Goal: Task Accomplishment & Management: Manage account settings

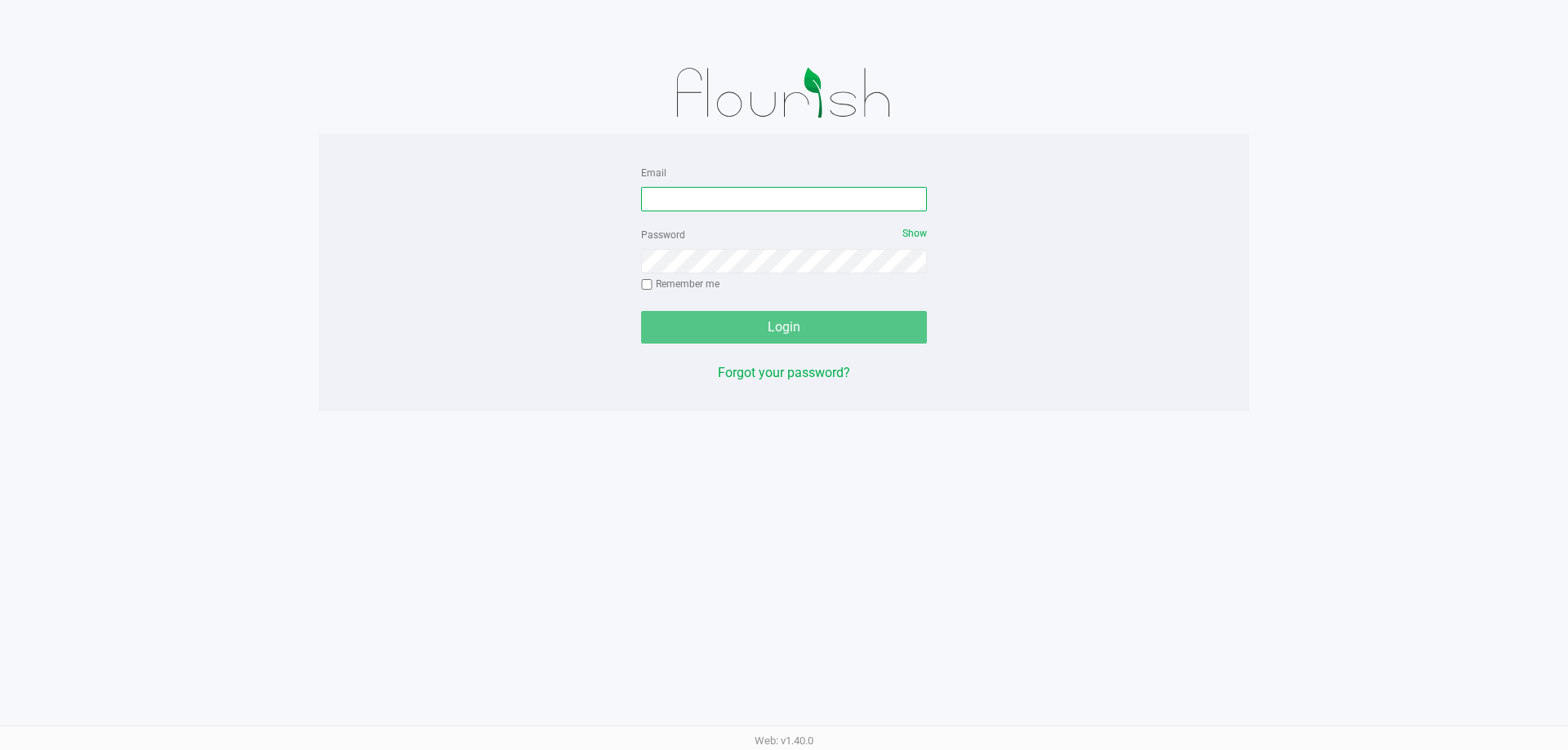
click at [846, 205] on input "Email" at bounding box center [784, 199] width 286 height 24
type input "[EMAIL_ADDRESS][DOMAIN_NAME]"
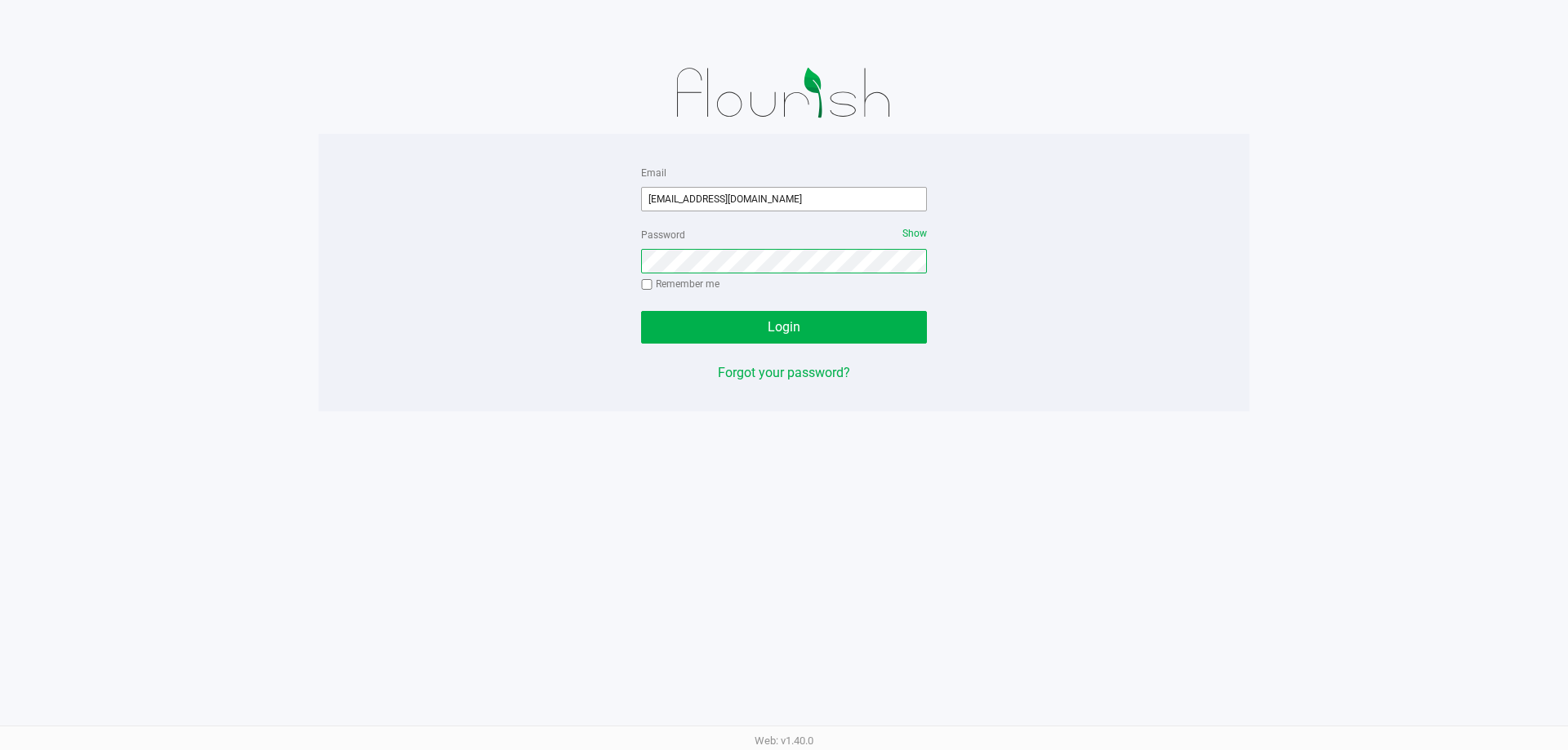
click at [641, 311] on button "Login" at bounding box center [784, 326] width 286 height 33
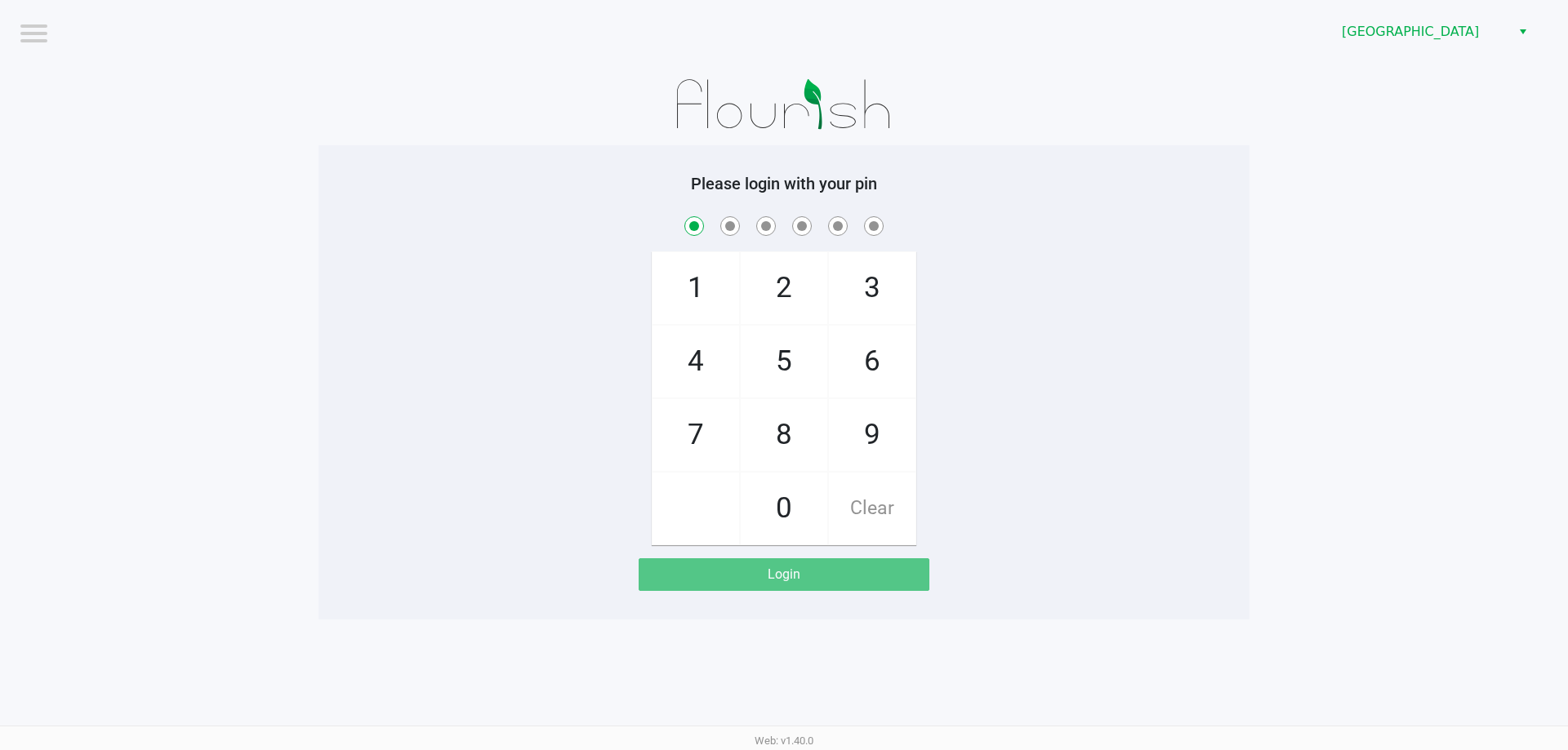
checkbox input "true"
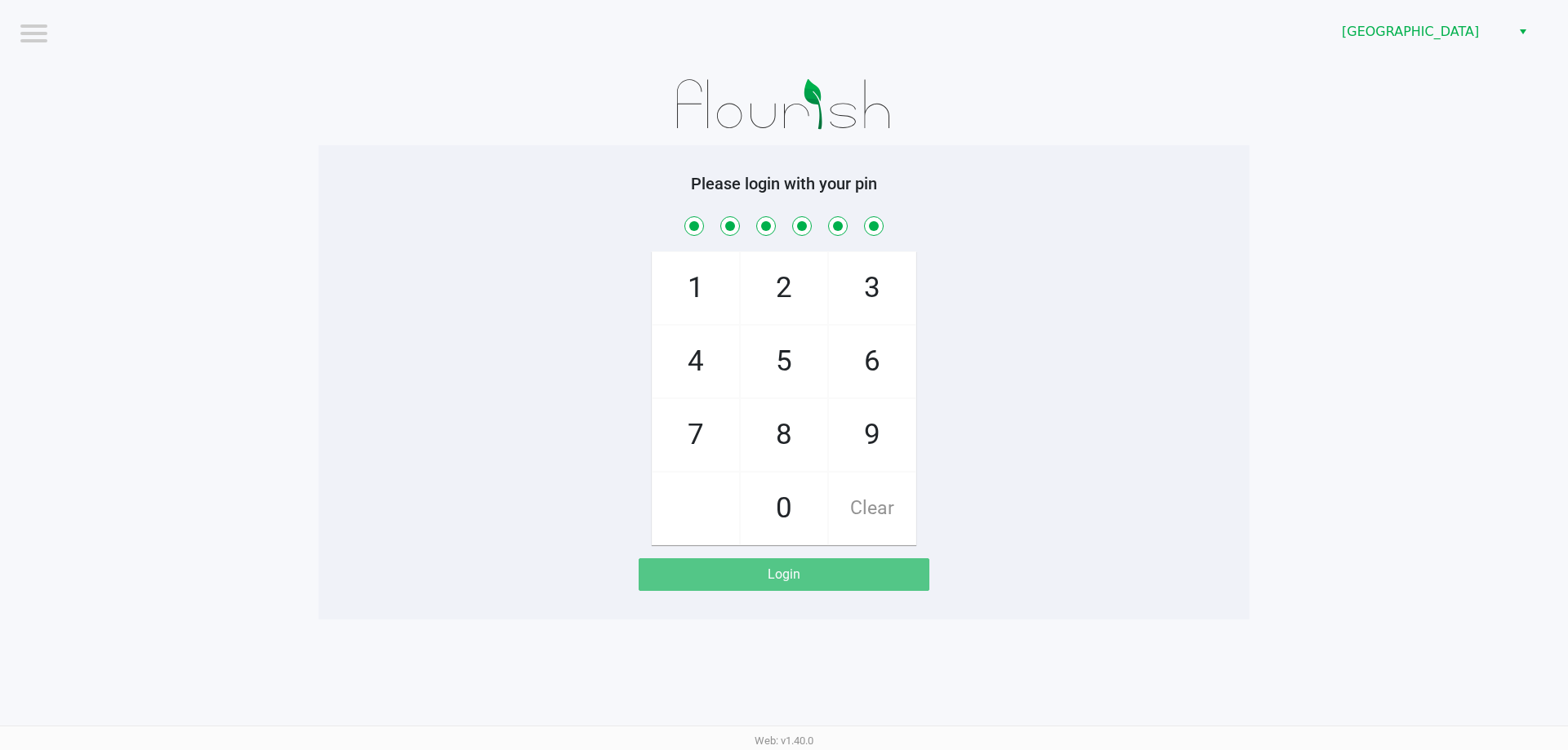
checkbox input "true"
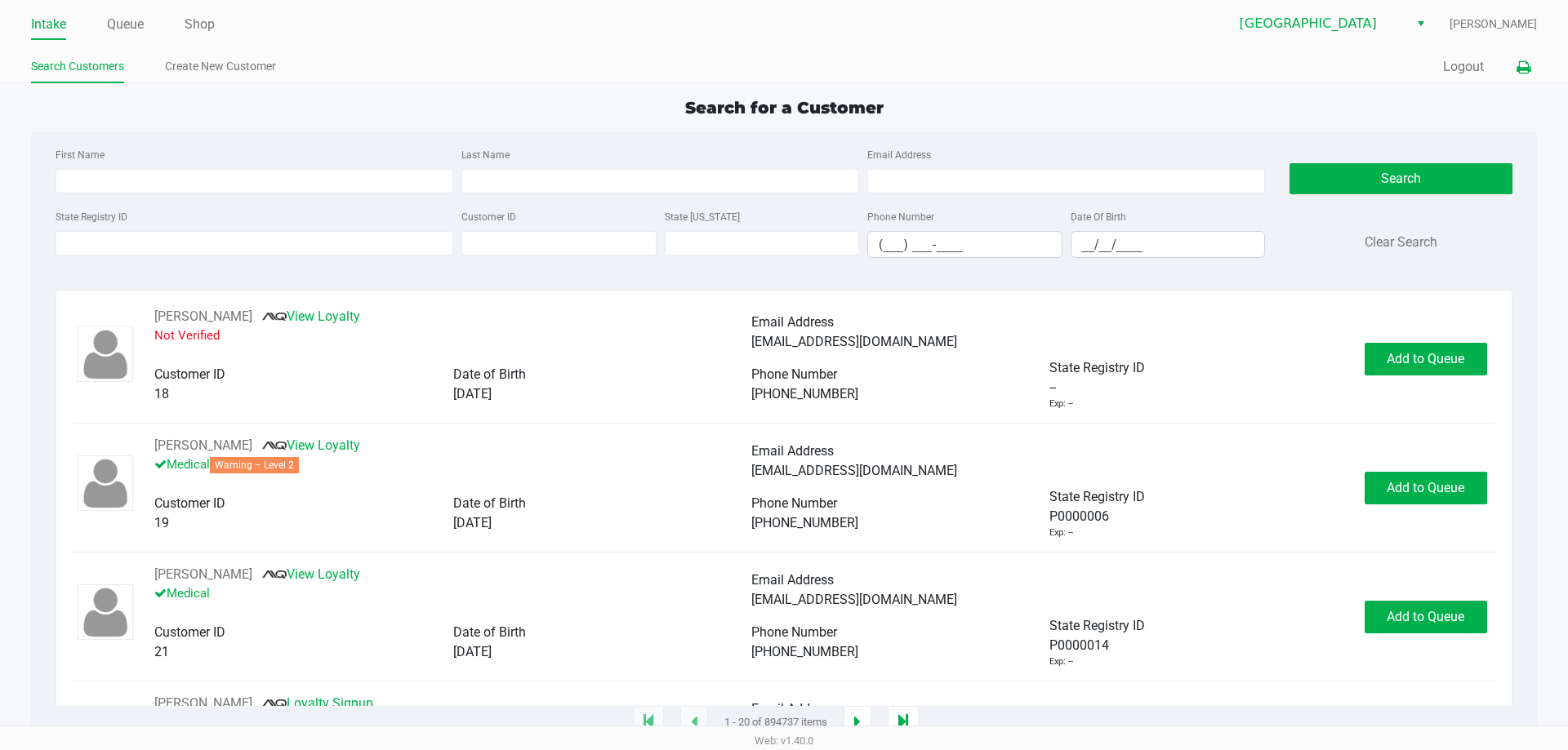
click at [1518, 64] on icon at bounding box center [1523, 67] width 14 height 11
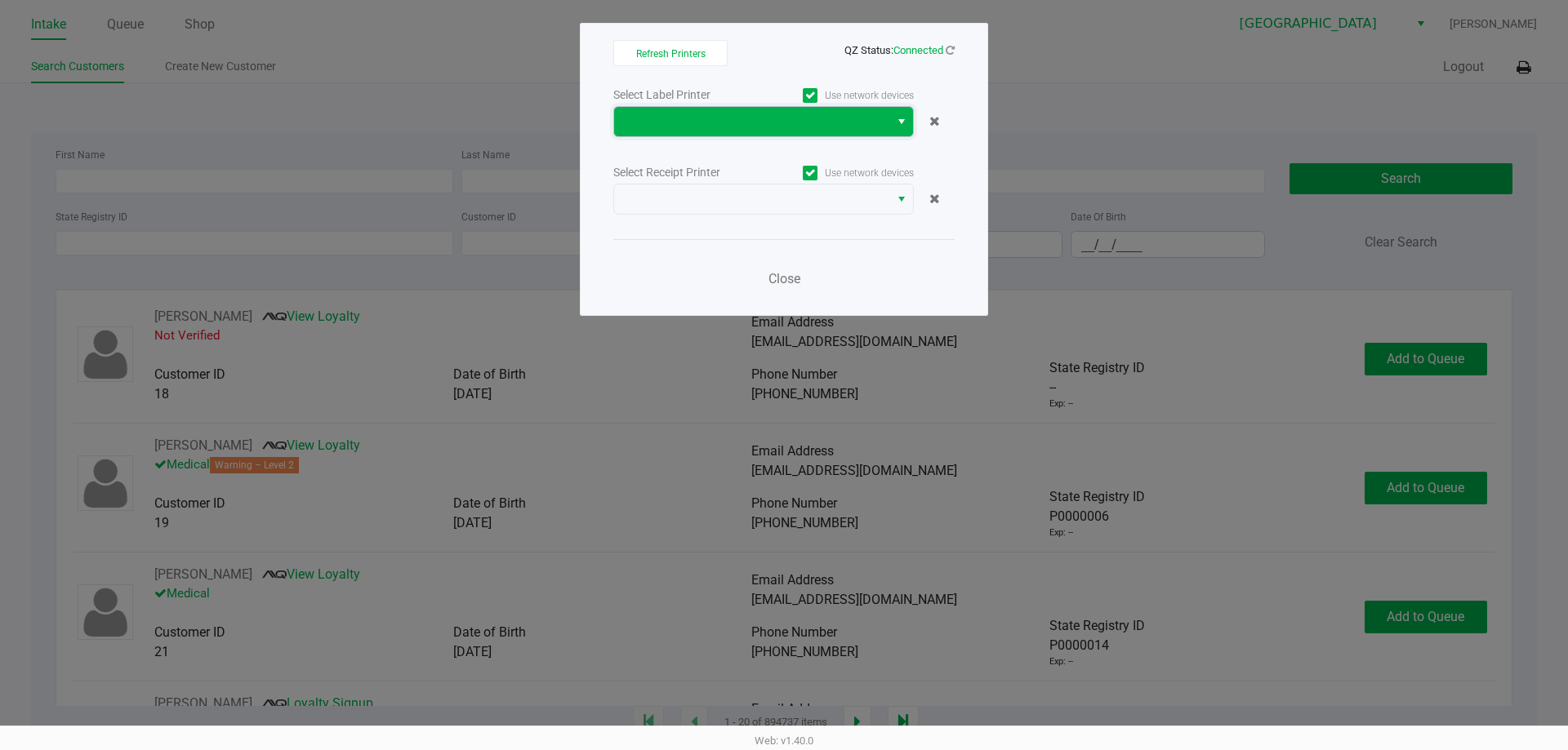
click at [647, 118] on span at bounding box center [751, 121] width 256 height 20
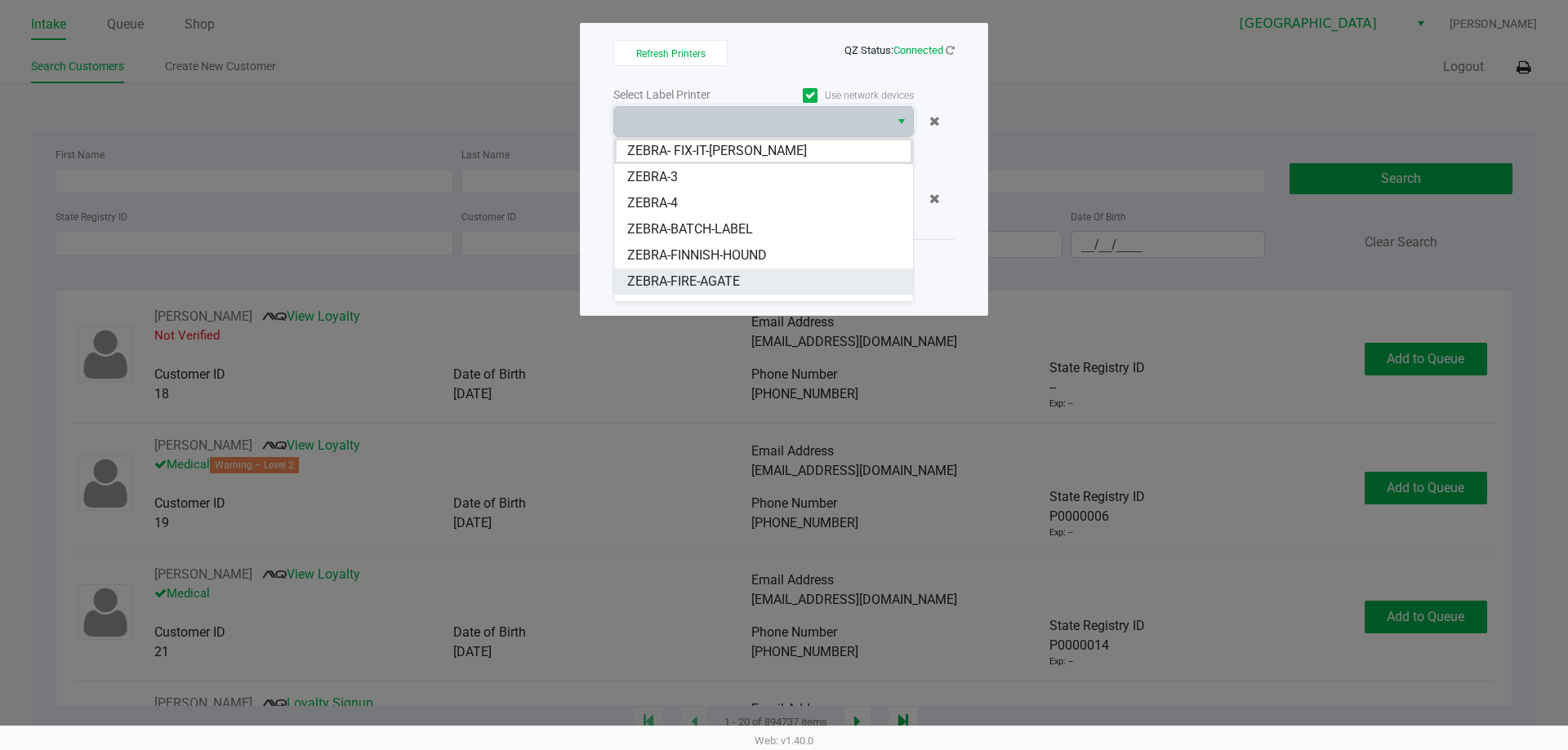
click at [720, 276] on span "ZEBRA-FIRE-AGATE" at bounding box center [683, 281] width 113 height 20
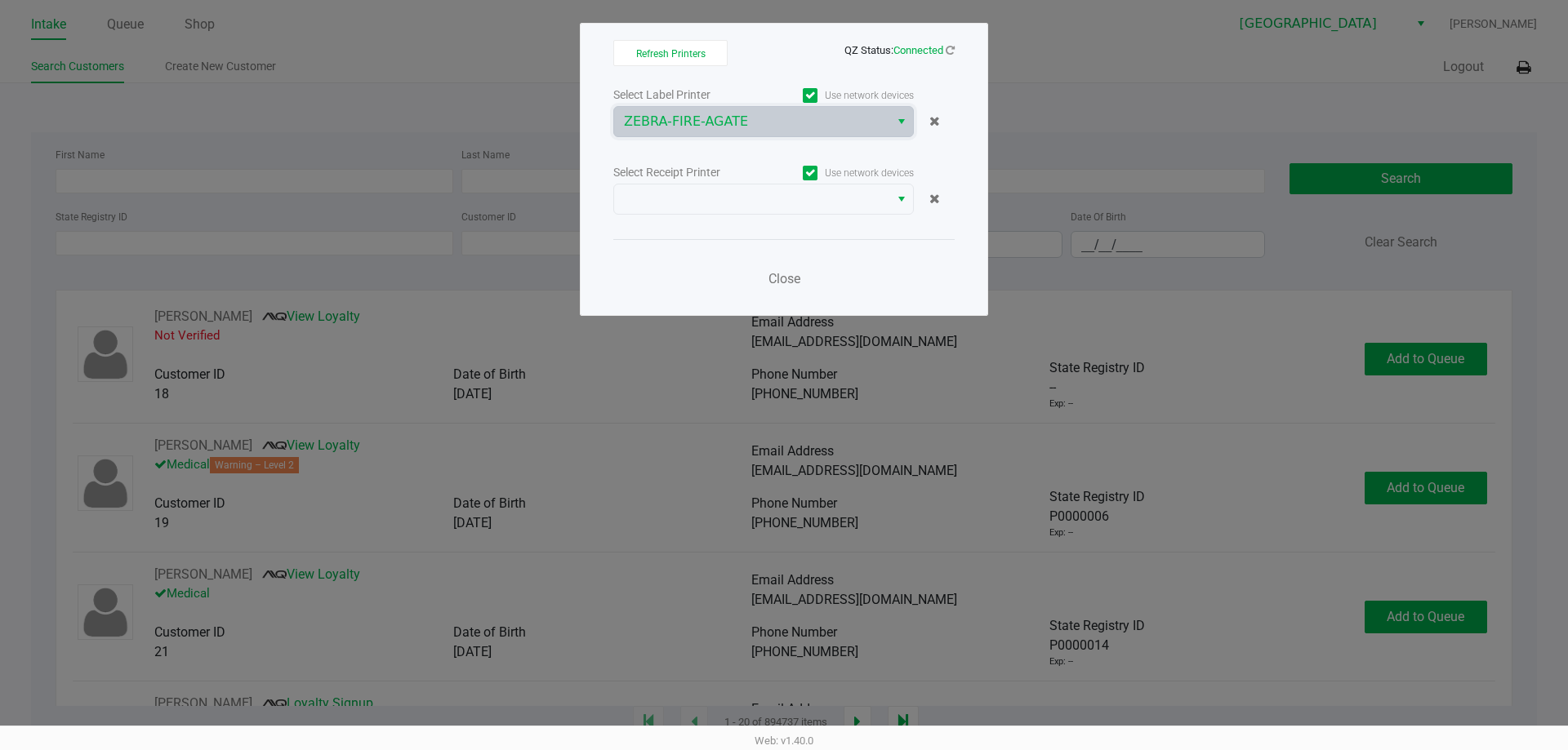
click at [680, 218] on div "Select Label Printer Use network devices ZEBRA-FIRE-AGATE Select Receipt Printe…" at bounding box center [784, 191] width 342 height 215
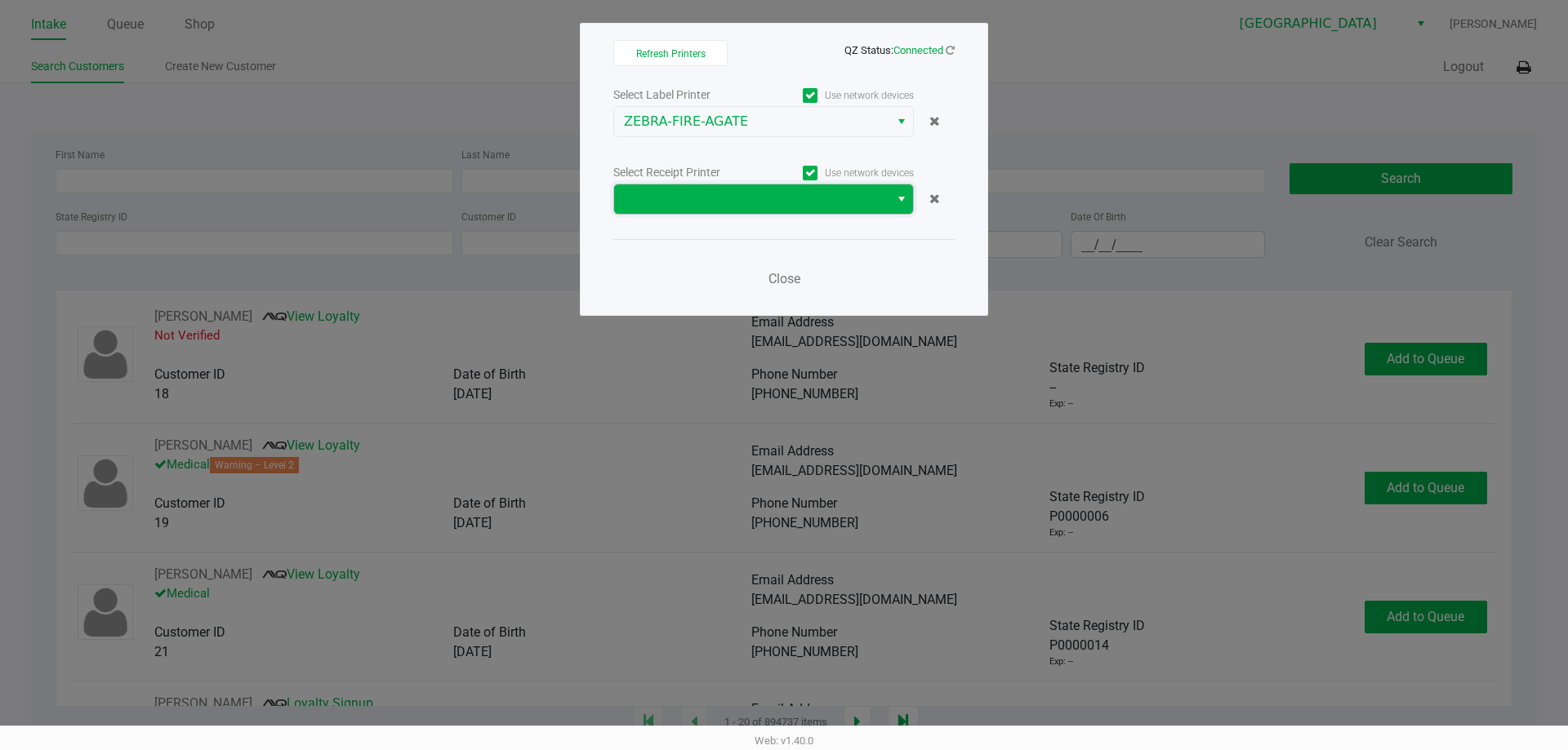
click at [680, 208] on span at bounding box center [751, 199] width 256 height 20
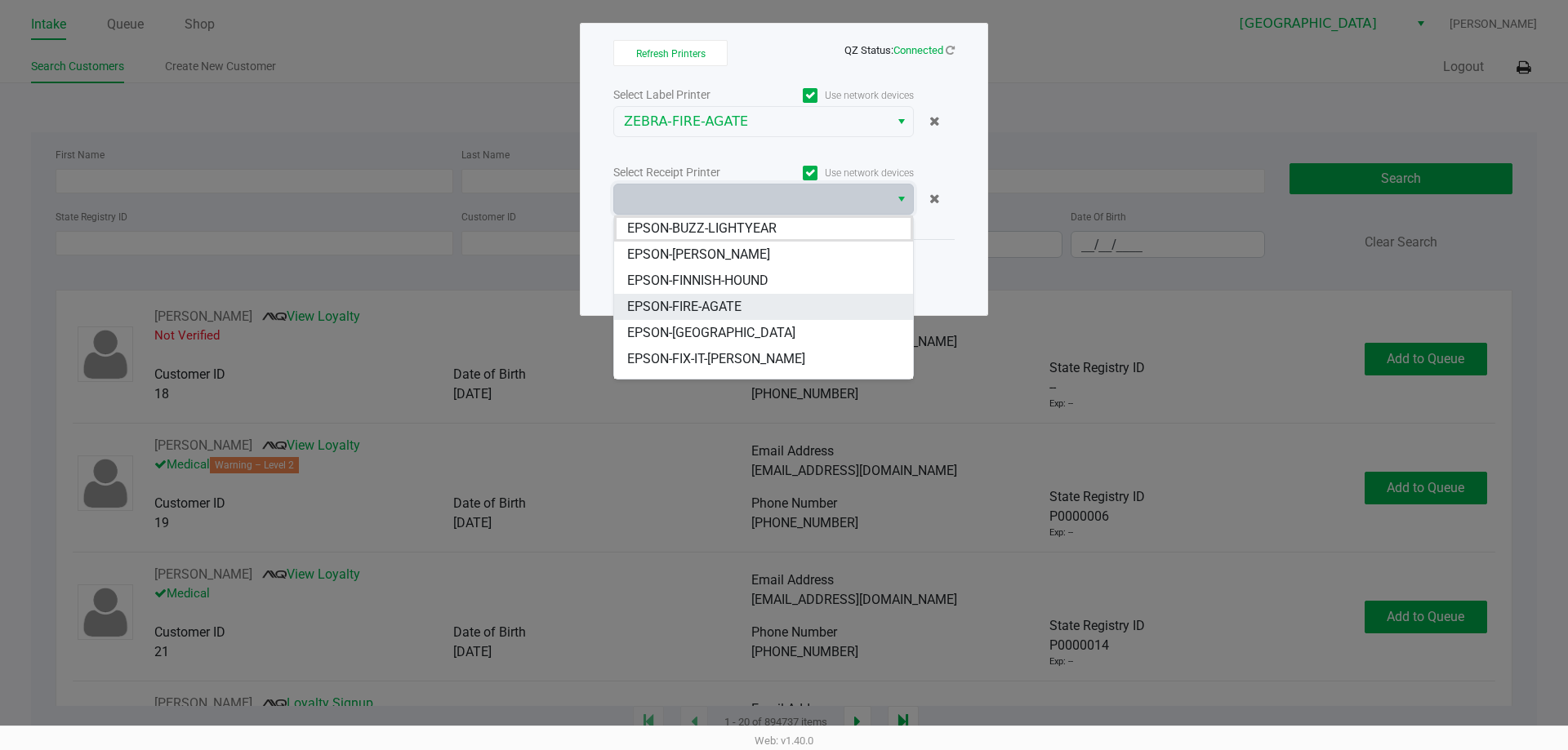
click at [741, 305] on span "EPSON-FIRE-AGATE" at bounding box center [684, 306] width 114 height 20
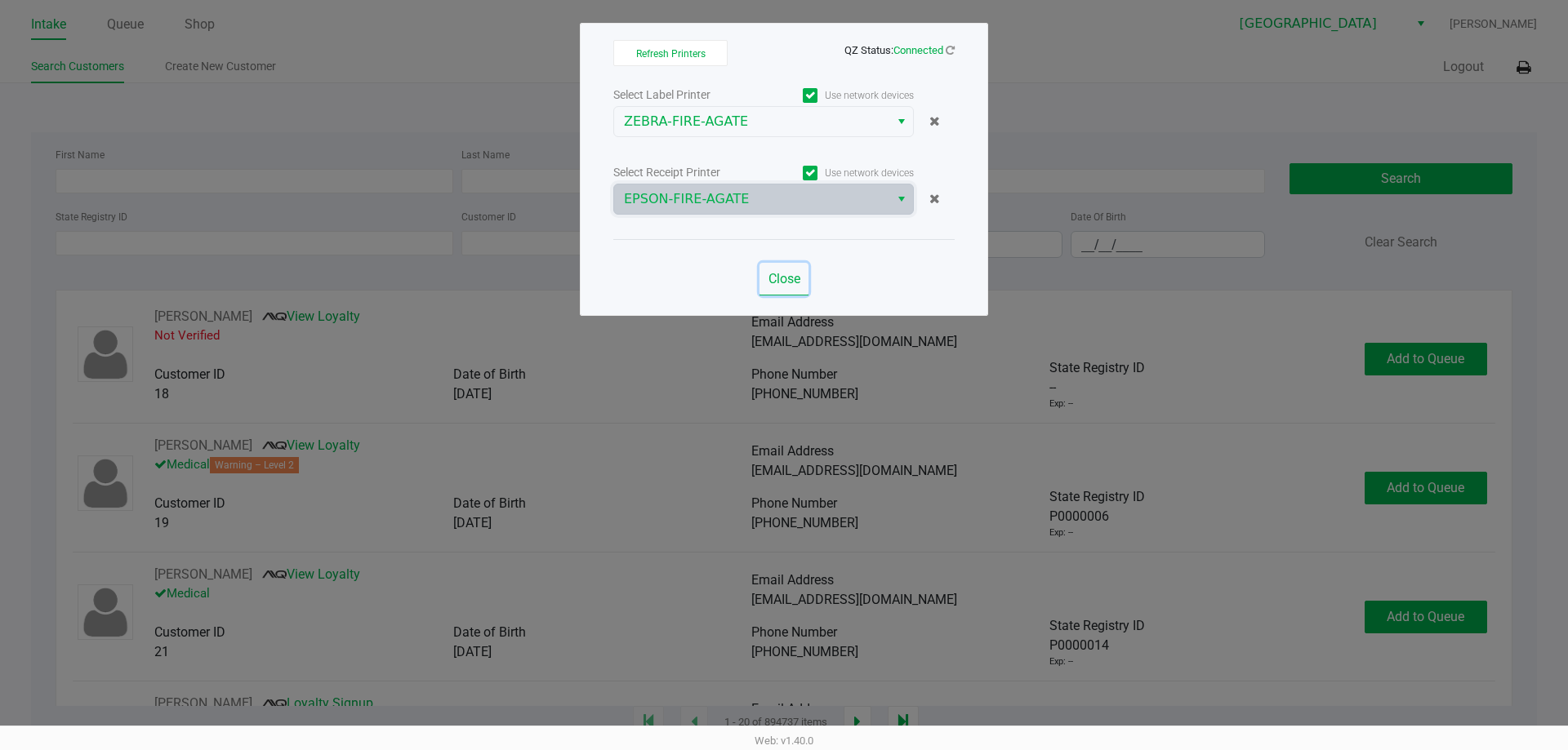
click at [795, 282] on span "Close" at bounding box center [784, 278] width 32 height 16
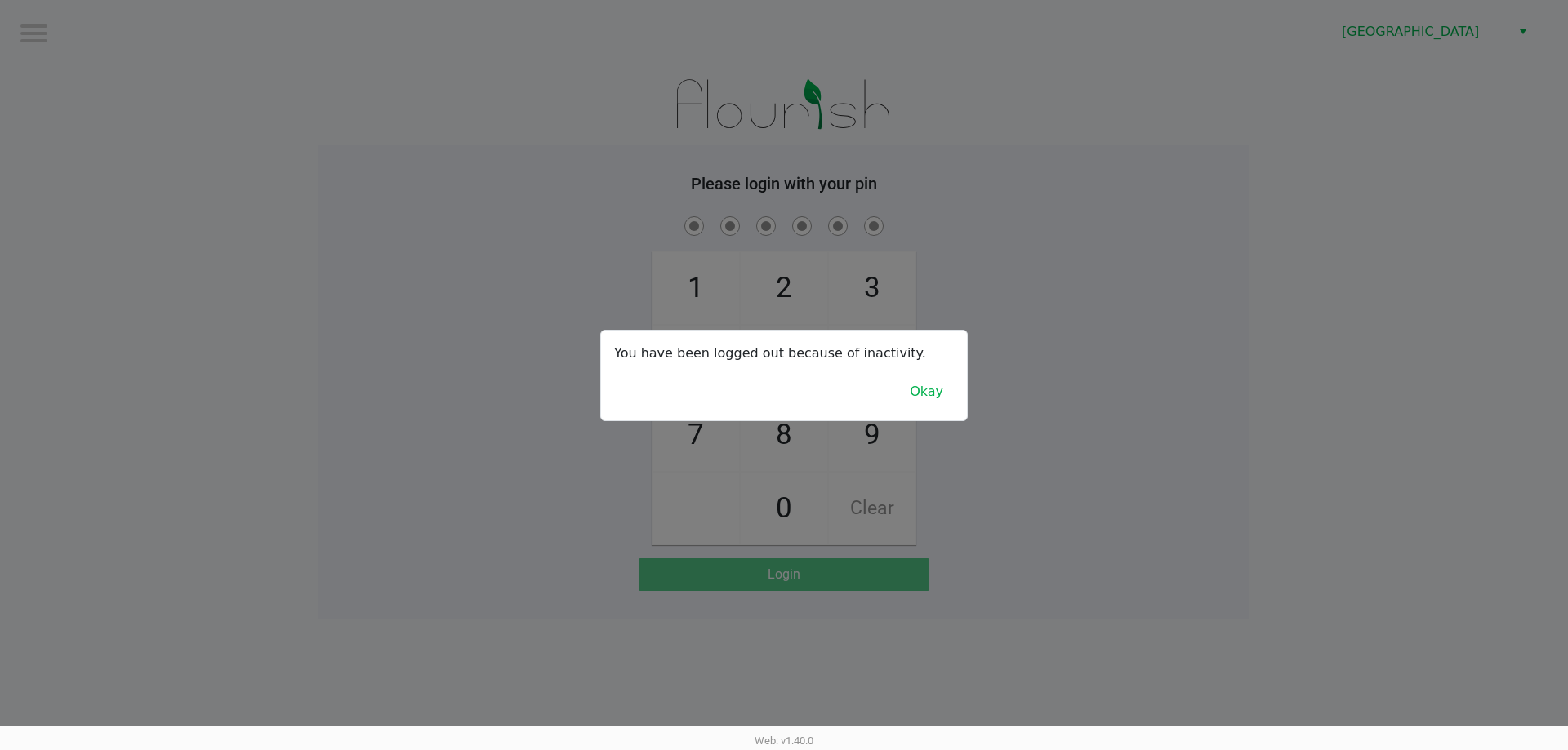
click at [945, 395] on button "Okay" at bounding box center [926, 391] width 55 height 31
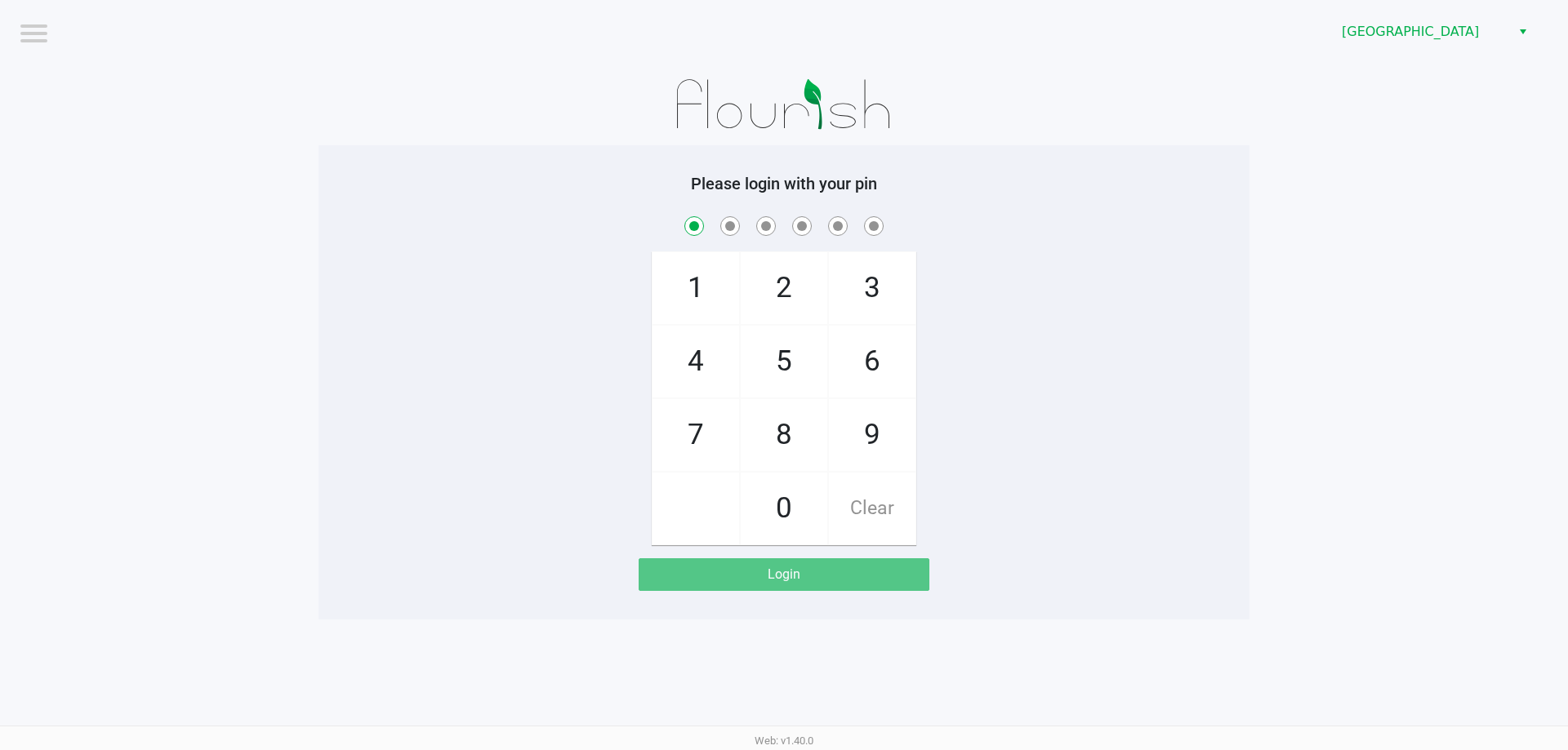
checkbox input "true"
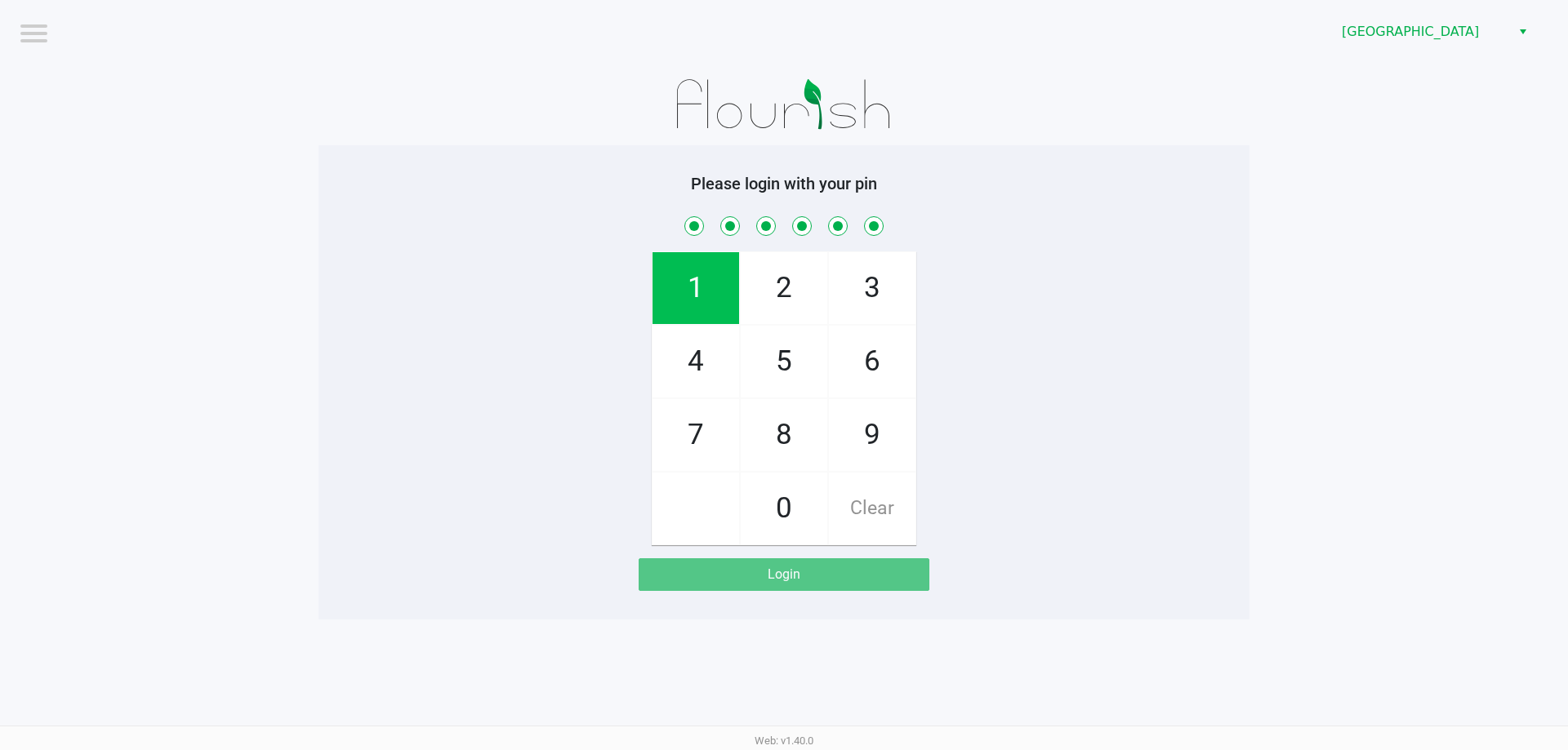
checkbox input "true"
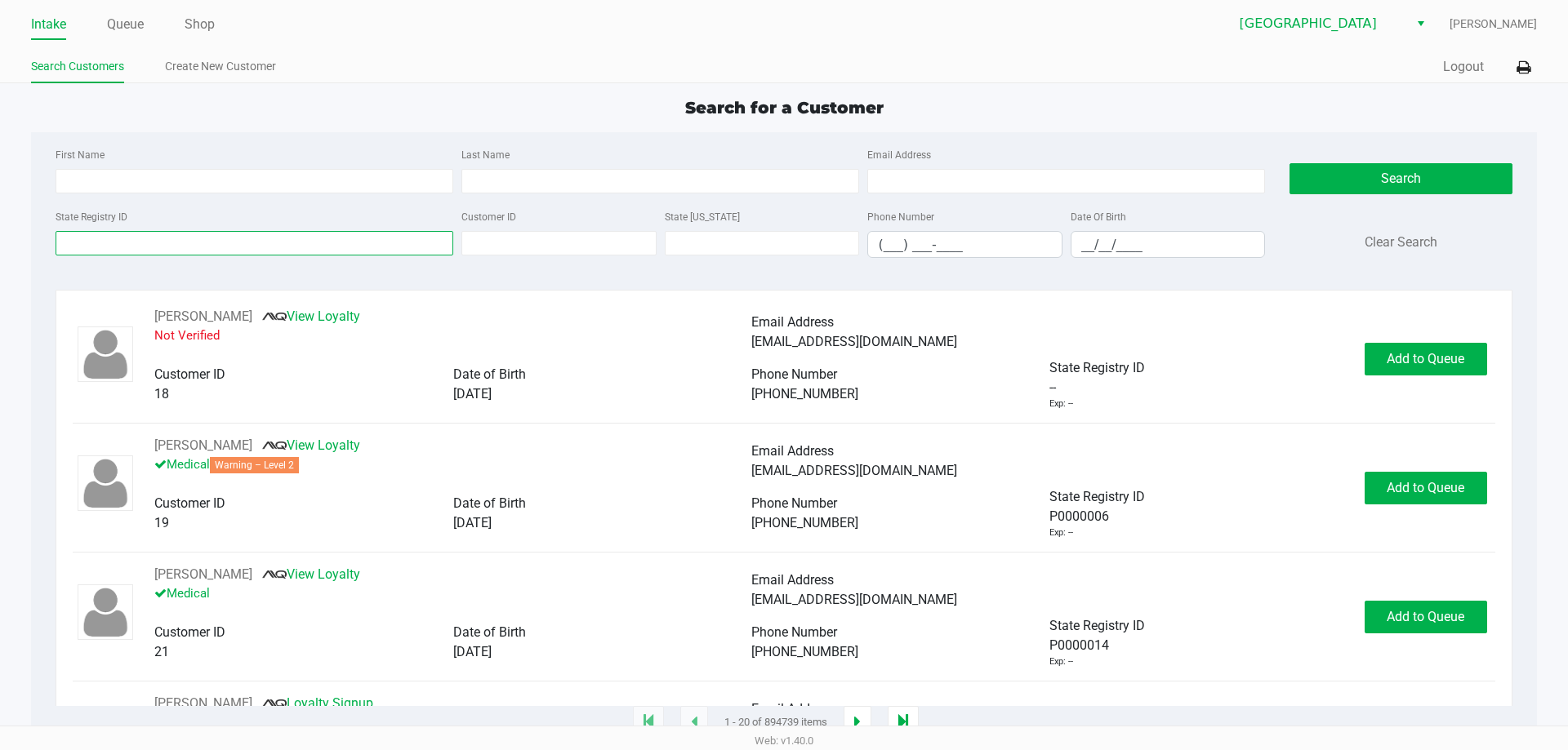
click at [143, 243] on input "State Registry ID" at bounding box center [254, 243] width 398 height 24
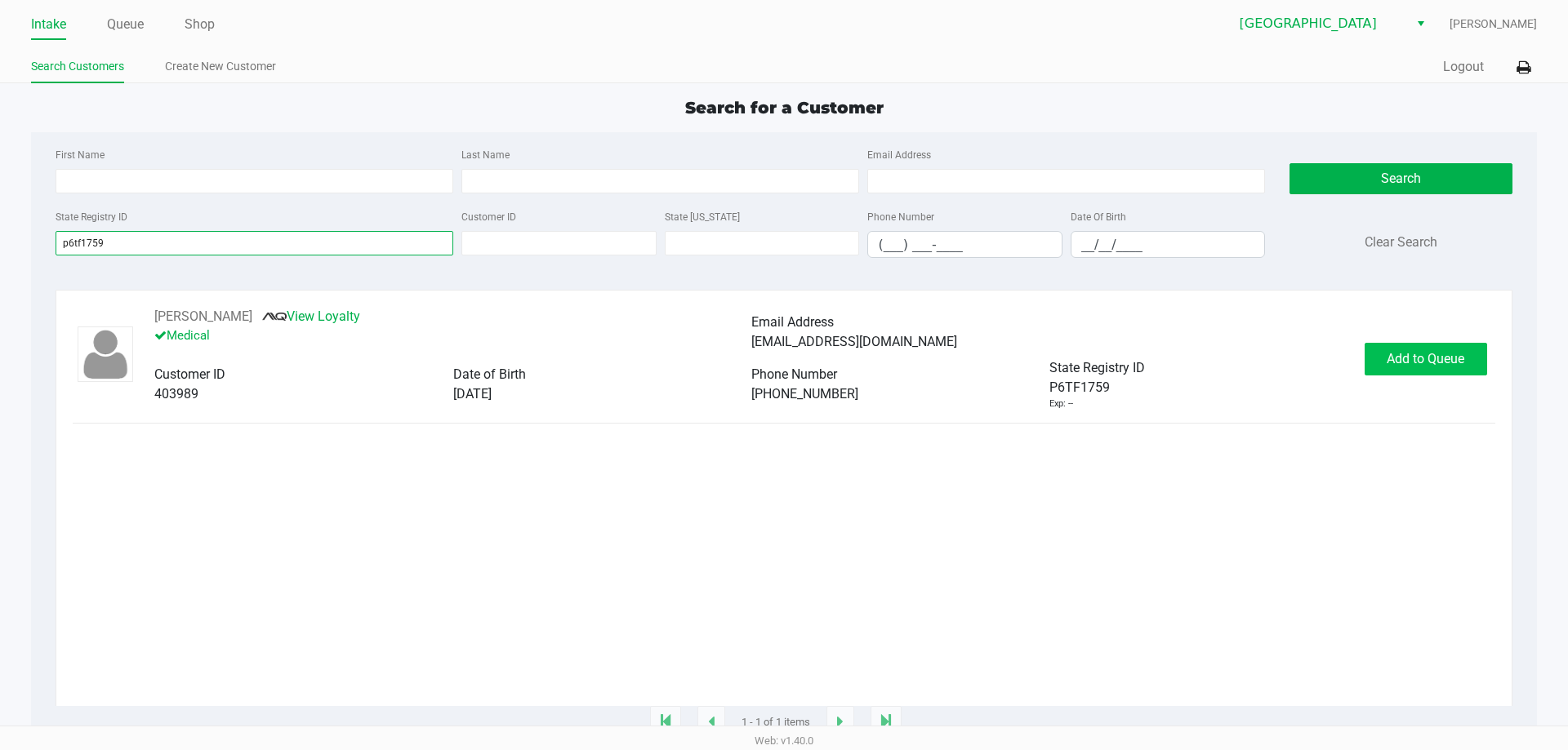
type input "p6tf1759"
click at [1419, 347] on button "Add to Queue" at bounding box center [1425, 358] width 122 height 33
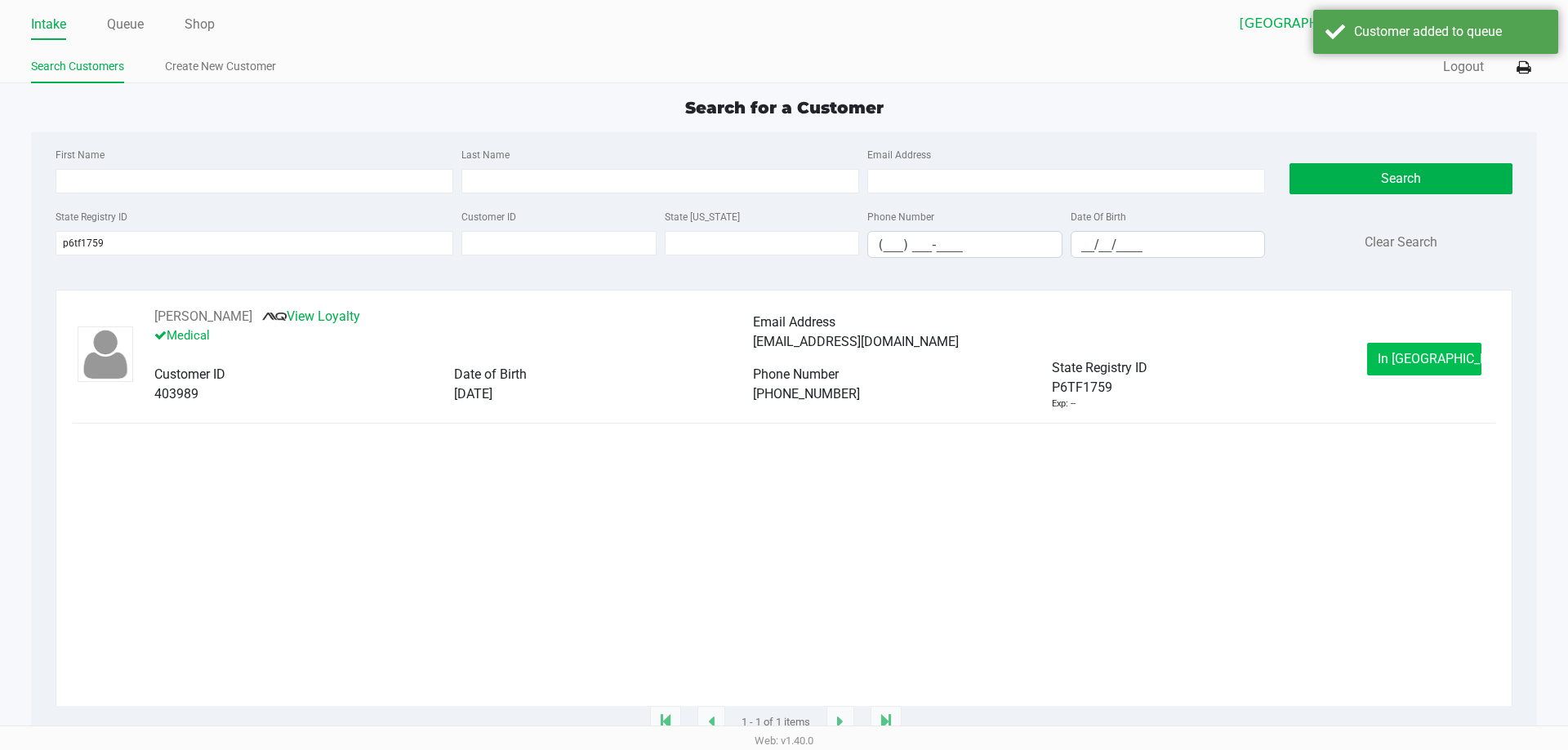
click at [1407, 372] on button "In [GEOGRAPHIC_DATA]" at bounding box center [1424, 358] width 114 height 33
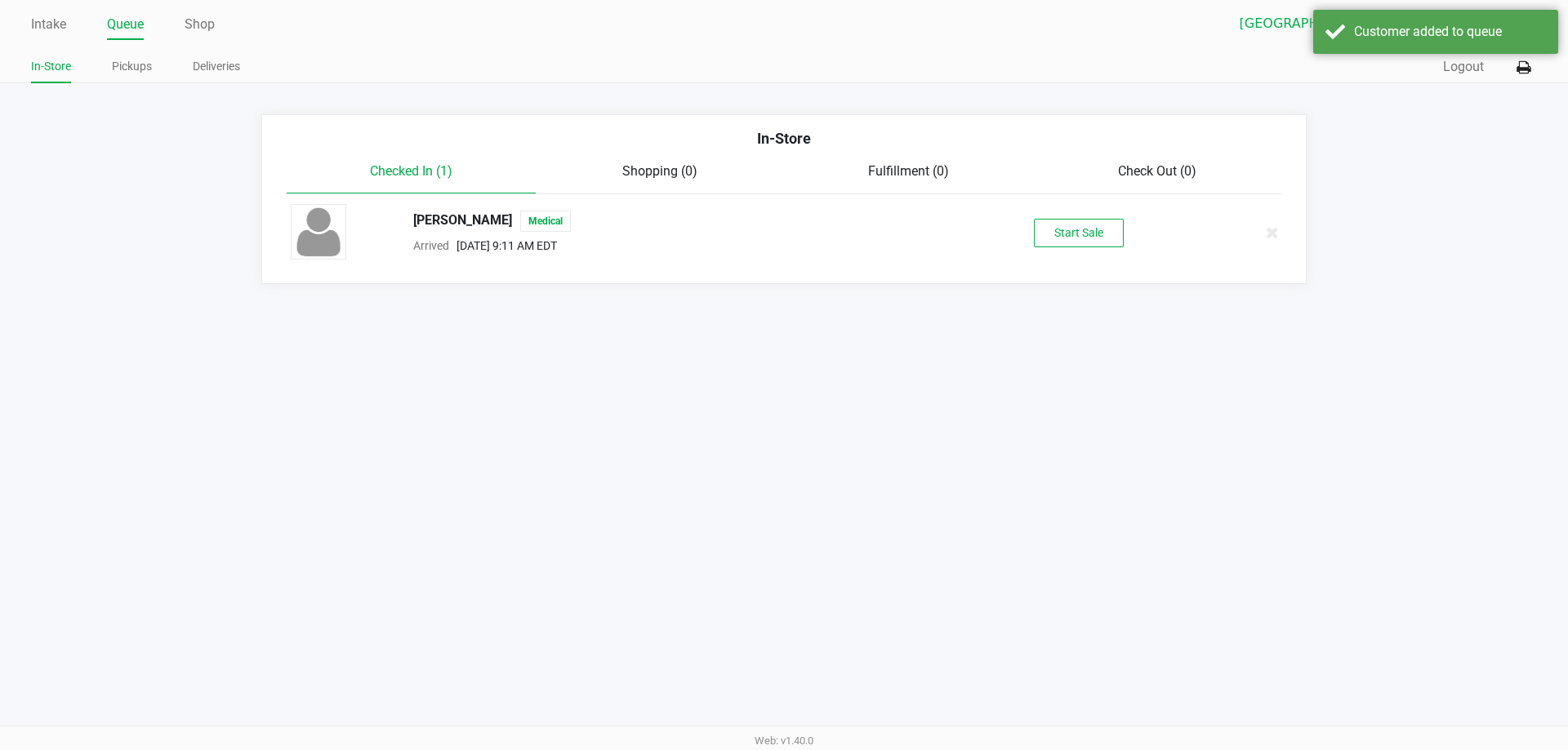
click at [1088, 244] on button "Start Sale" at bounding box center [1079, 232] width 90 height 29
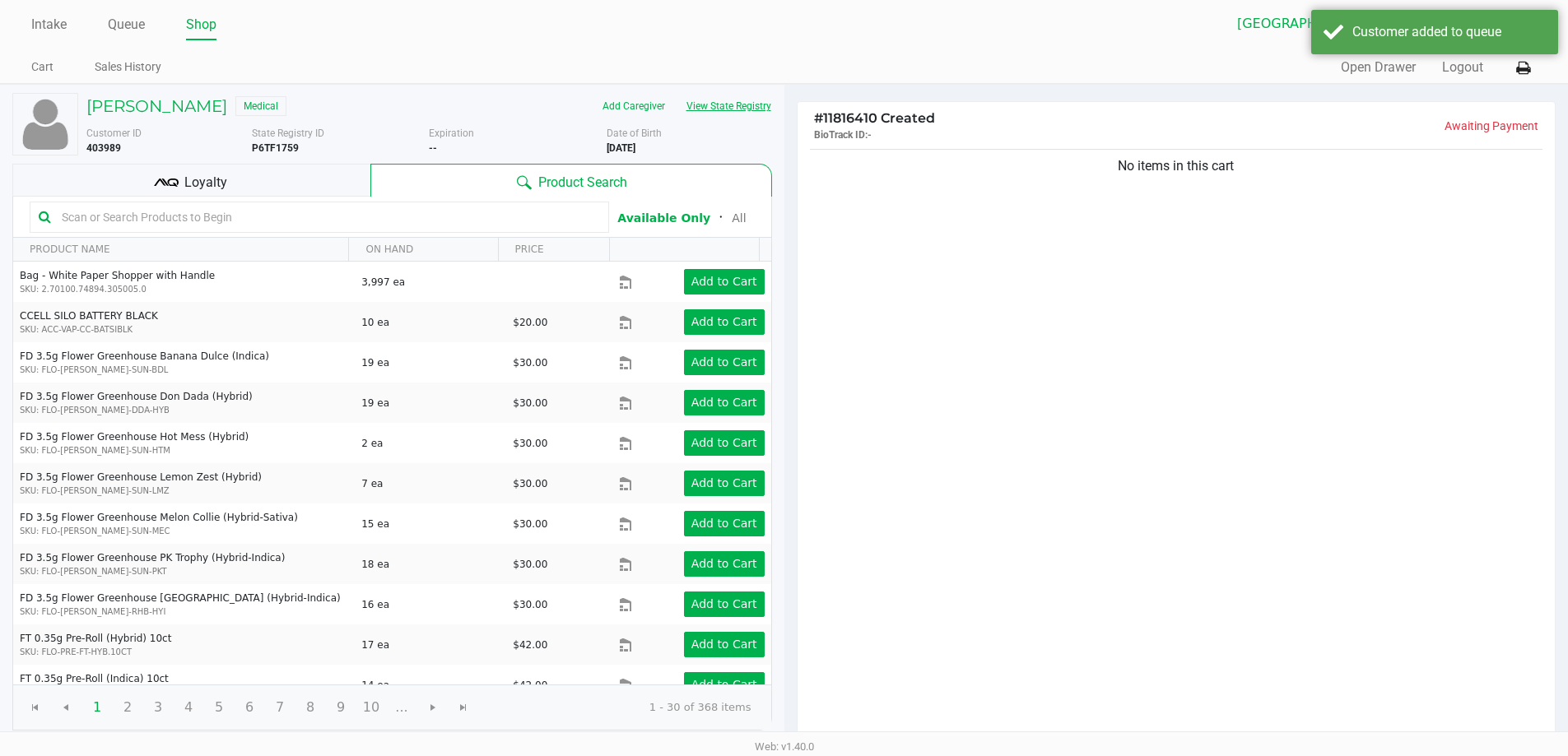
click at [735, 102] on button "View State Registry" at bounding box center [723, 106] width 96 height 26
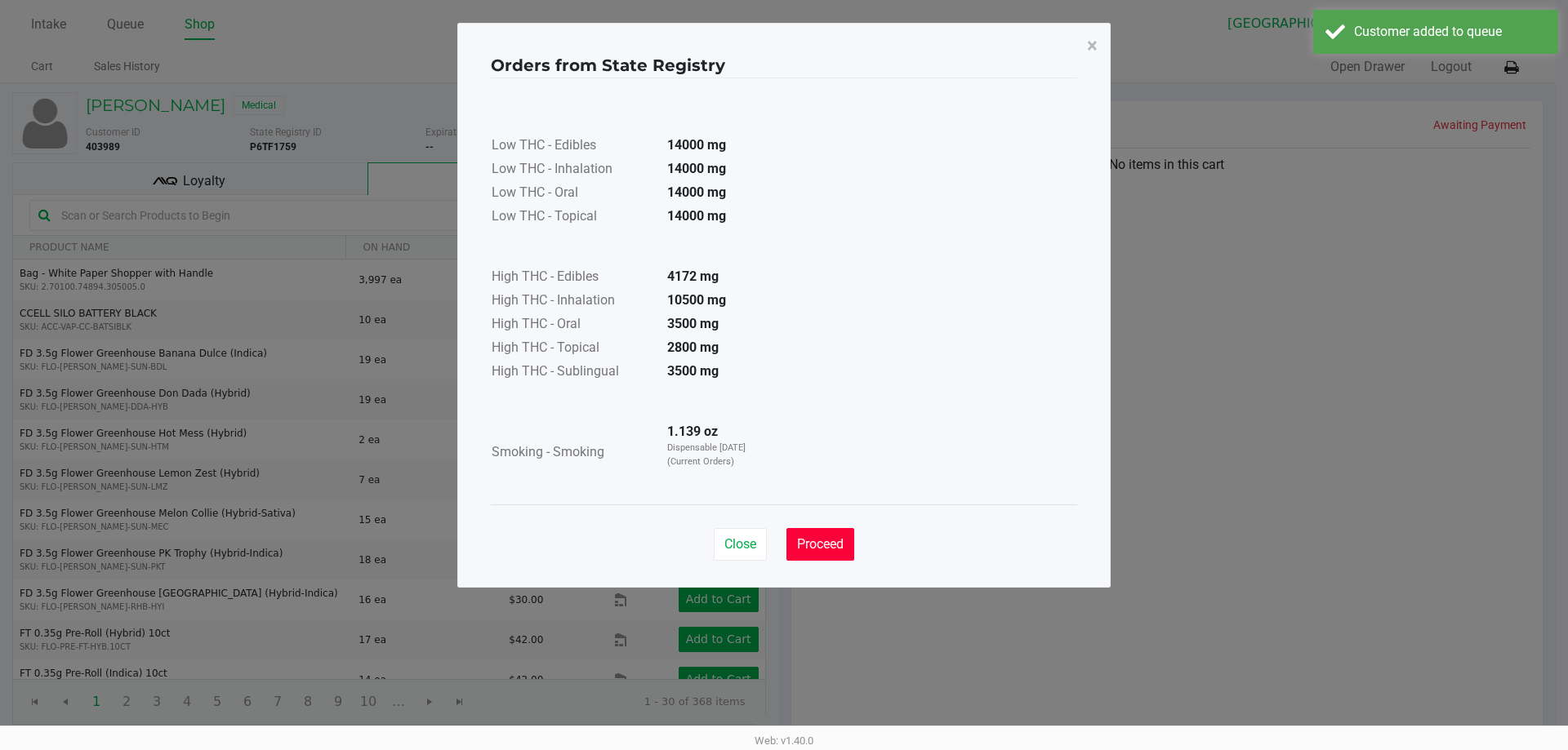
click at [844, 531] on button "Proceed" at bounding box center [820, 544] width 68 height 33
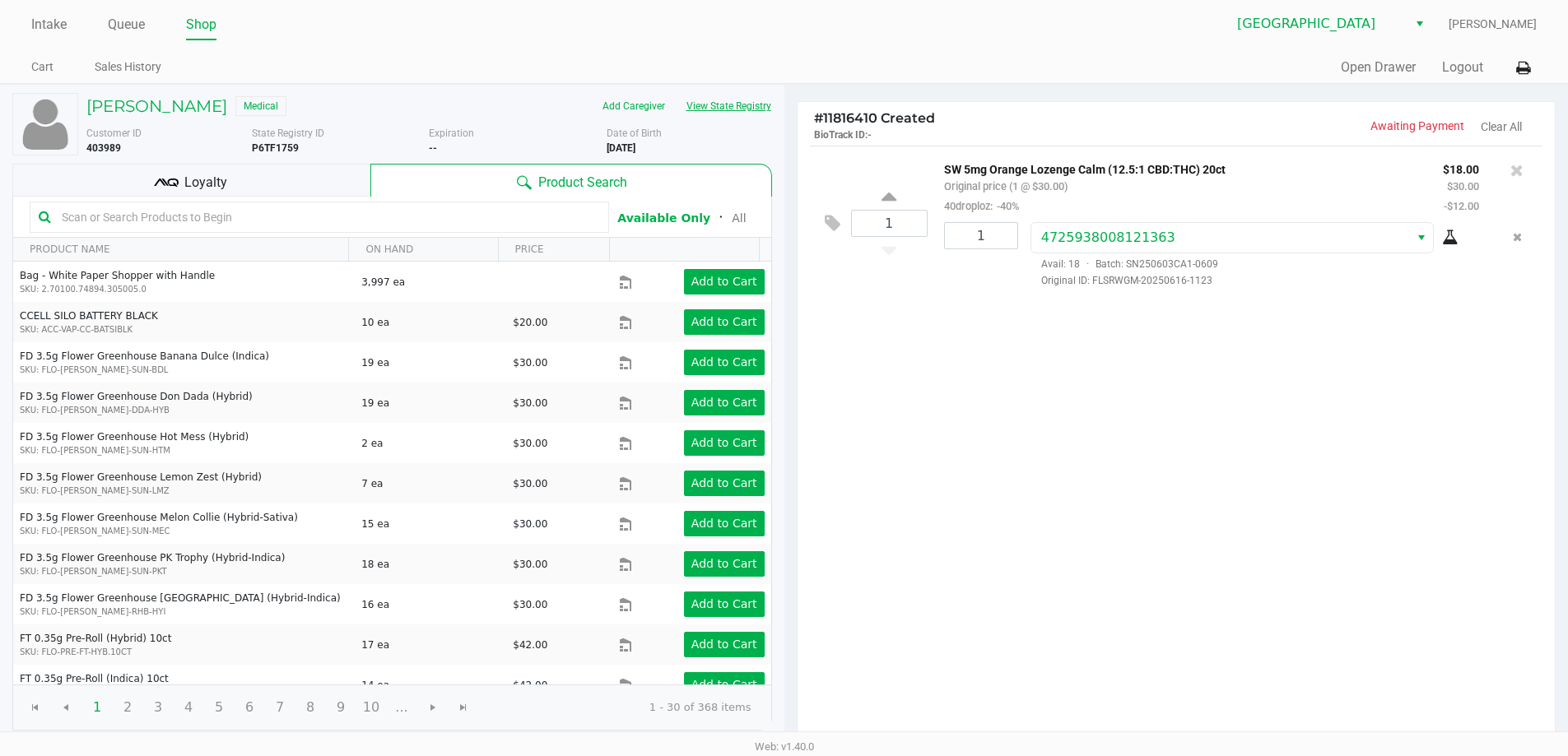
scroll to position [168, 0]
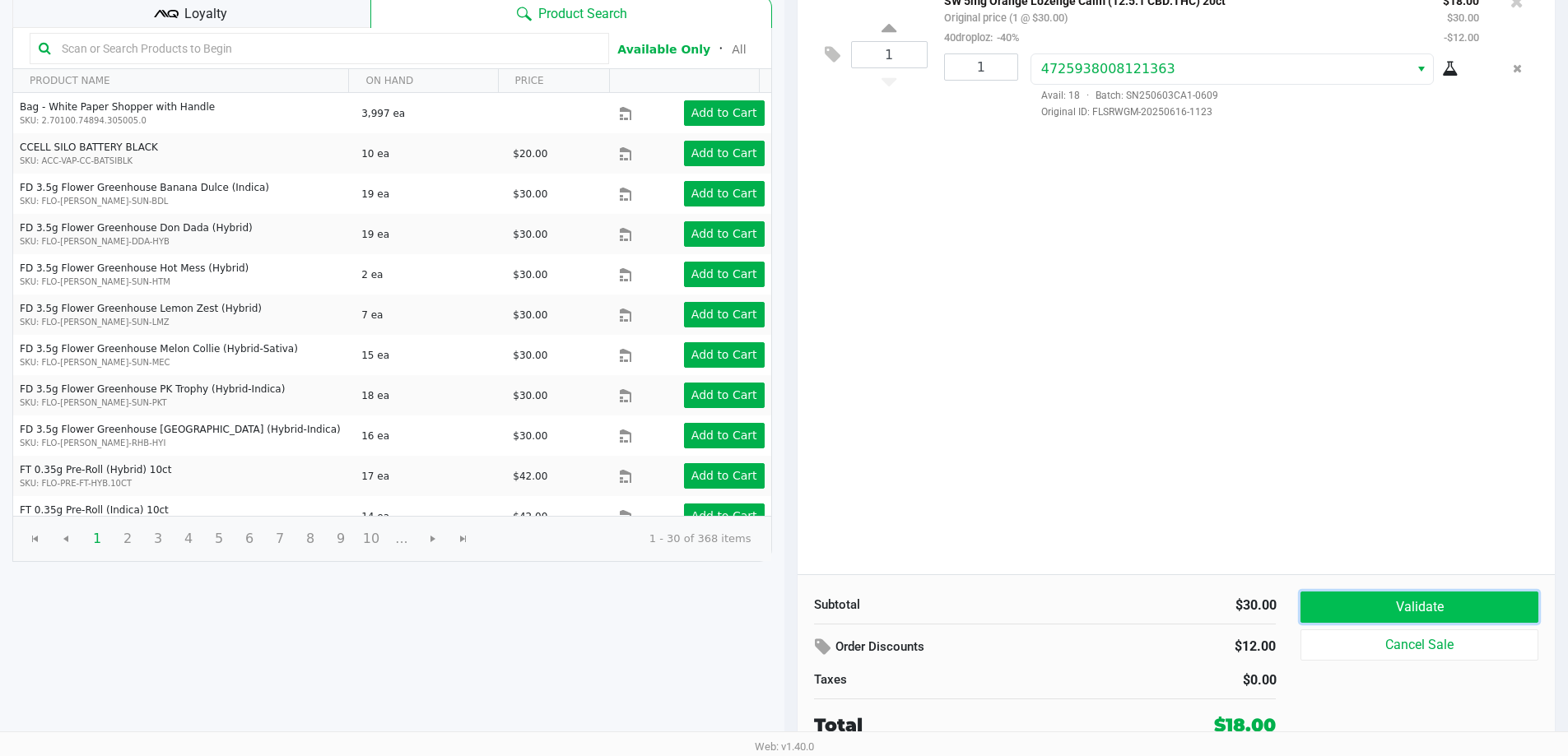
click at [1437, 600] on button "Validate" at bounding box center [1418, 606] width 237 height 31
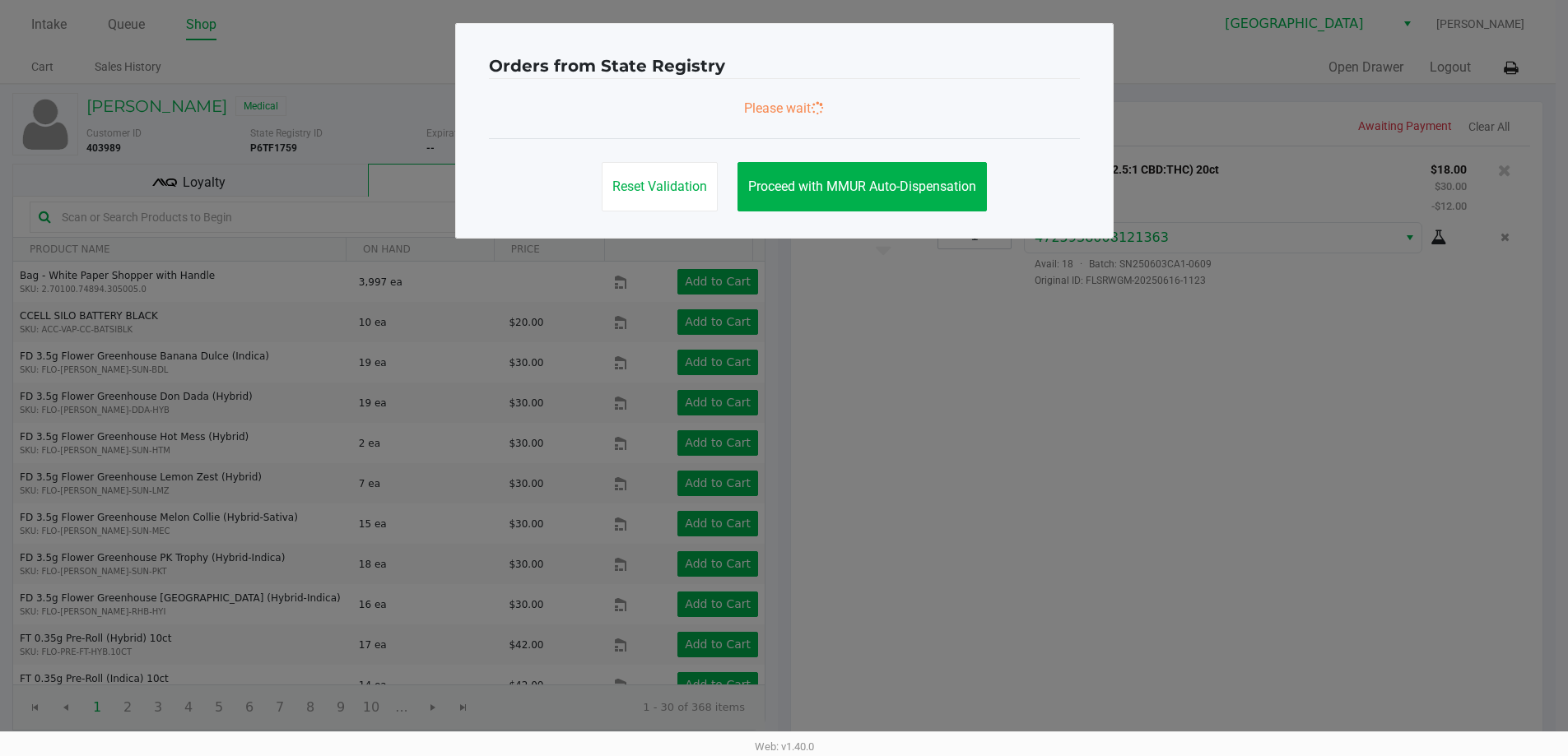
scroll to position [0, 0]
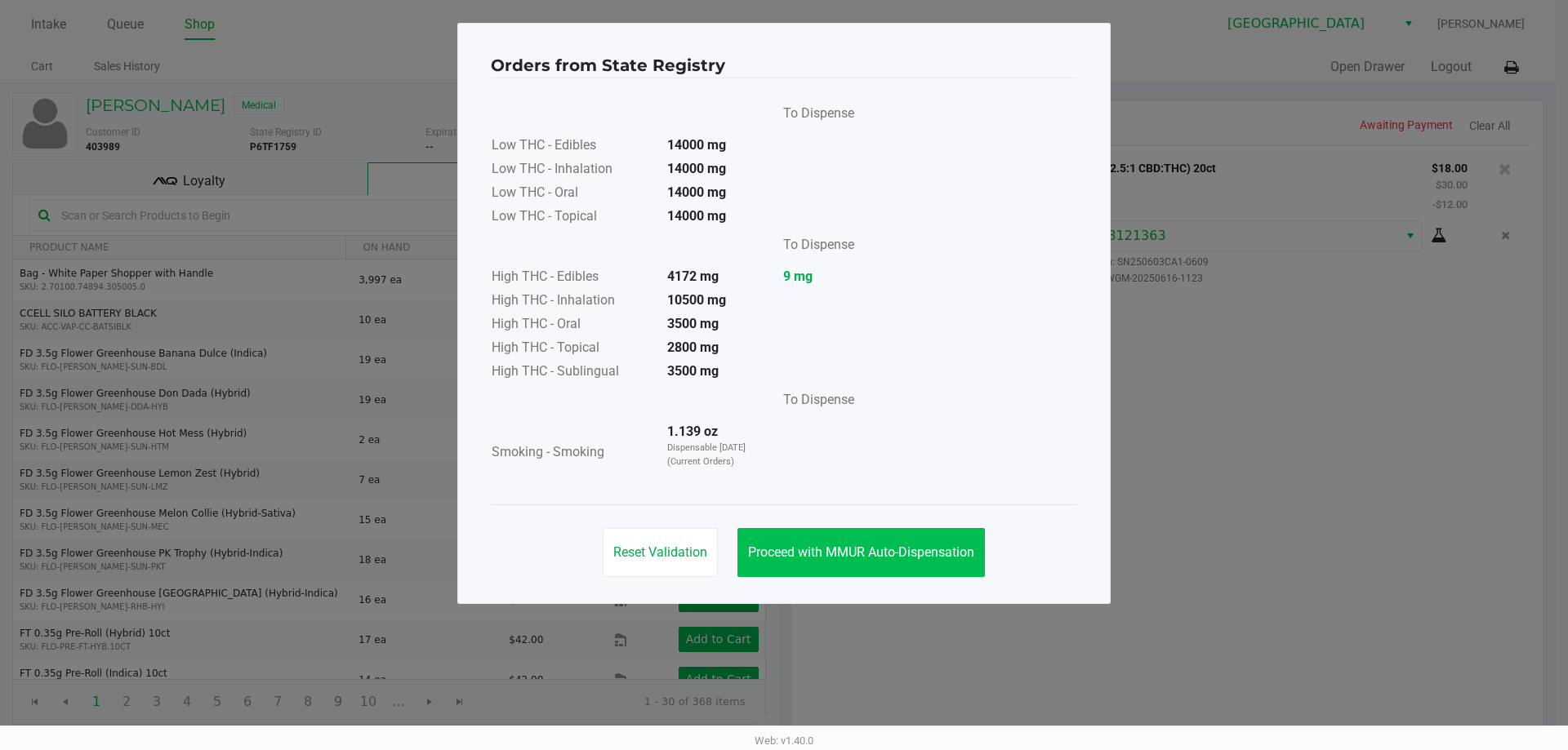
click at [884, 550] on span "Proceed with MMUR Auto-Dispensation" at bounding box center [861, 552] width 226 height 16
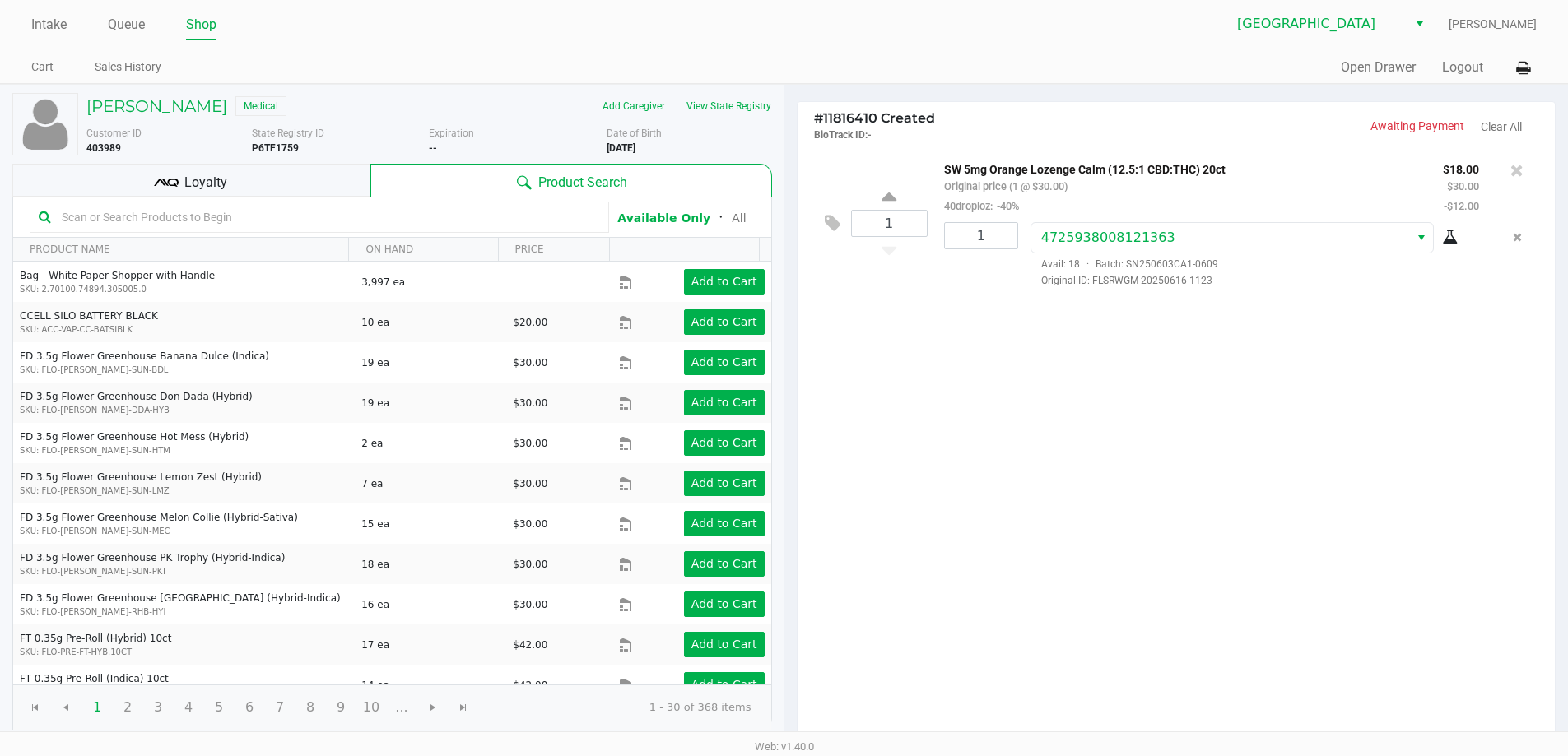
click at [279, 196] on div "Loyalty" at bounding box center [191, 180] width 358 height 33
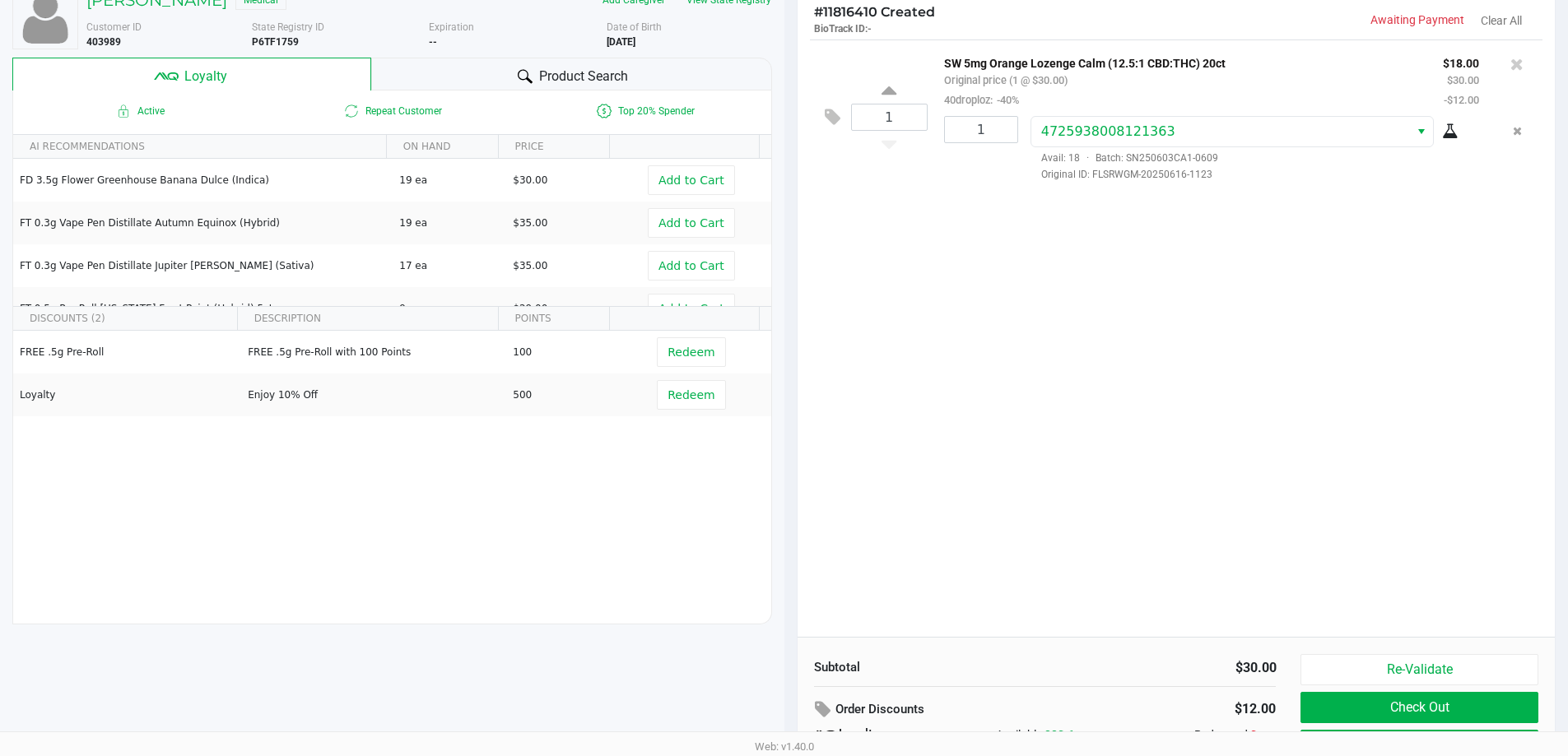
scroll to position [188, 0]
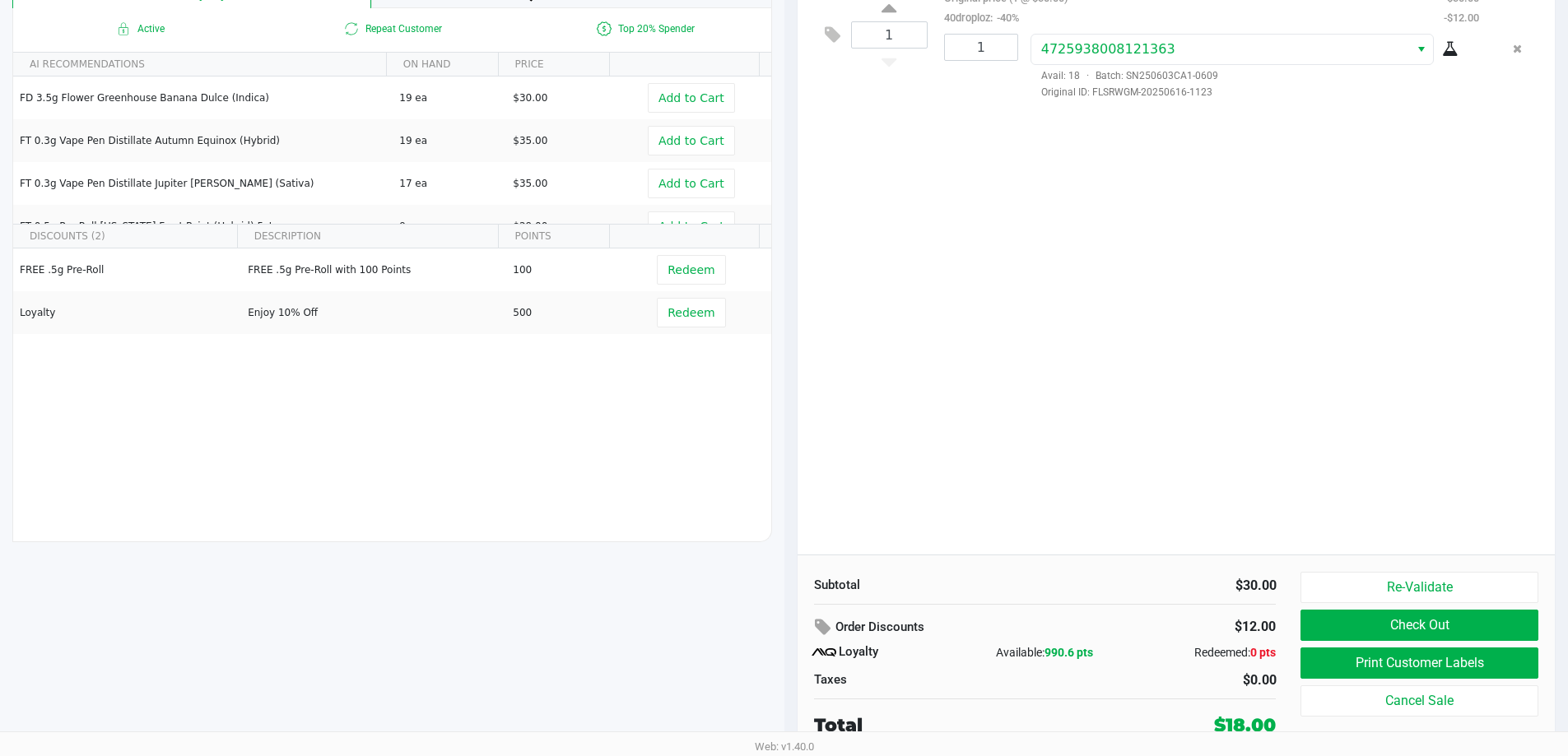
click at [1427, 659] on button "Print Customer Labels" at bounding box center [1418, 663] width 237 height 31
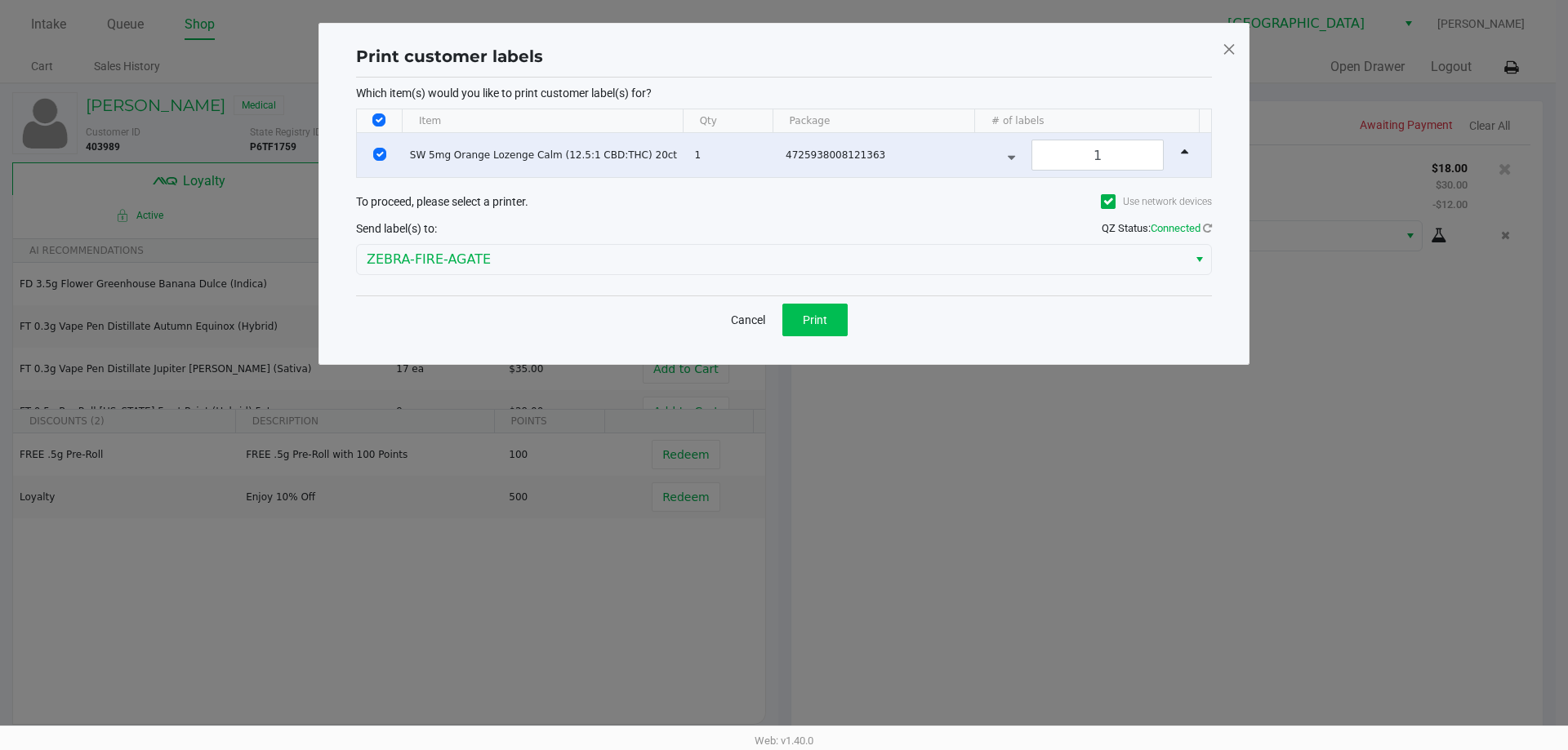
click at [821, 314] on span "Print" at bounding box center [815, 320] width 24 height 13
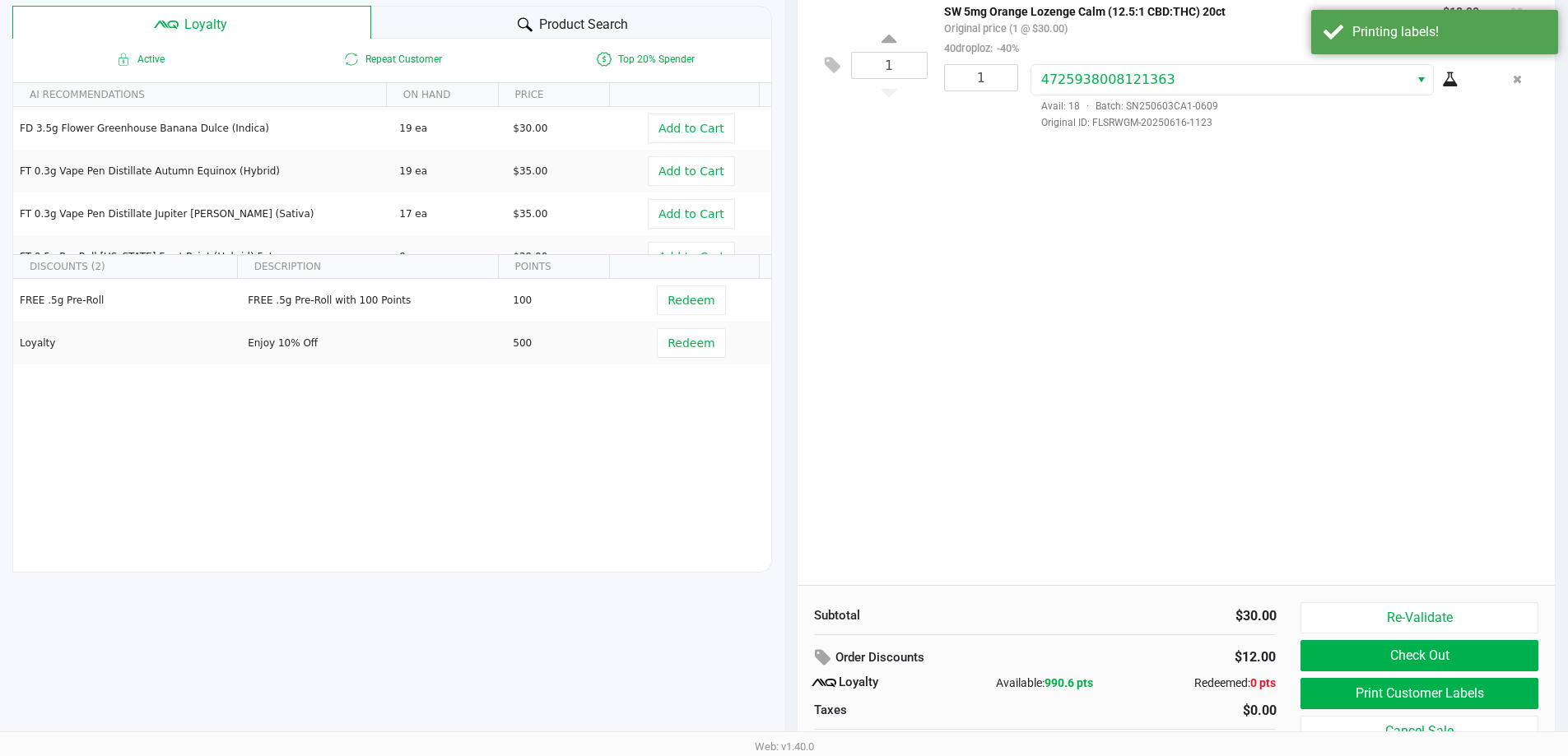
scroll to position [188, 0]
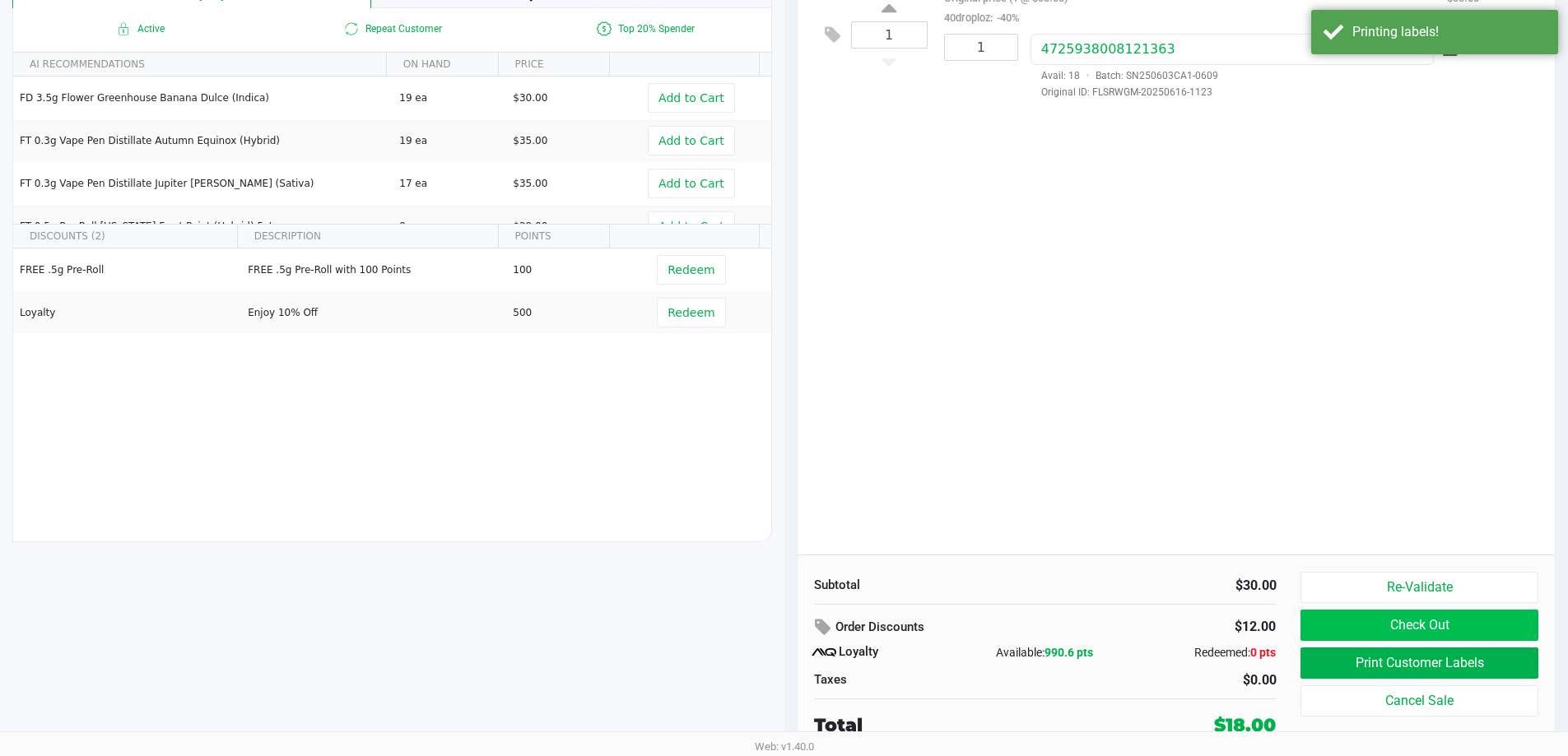
click at [1381, 632] on button "Check Out" at bounding box center [1418, 624] width 237 height 31
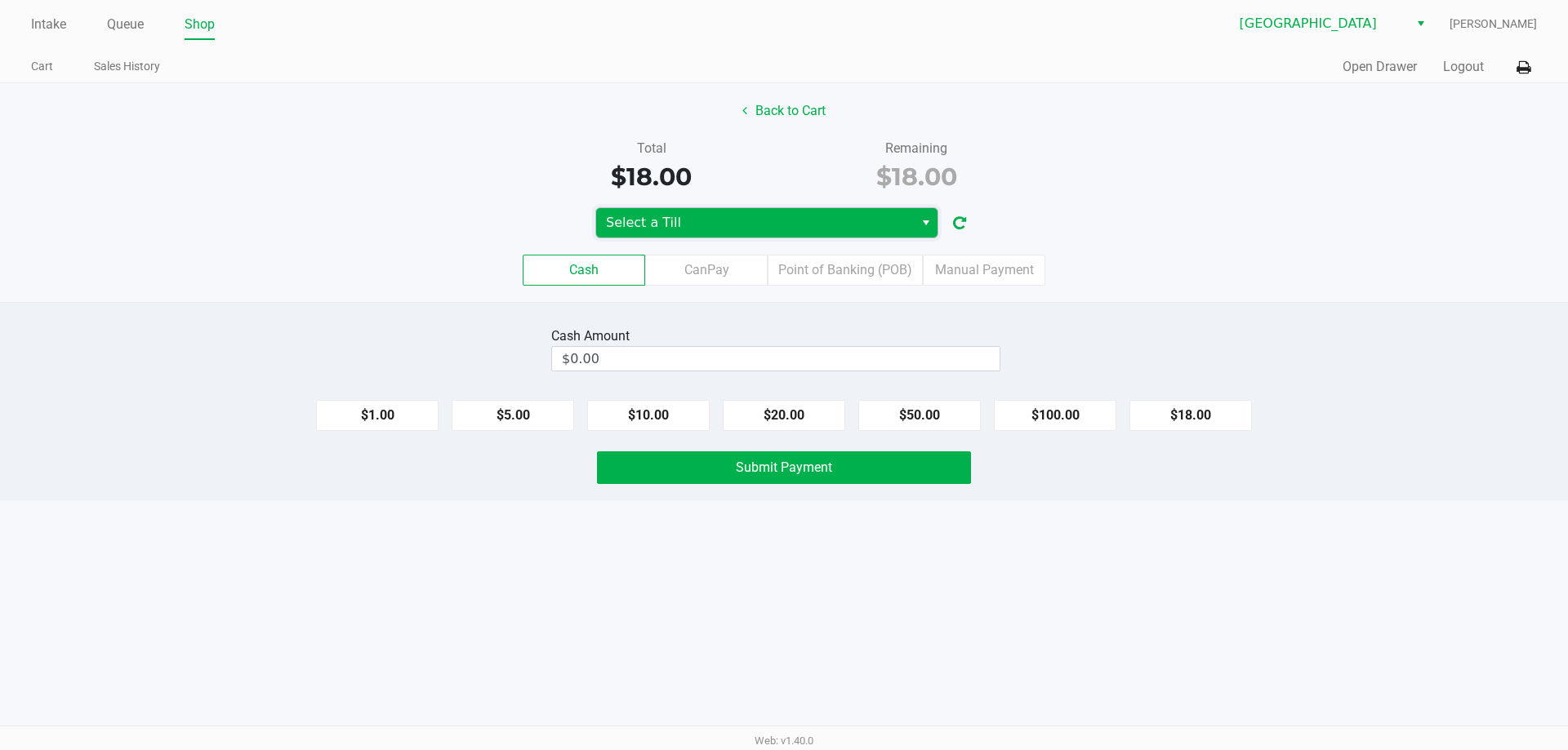
click at [727, 212] on span "Select a Till" at bounding box center [755, 222] width 317 height 29
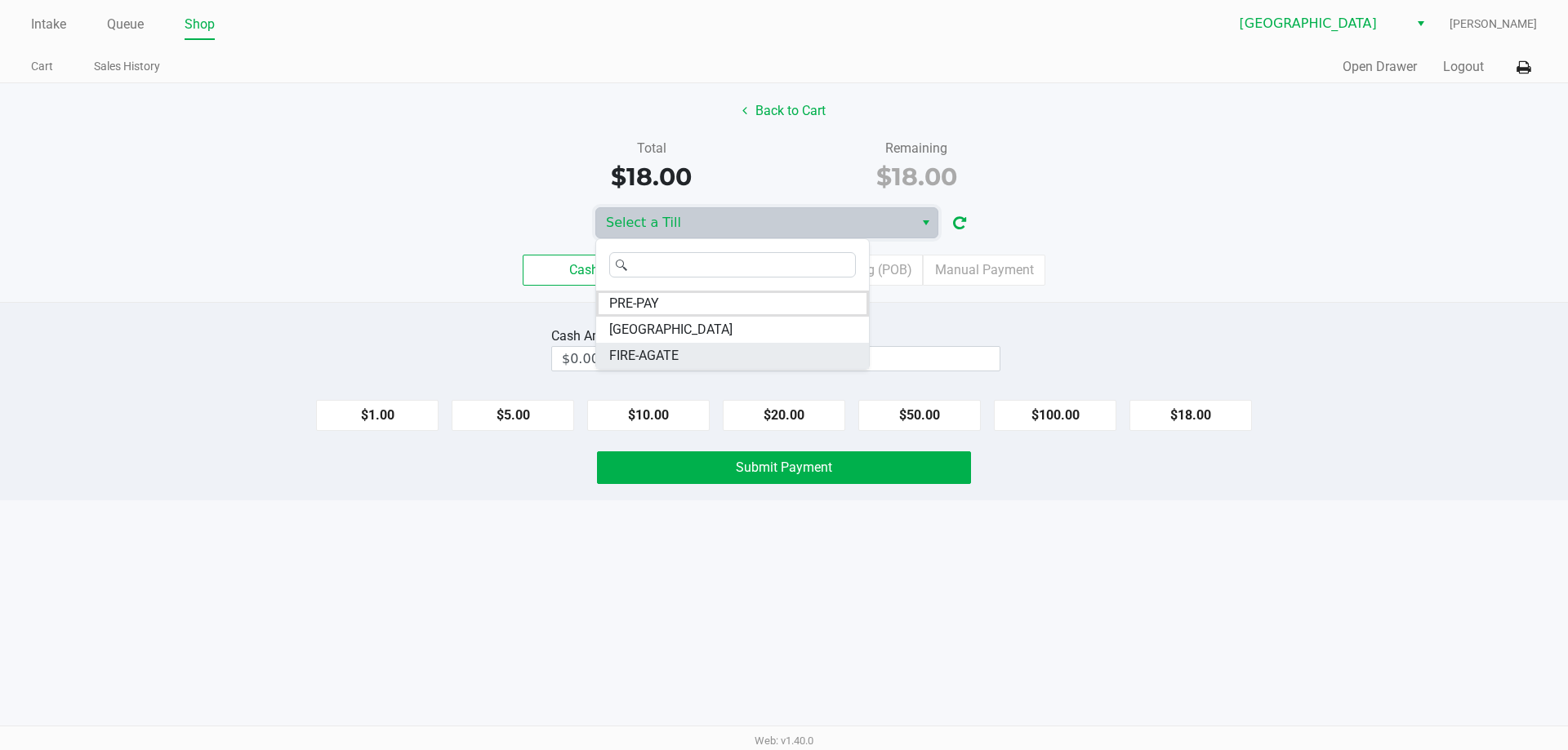
click at [695, 362] on li "FIRE-AGATE" at bounding box center [733, 355] width 273 height 26
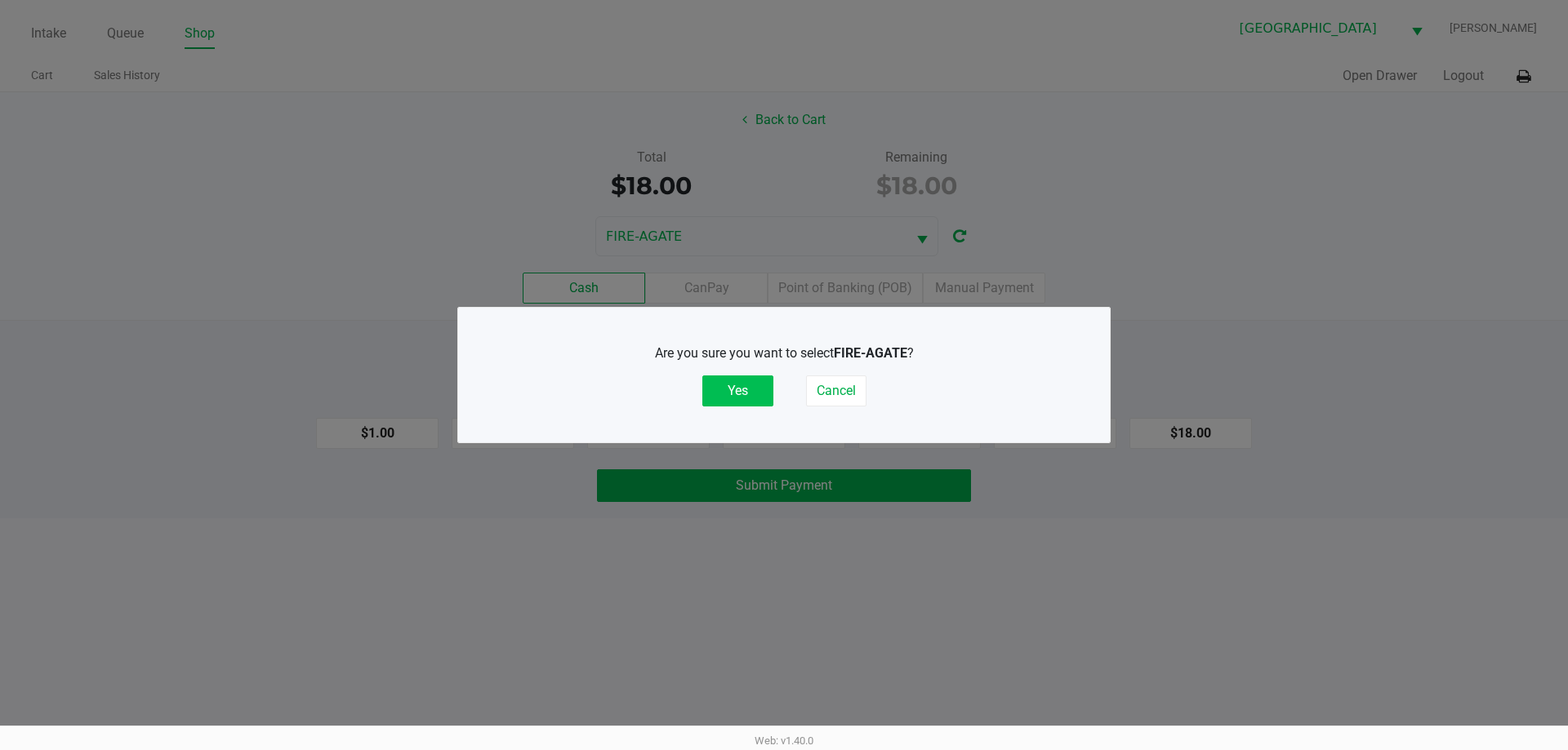
click at [735, 376] on button "Yes" at bounding box center [737, 390] width 71 height 31
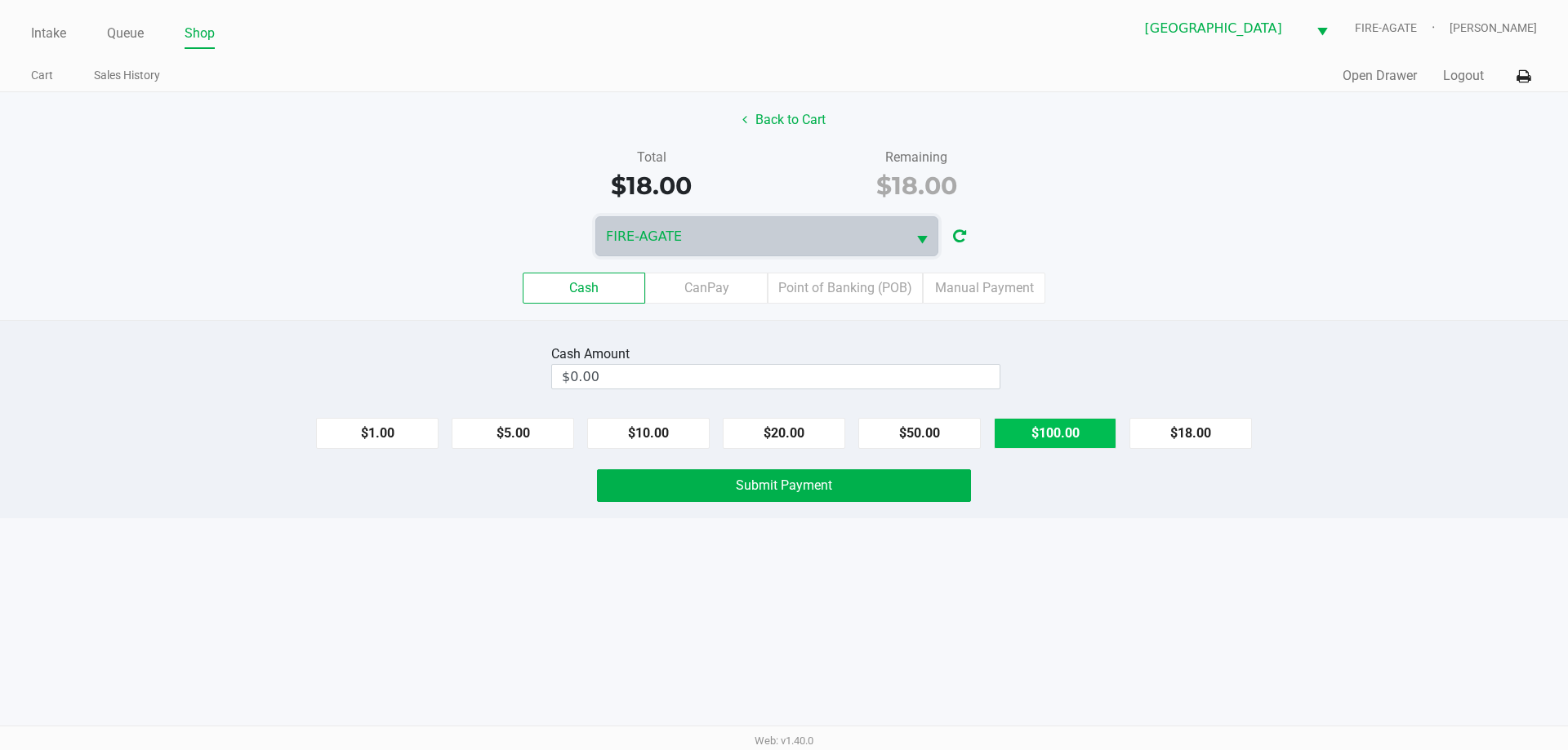
click at [1061, 430] on button "$100.00" at bounding box center [1055, 433] width 122 height 31
type input "$100.00"
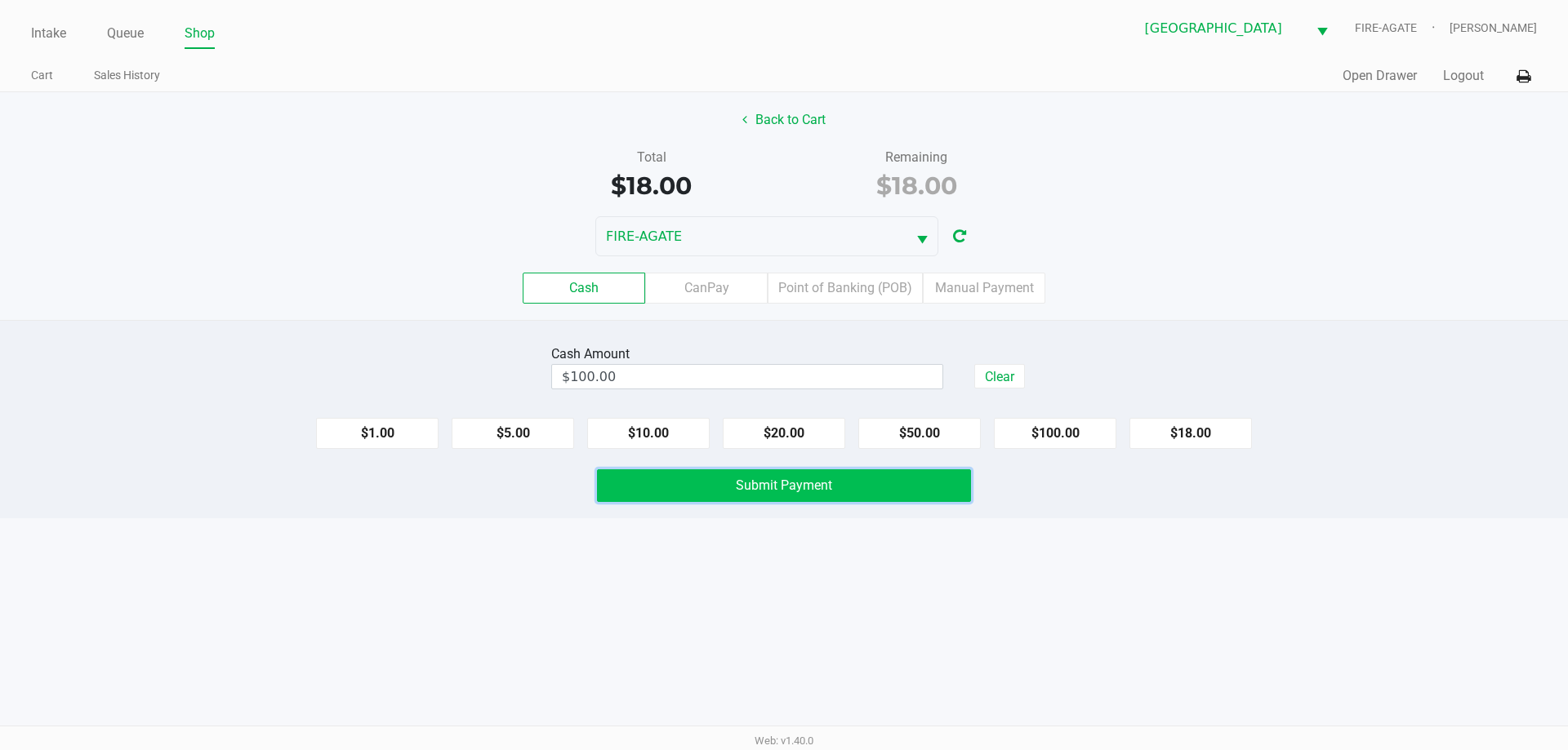
click at [781, 490] on span "Submit Payment" at bounding box center [783, 485] width 96 height 16
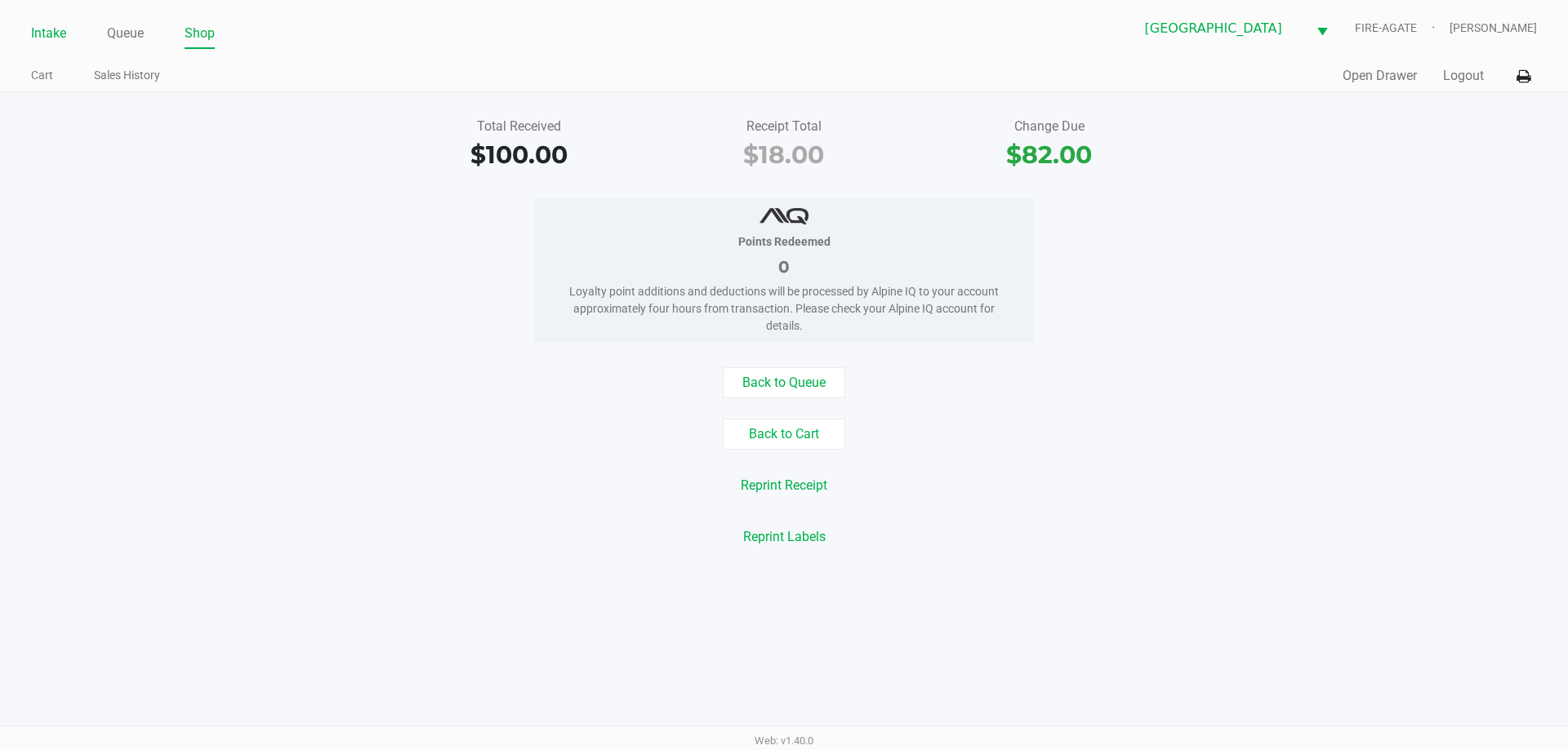
click at [49, 46] on li "Intake" at bounding box center [49, 35] width 35 height 29
click at [35, 38] on link "Intake" at bounding box center [49, 34] width 35 height 22
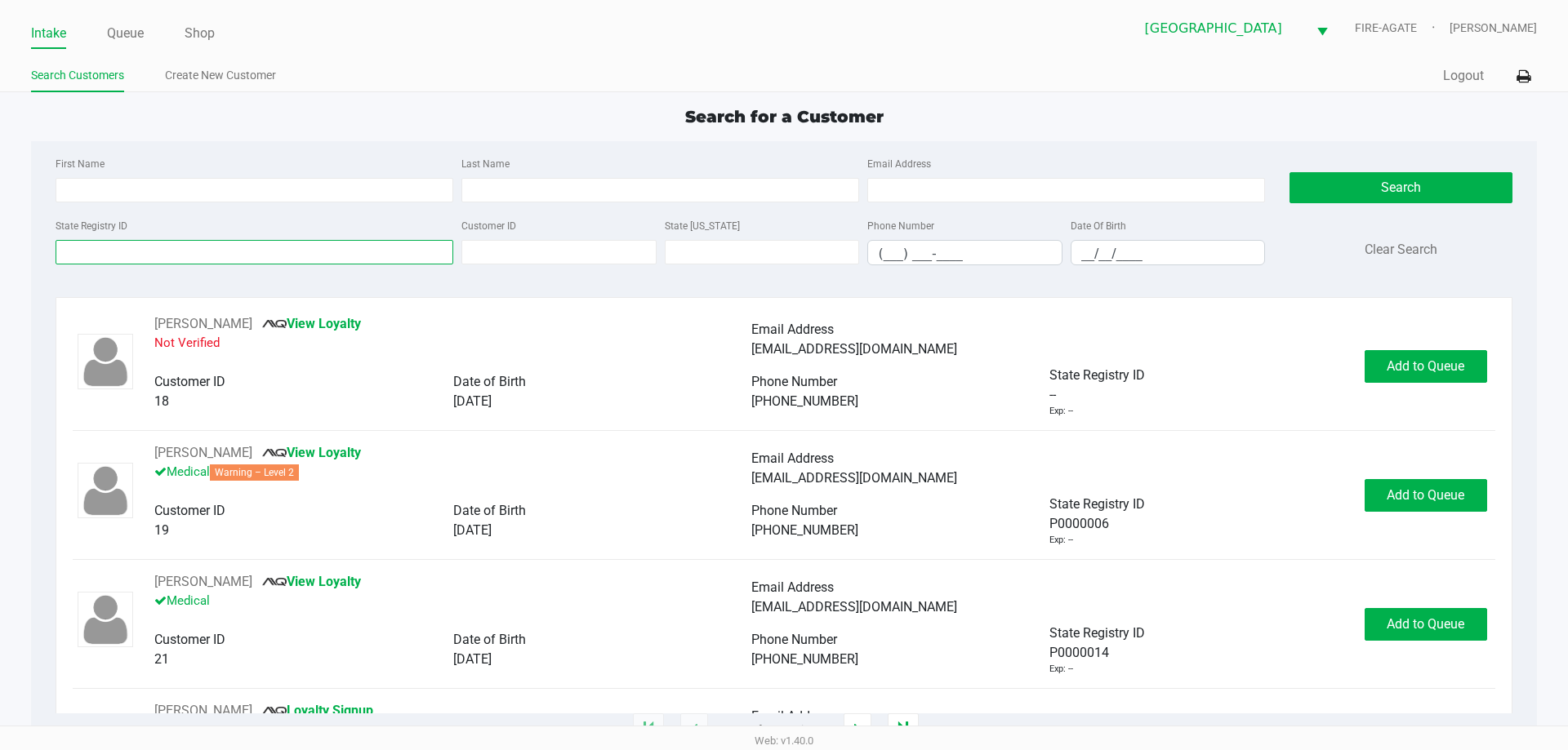
click at [224, 254] on input "State Registry ID" at bounding box center [254, 252] width 398 height 24
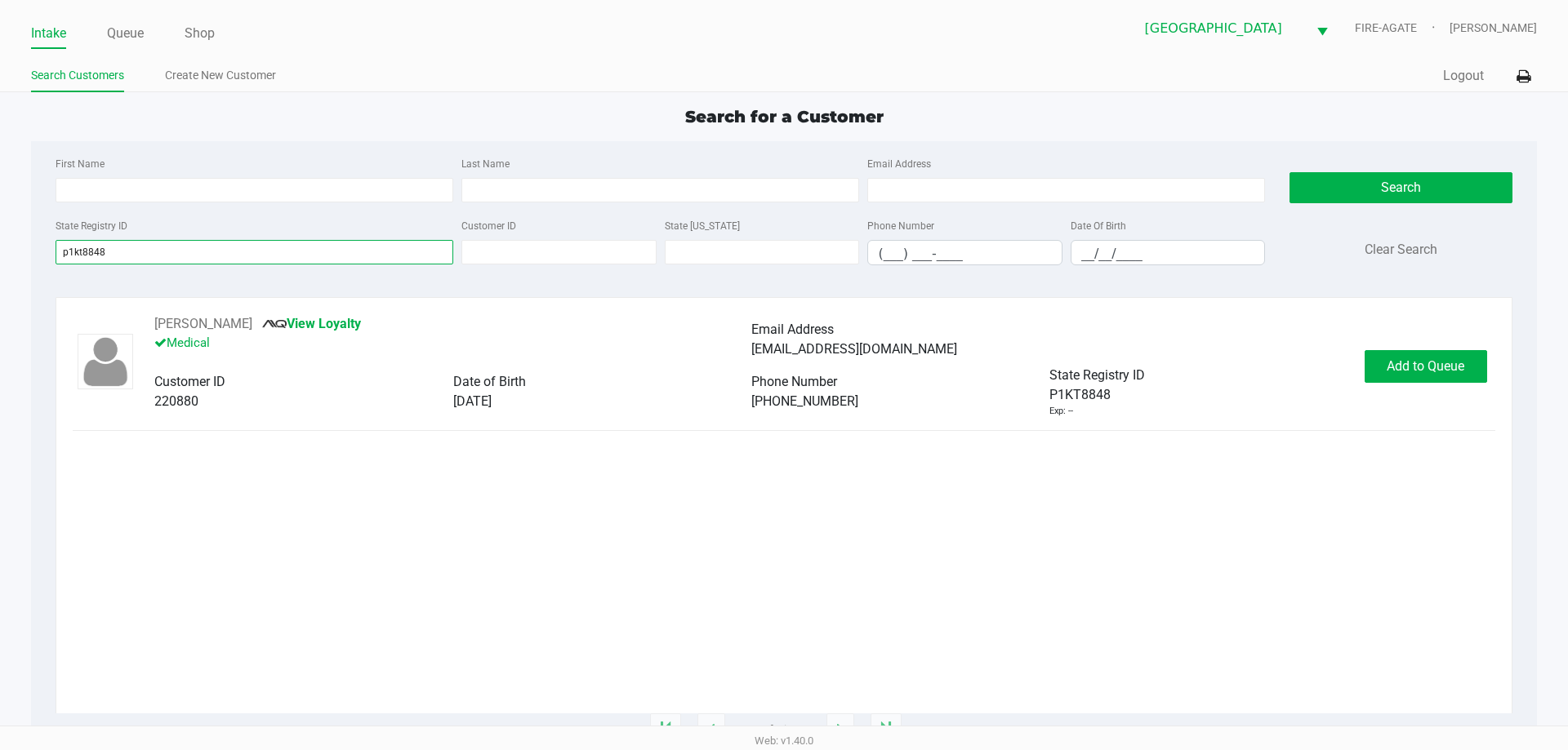
type input "p1kt8848"
click at [1417, 356] on button "Add to Queue" at bounding box center [1425, 366] width 122 height 33
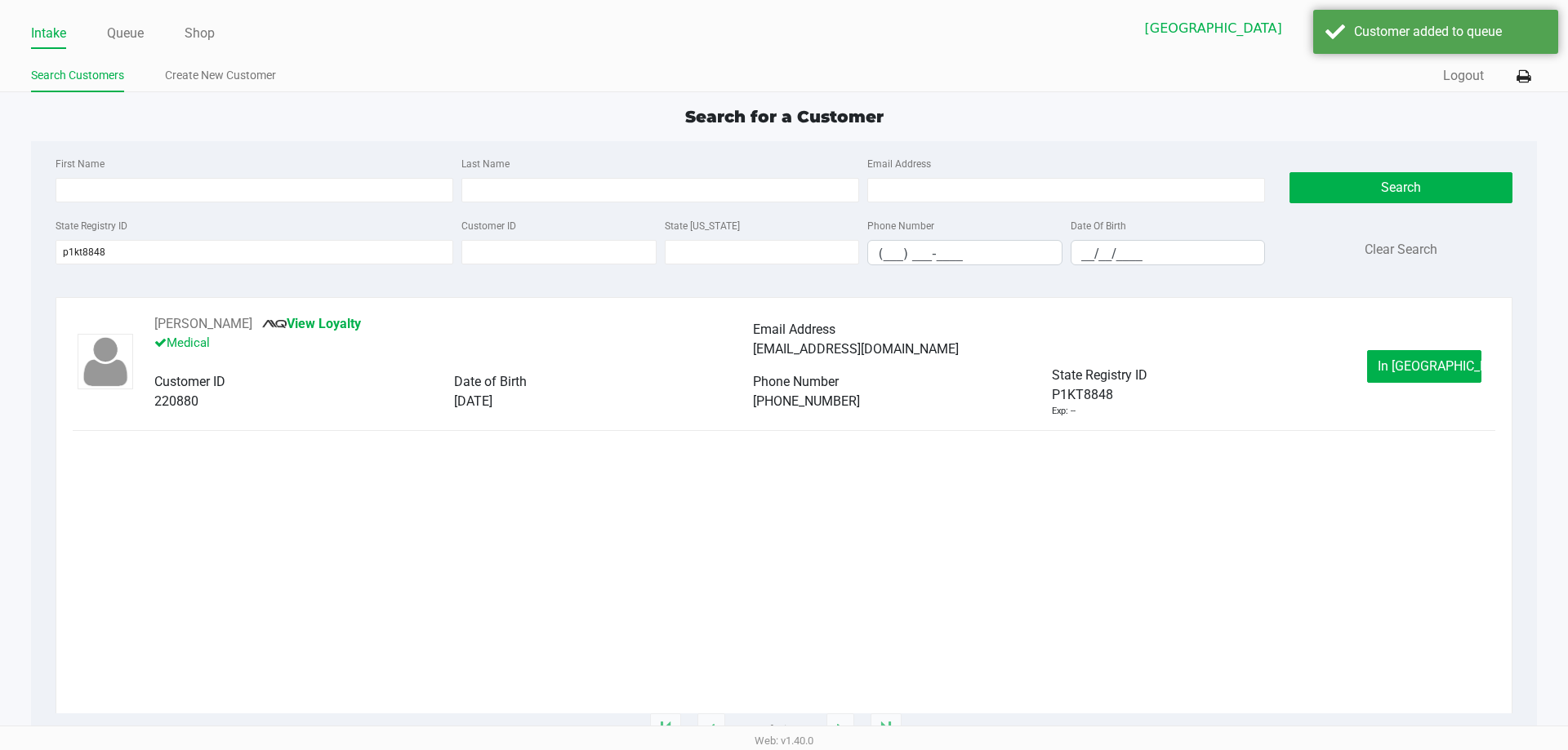
click at [1425, 377] on button "In [GEOGRAPHIC_DATA]" at bounding box center [1424, 366] width 114 height 33
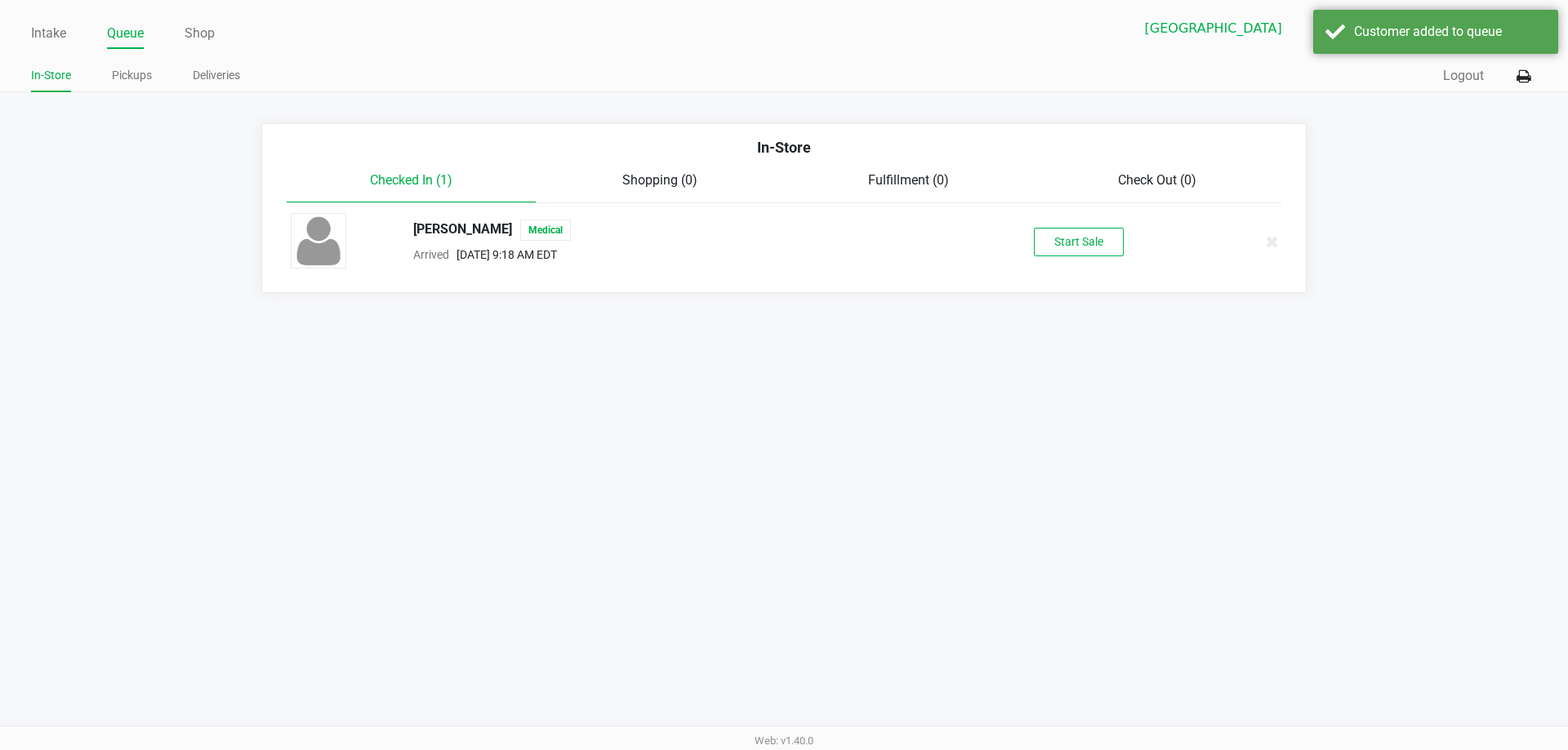
click at [1066, 235] on button "Start Sale" at bounding box center [1079, 242] width 90 height 29
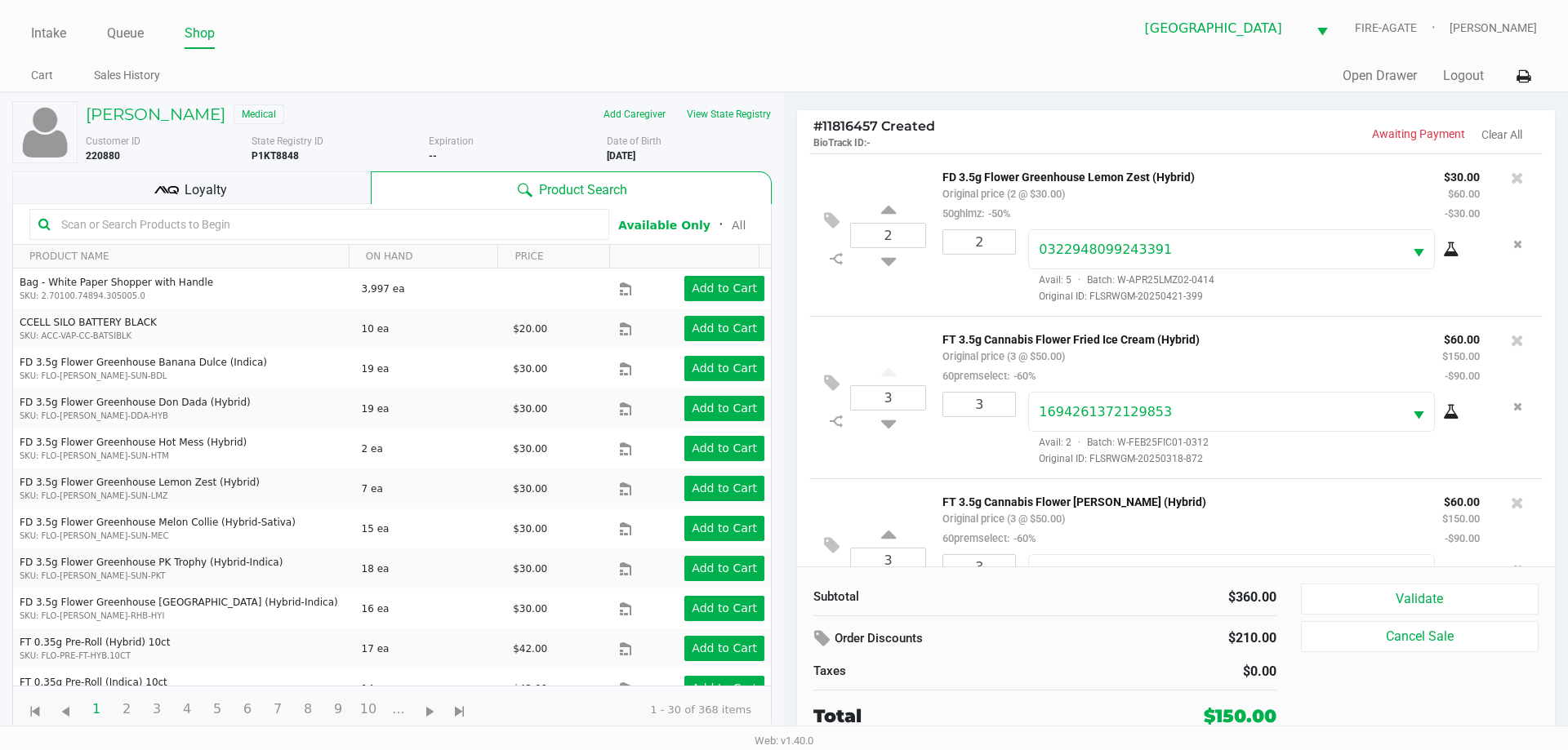
click at [253, 189] on div "Loyalty" at bounding box center [191, 188] width 358 height 33
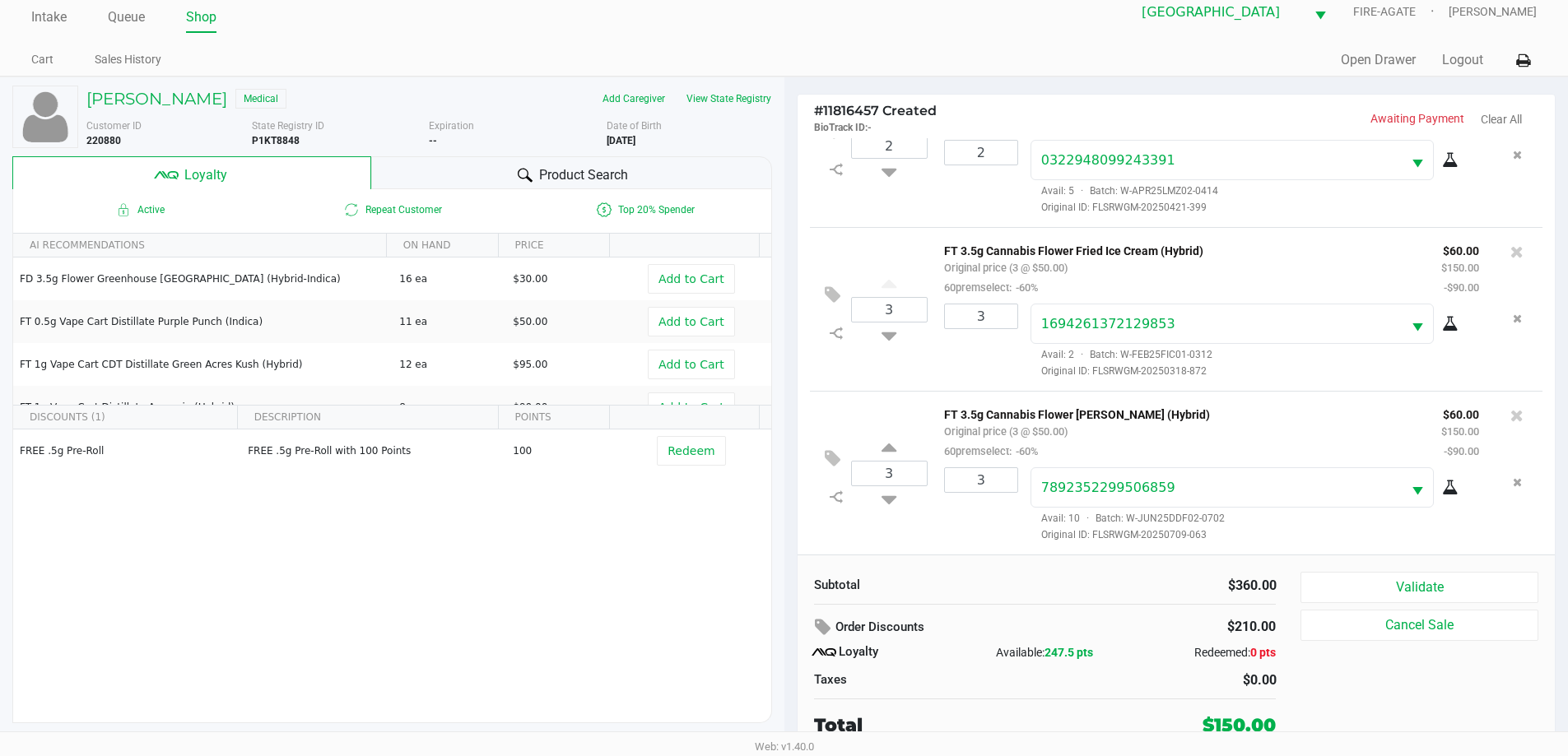
scroll to position [16, 0]
click at [1442, 574] on button "Validate" at bounding box center [1418, 587] width 237 height 31
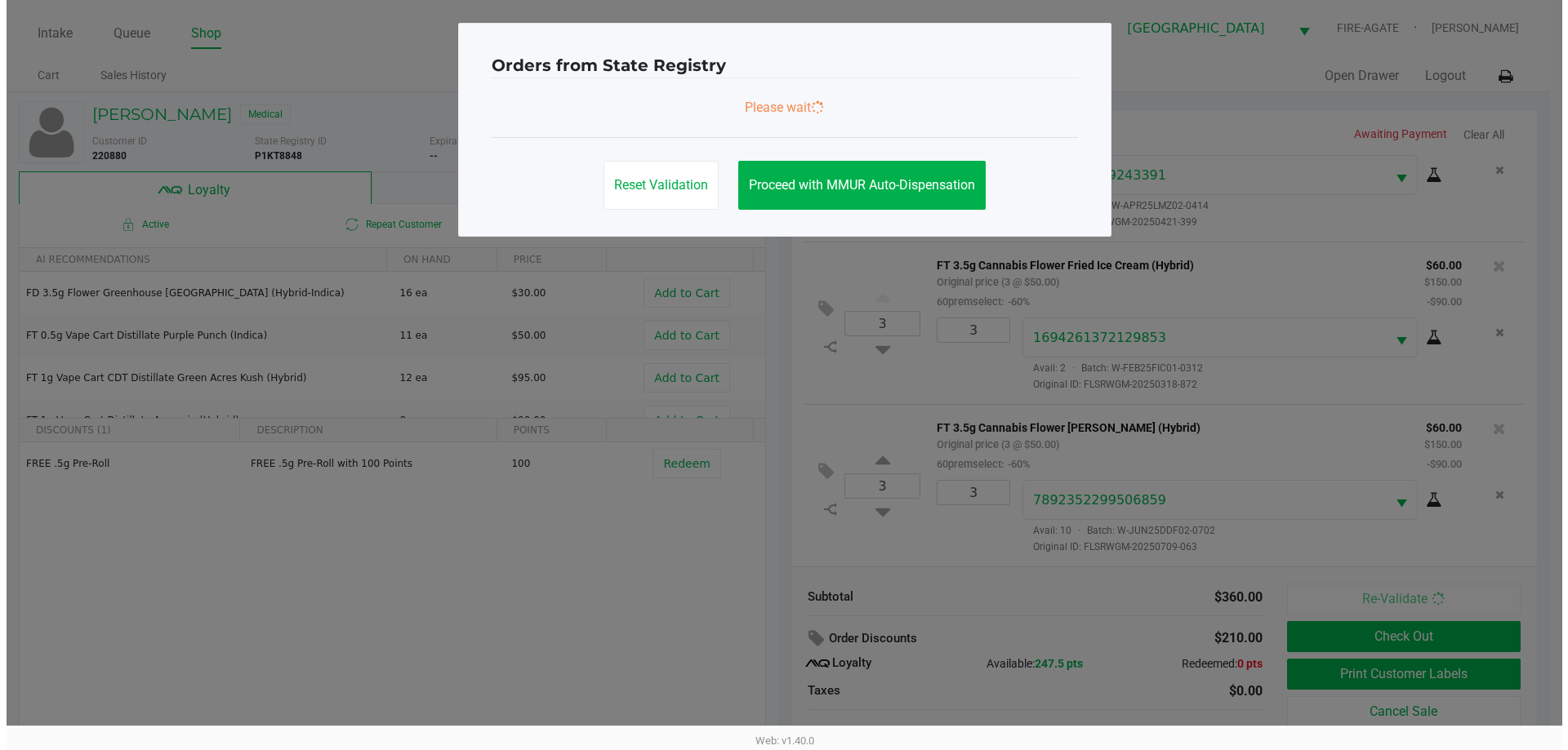
scroll to position [0, 0]
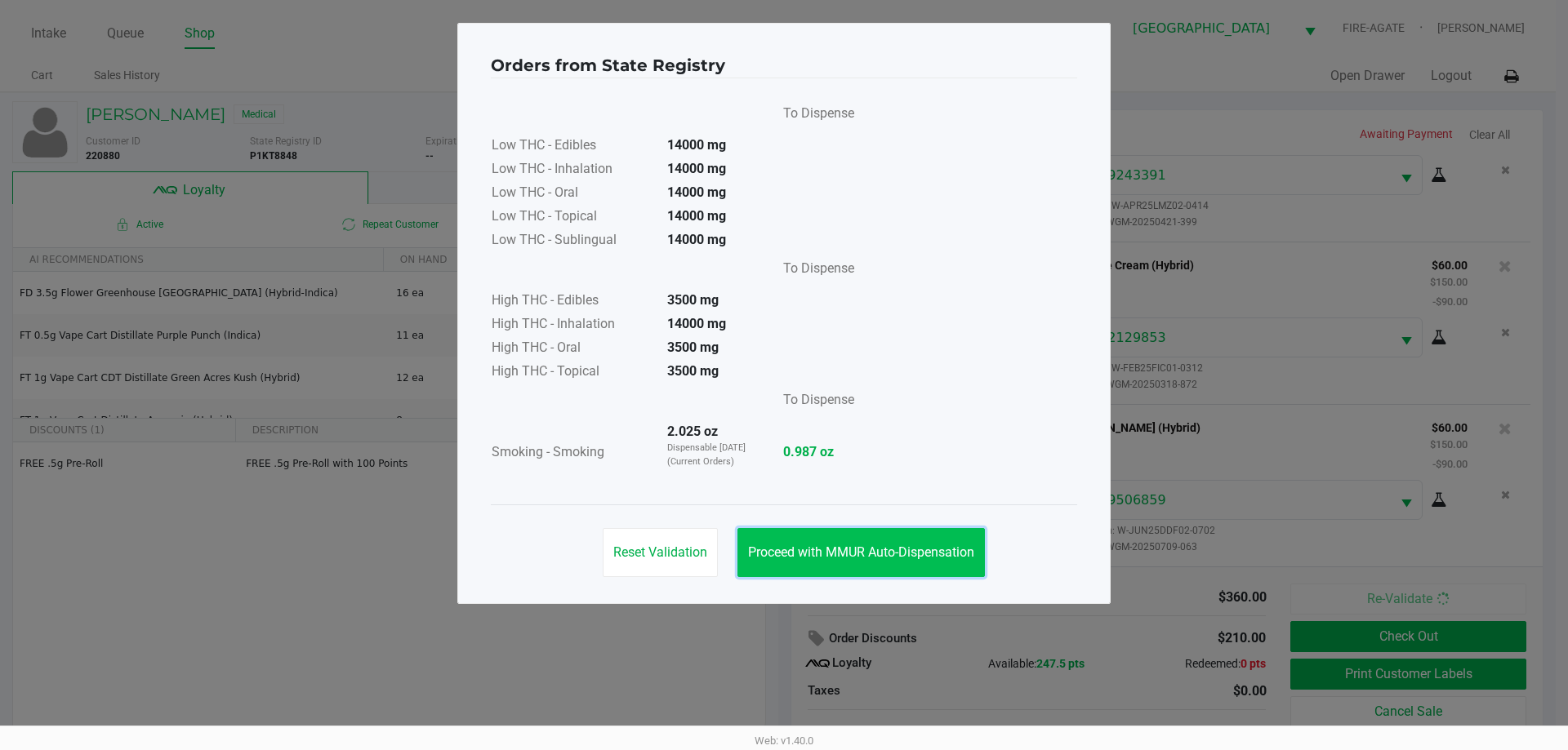
click at [884, 538] on button "Proceed with MMUR Auto-Dispensation" at bounding box center [861, 552] width 247 height 49
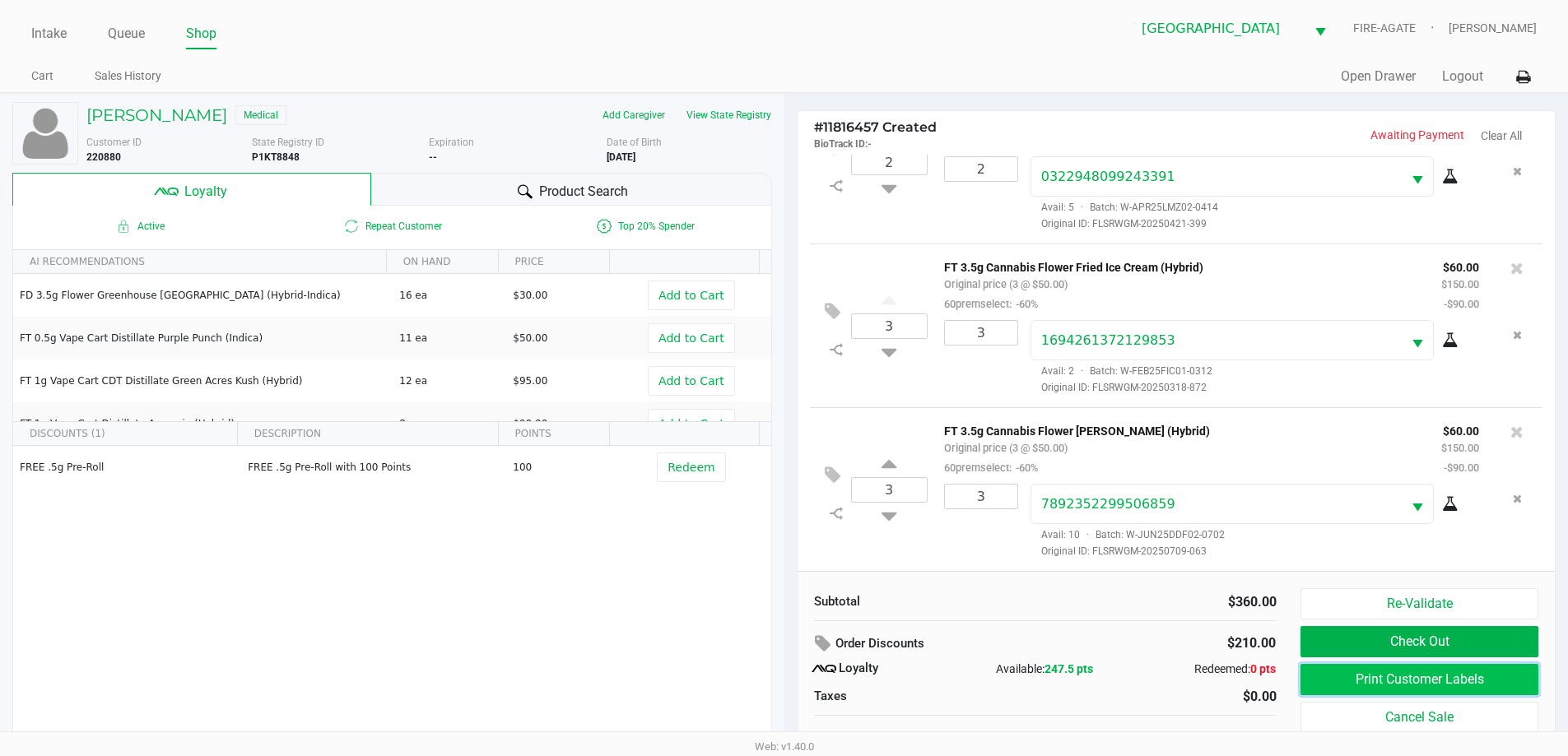
click at [1370, 674] on button "Print Customer Labels" at bounding box center [1418, 679] width 237 height 31
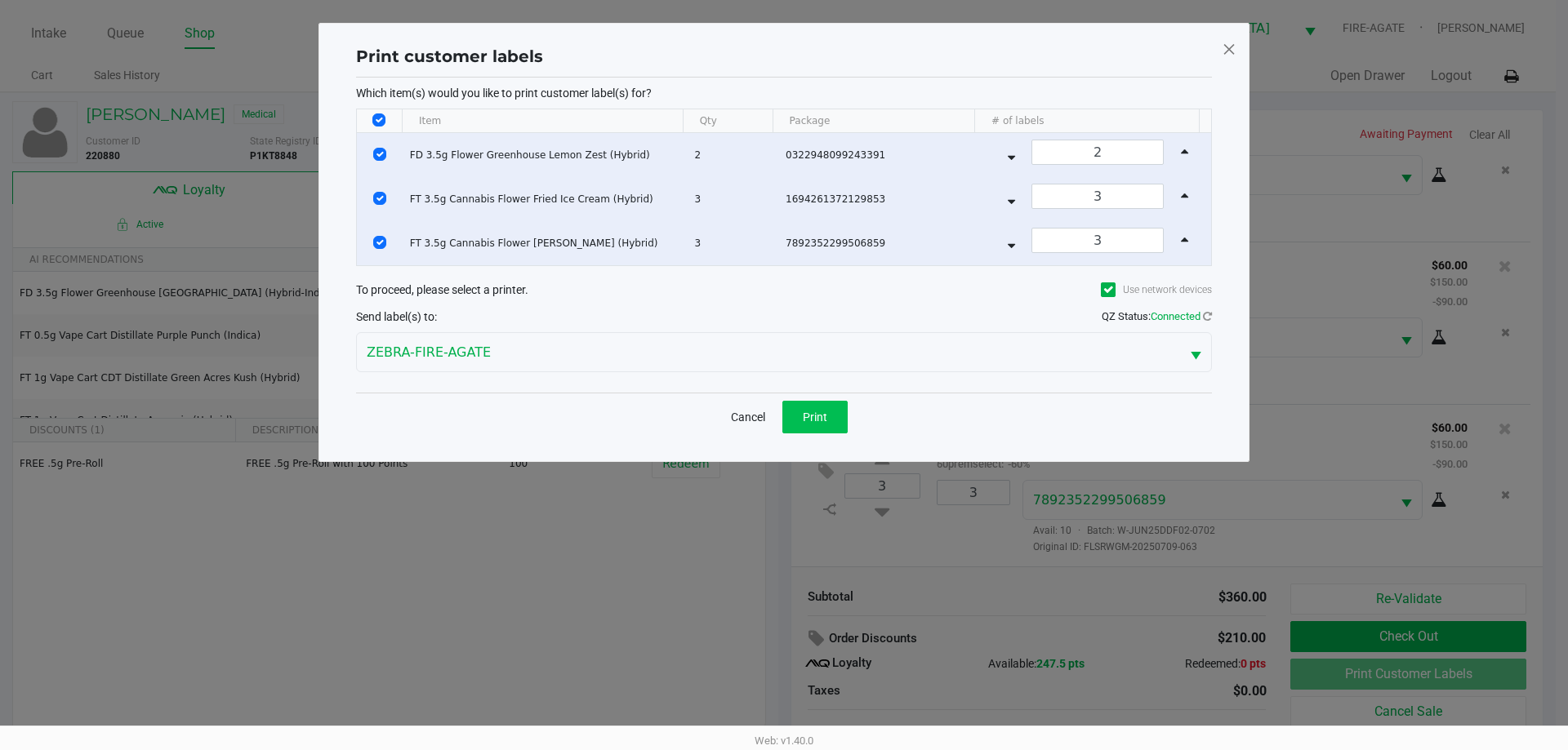
click at [802, 404] on button "Print" at bounding box center [815, 417] width 65 height 33
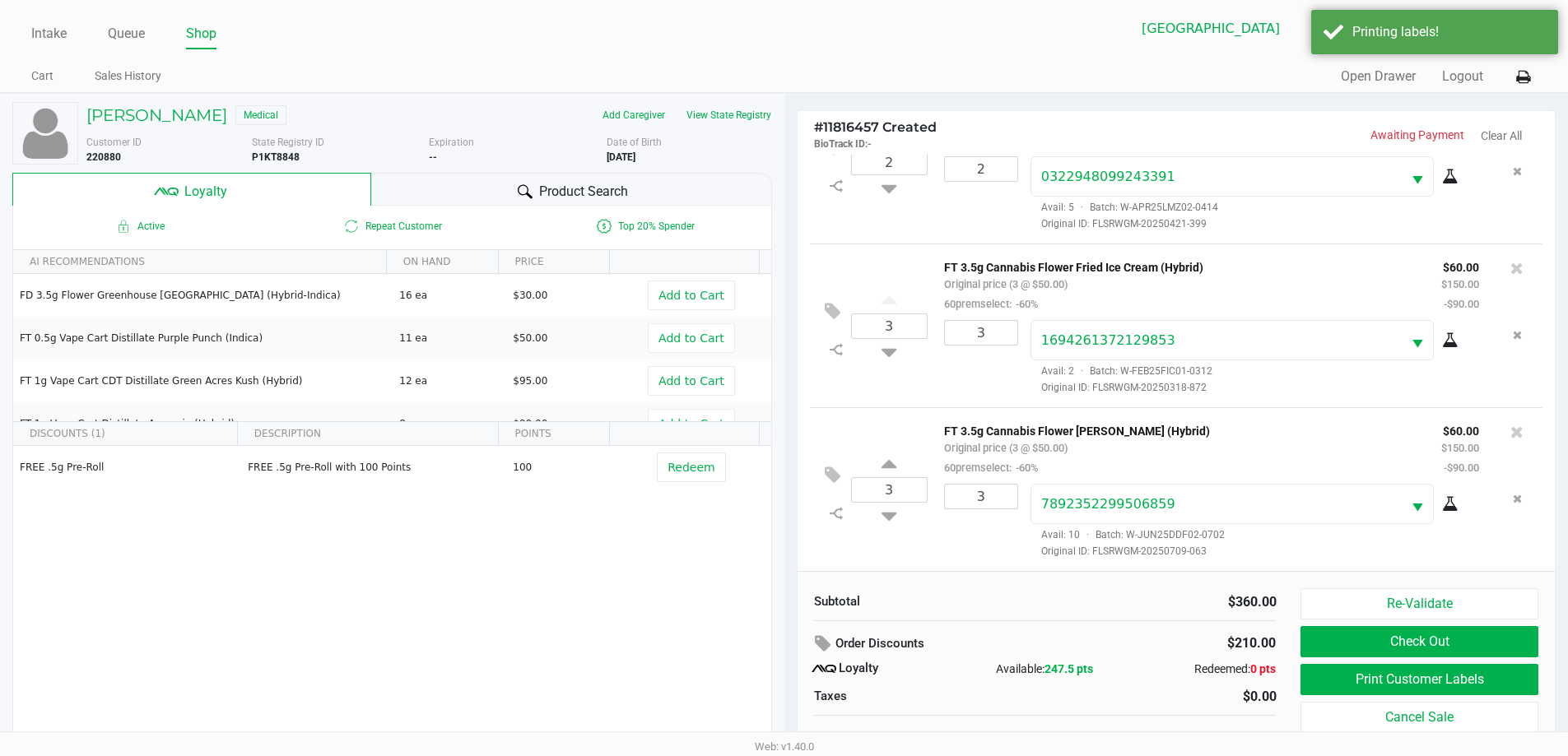
click at [1345, 628] on button "Check Out" at bounding box center [1418, 641] width 237 height 31
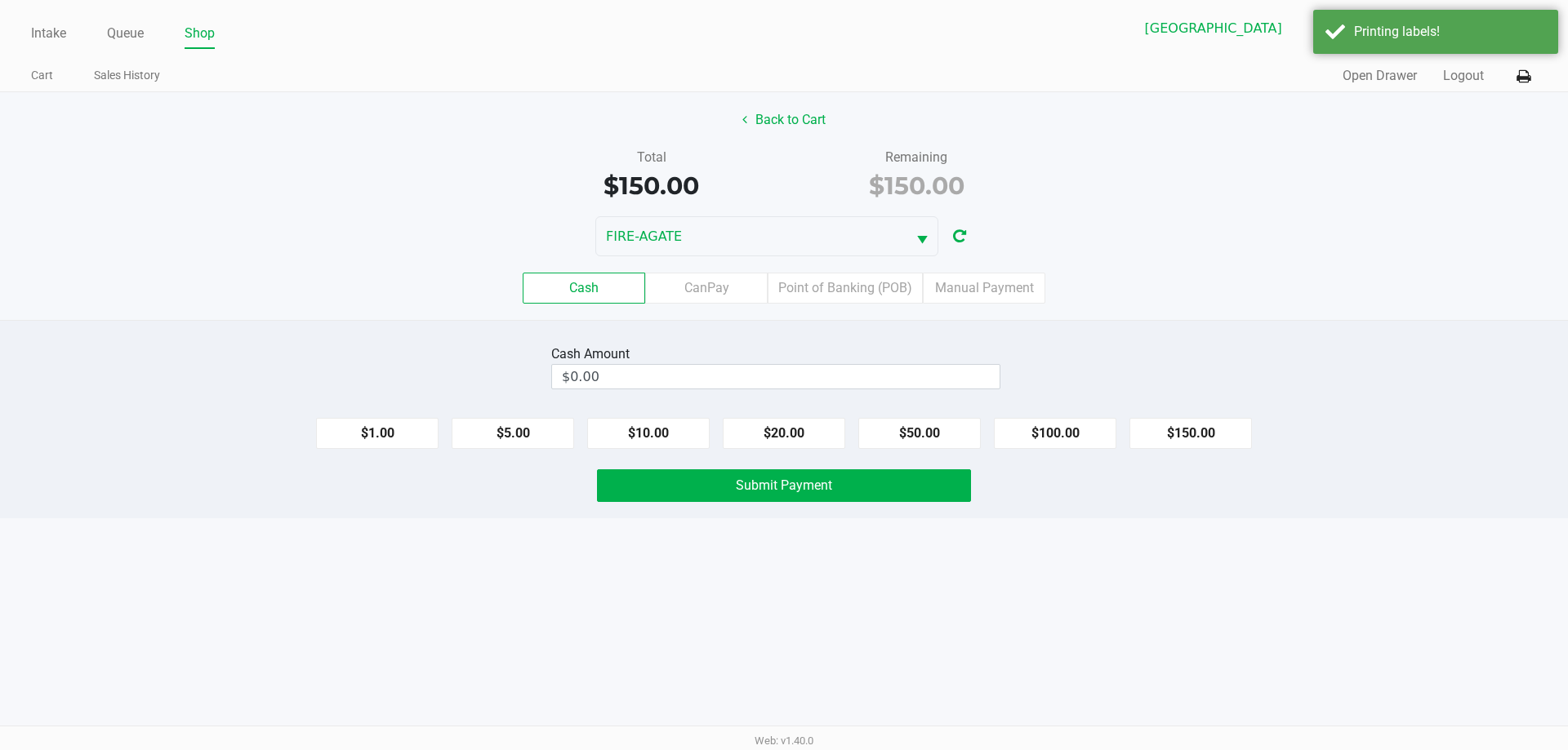
click at [851, 299] on label "Point of Banking (POB)" at bounding box center [845, 287] width 155 height 31
click at [0, 0] on 7 "Point of Banking (POB)" at bounding box center [0, 0] width 0 height 0
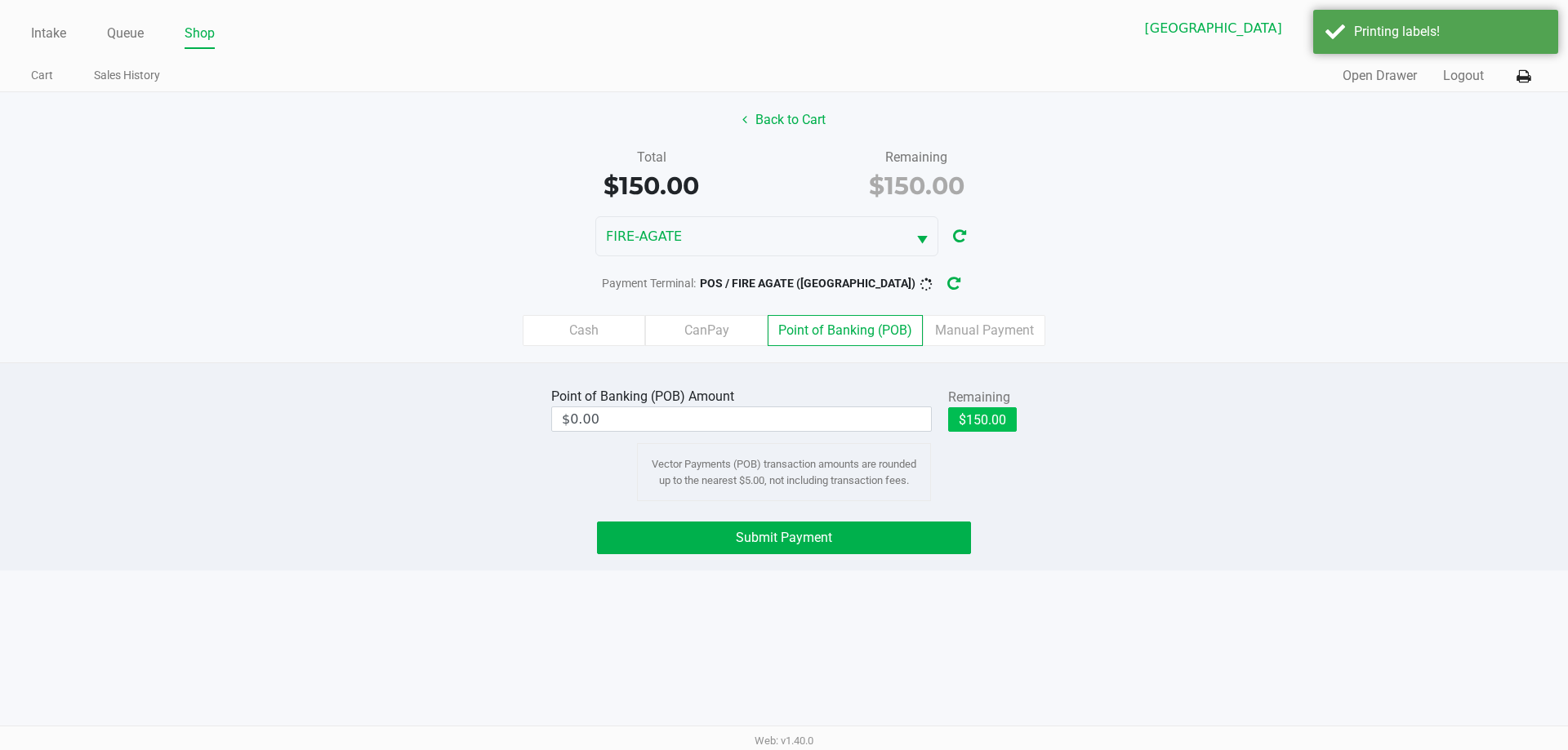
click at [987, 421] on button "$150.00" at bounding box center [982, 420] width 68 height 24
type input "$150.00"
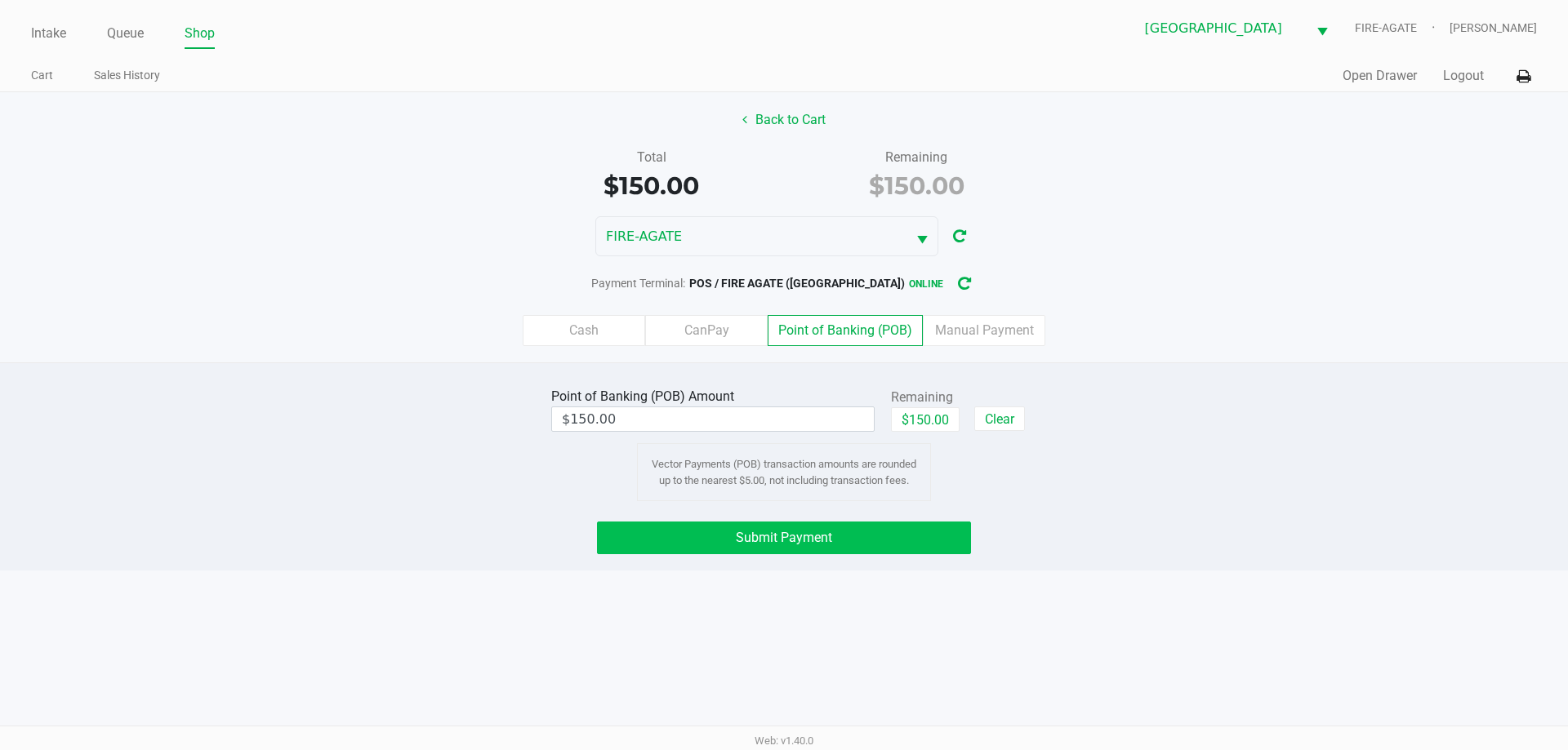
click at [711, 529] on button "Submit Payment" at bounding box center [784, 537] width 374 height 33
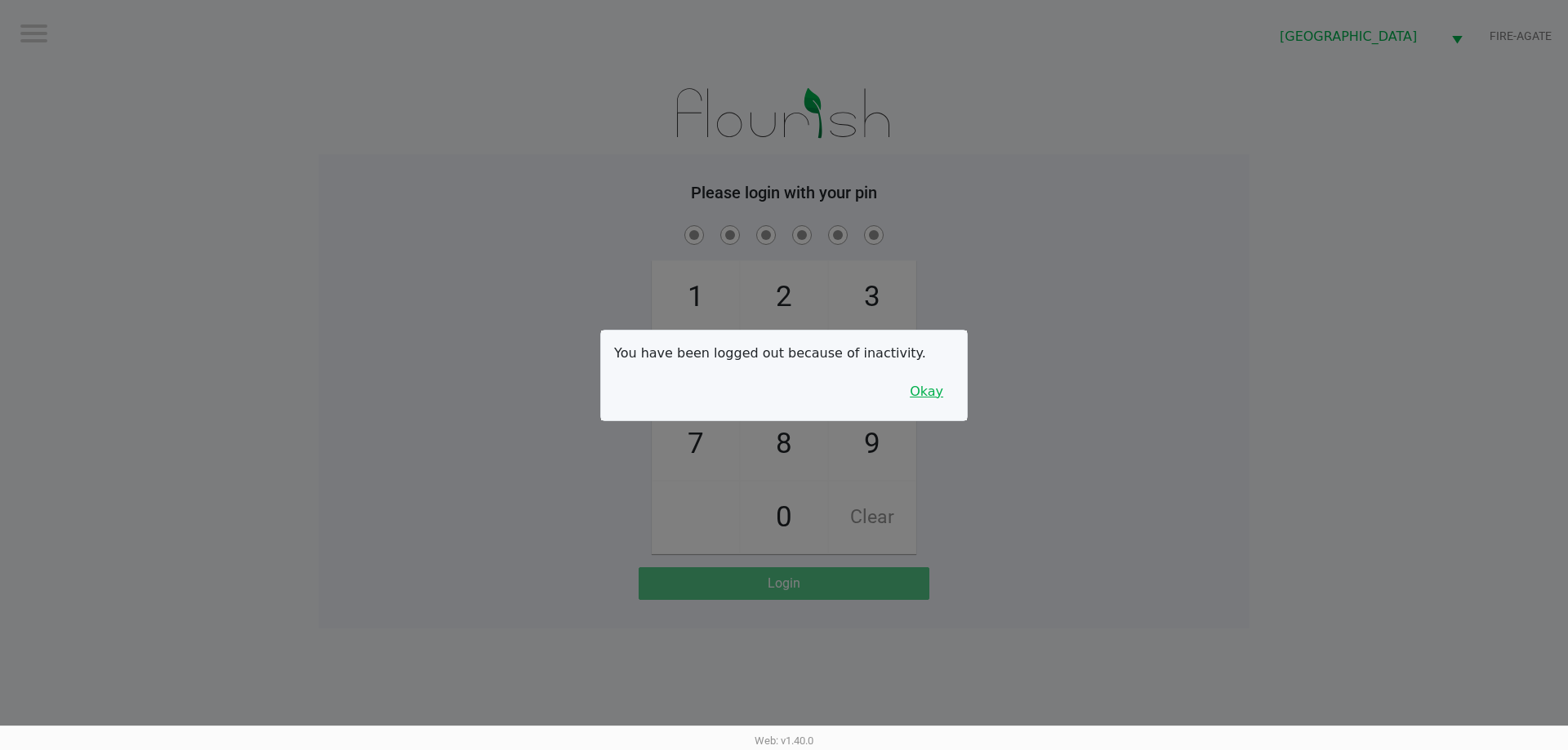
click at [939, 393] on button "Okay" at bounding box center [926, 391] width 55 height 31
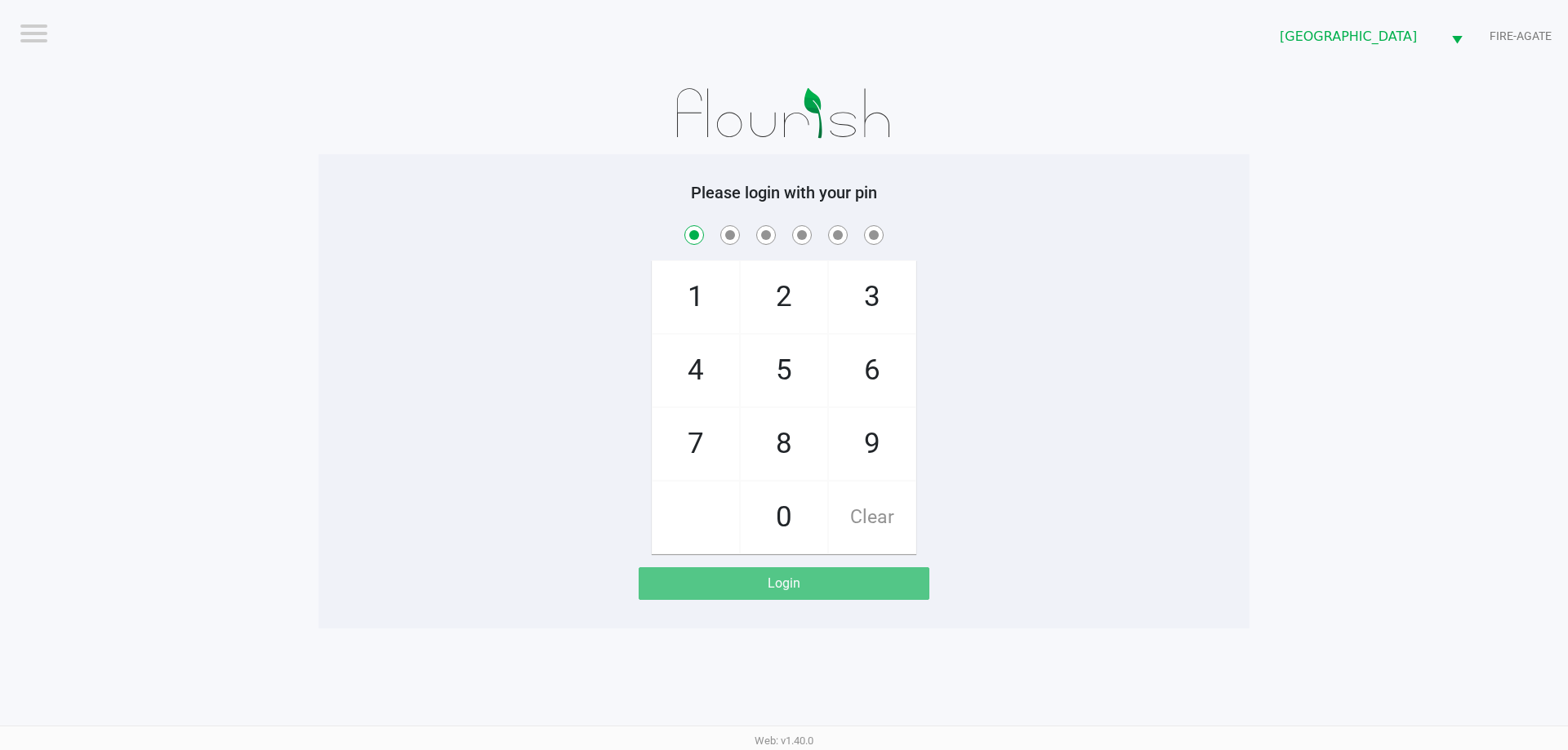
checkbox input "true"
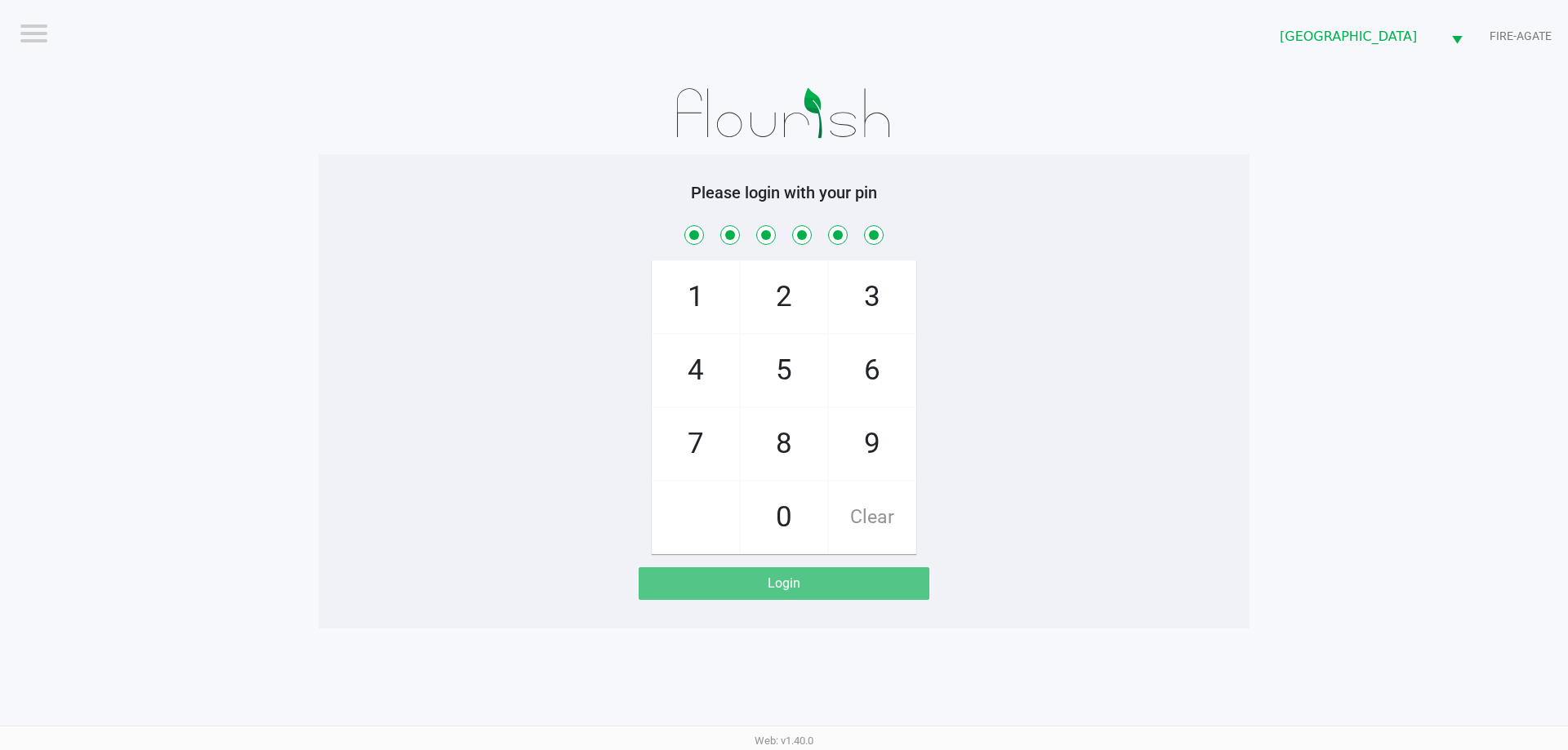
checkbox input "true"
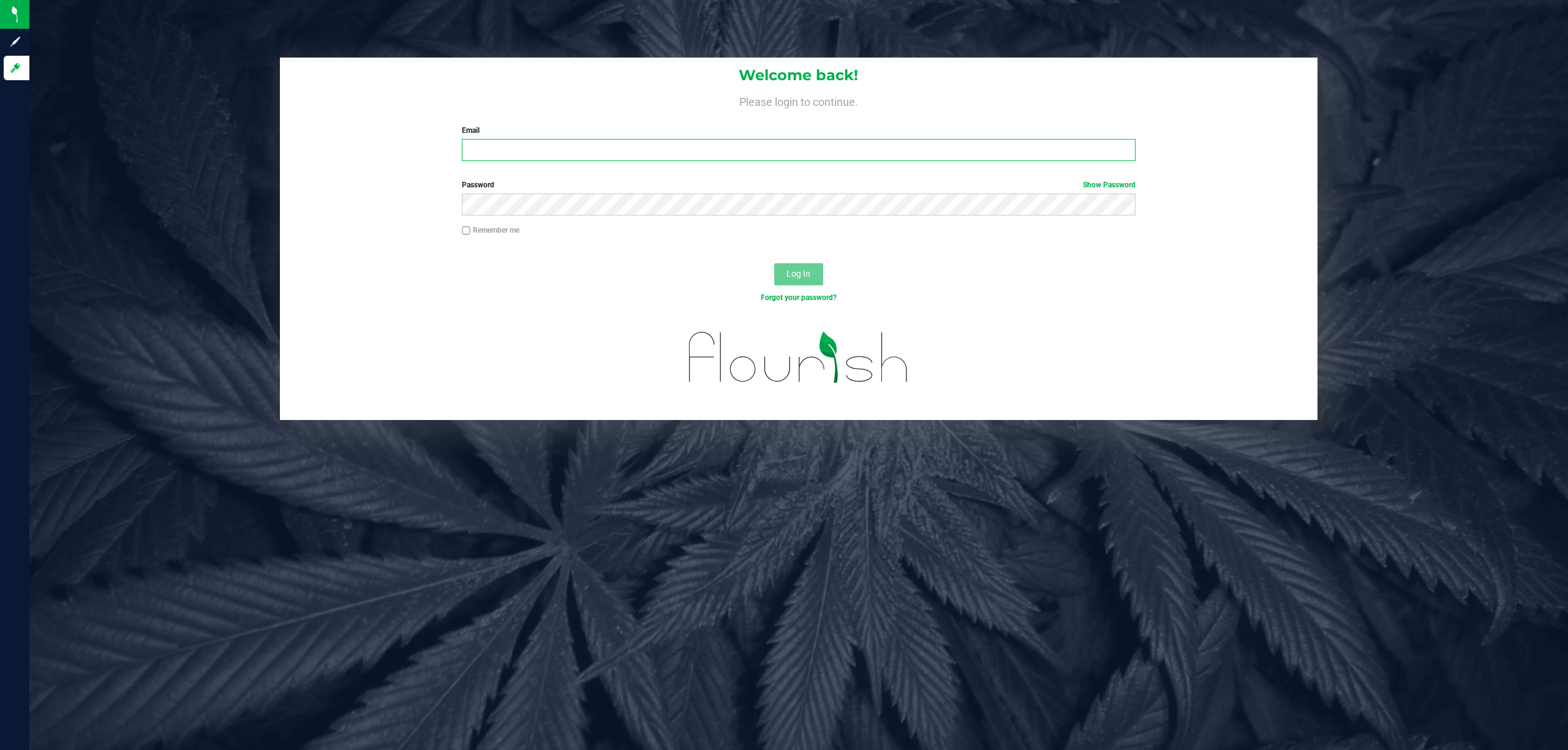
click at [498, 157] on input "Email" at bounding box center [799, 150] width 673 height 22
type input "[EMAIL_ADDRESS][DOMAIN_NAME]"
click at [774, 263] on button "Log In" at bounding box center [799, 274] width 49 height 22
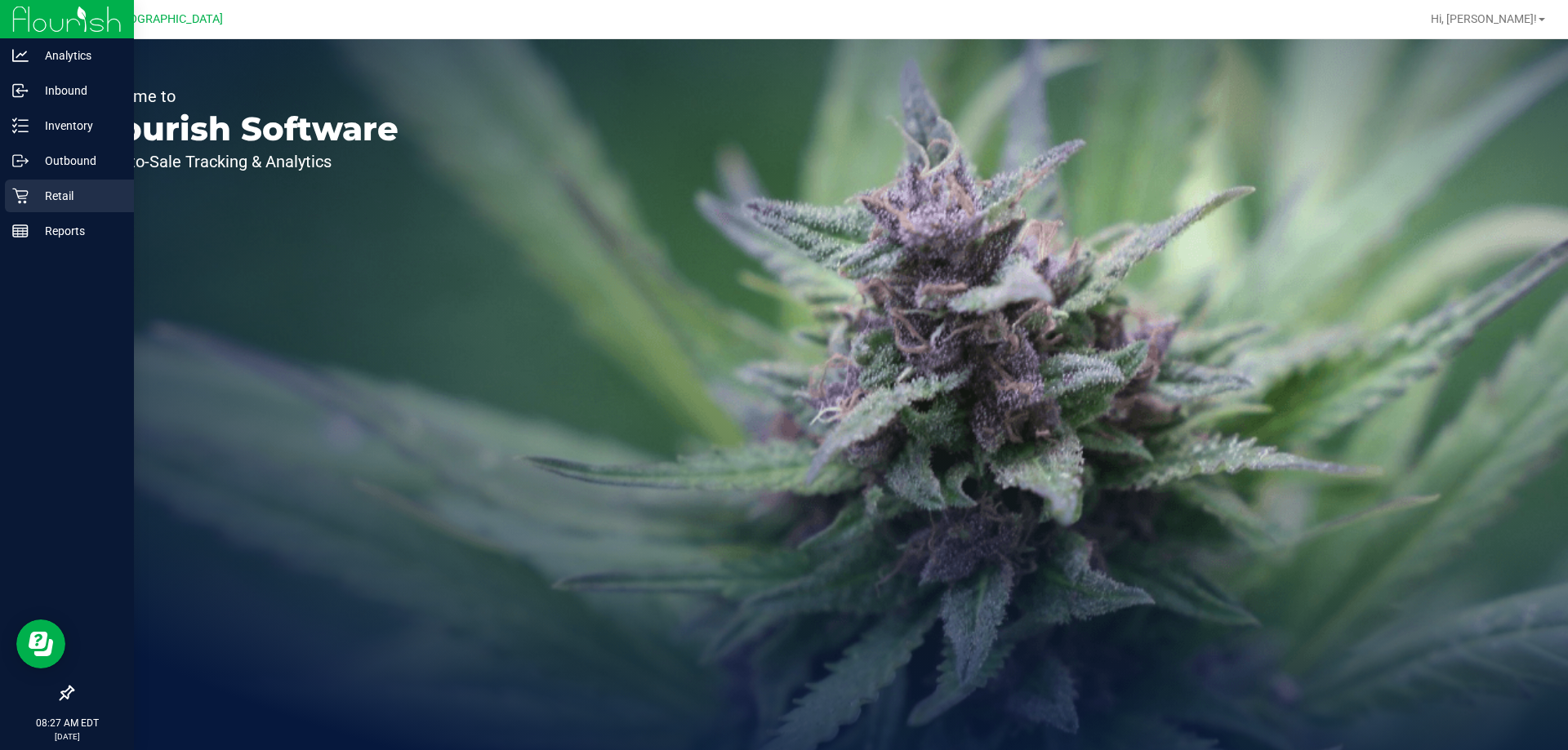
click at [88, 193] on p "Retail" at bounding box center [77, 195] width 98 height 20
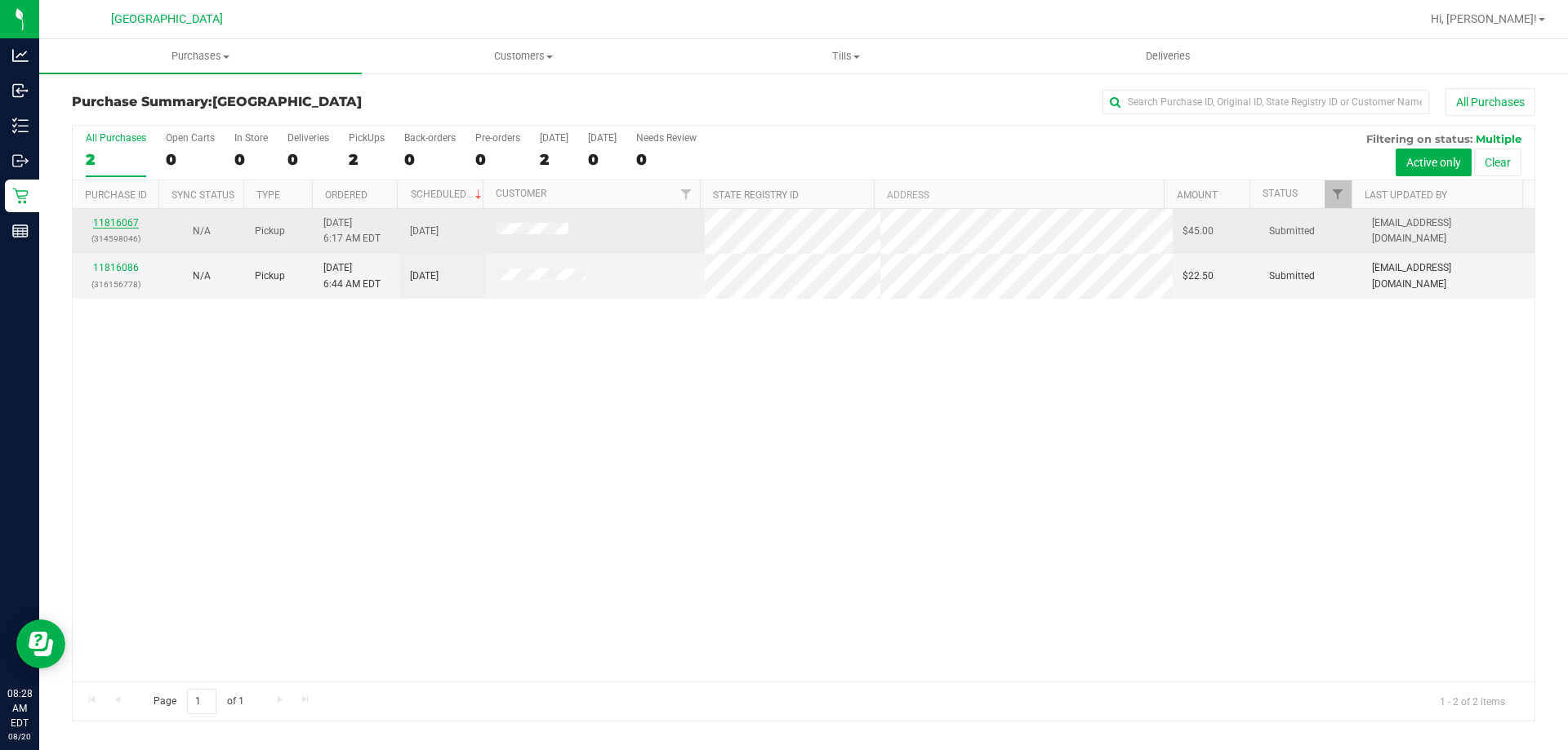
click at [119, 222] on link "11816067" at bounding box center [116, 223] width 46 height 11
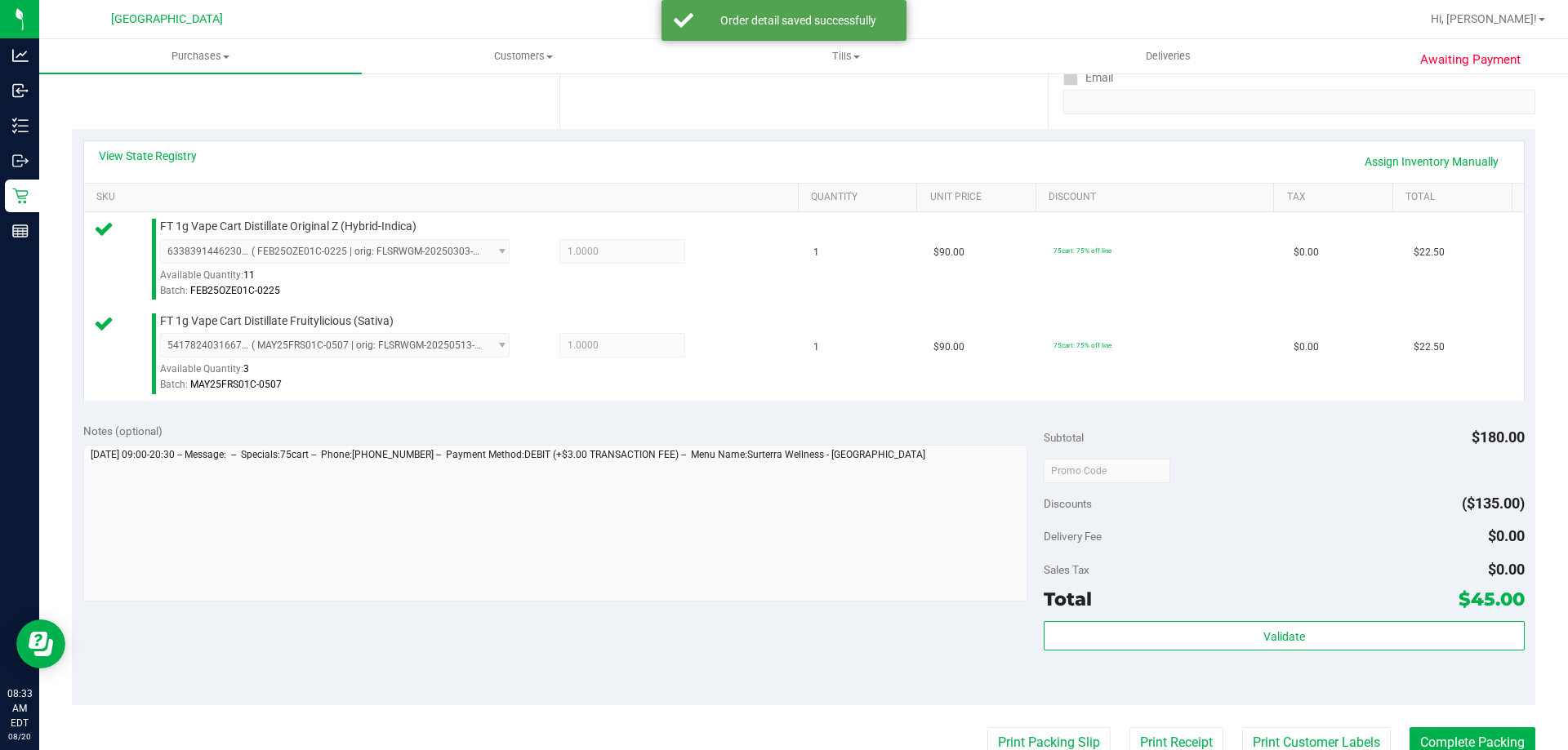
scroll to position [369, 0]
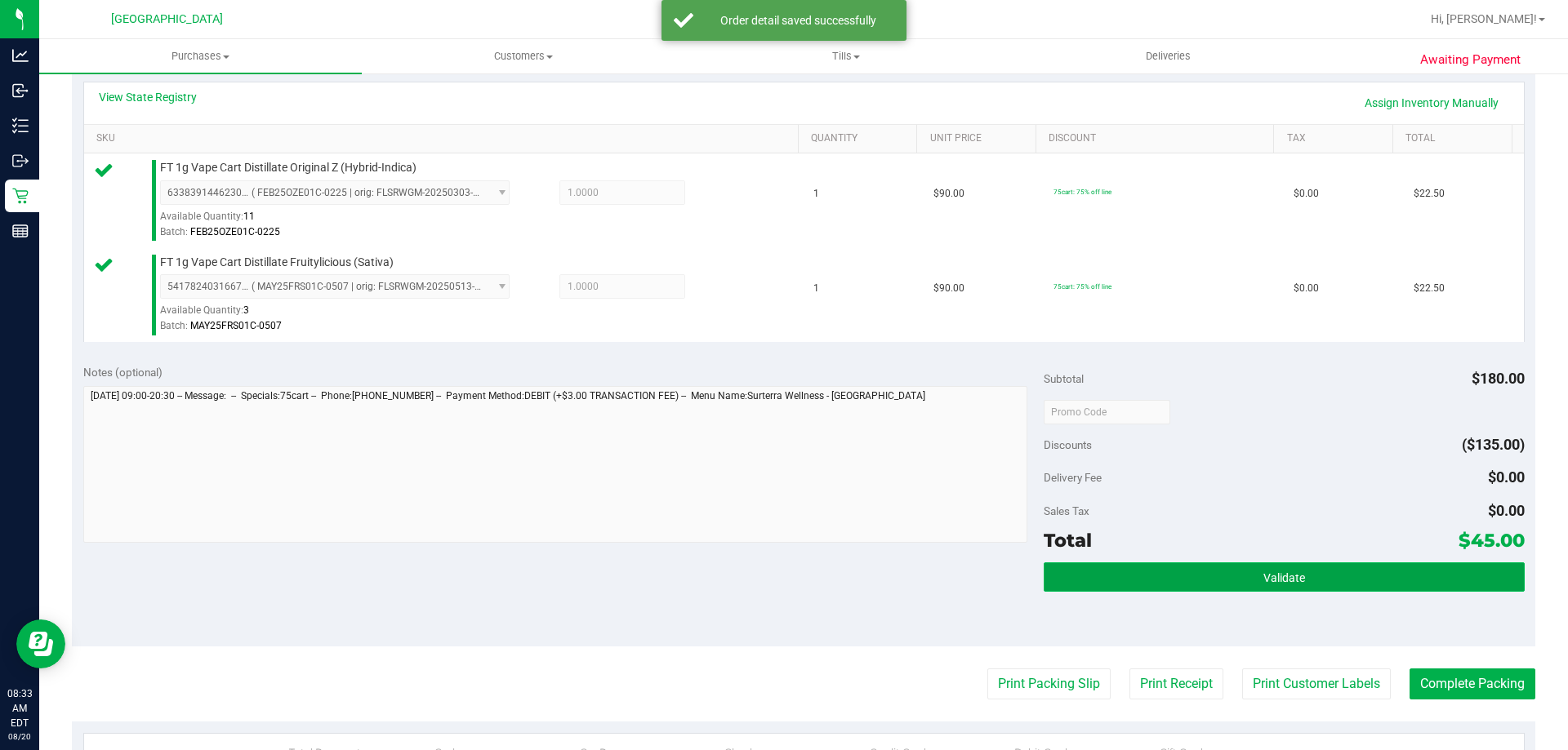
click at [1239, 585] on button "Validate" at bounding box center [1283, 576] width 480 height 29
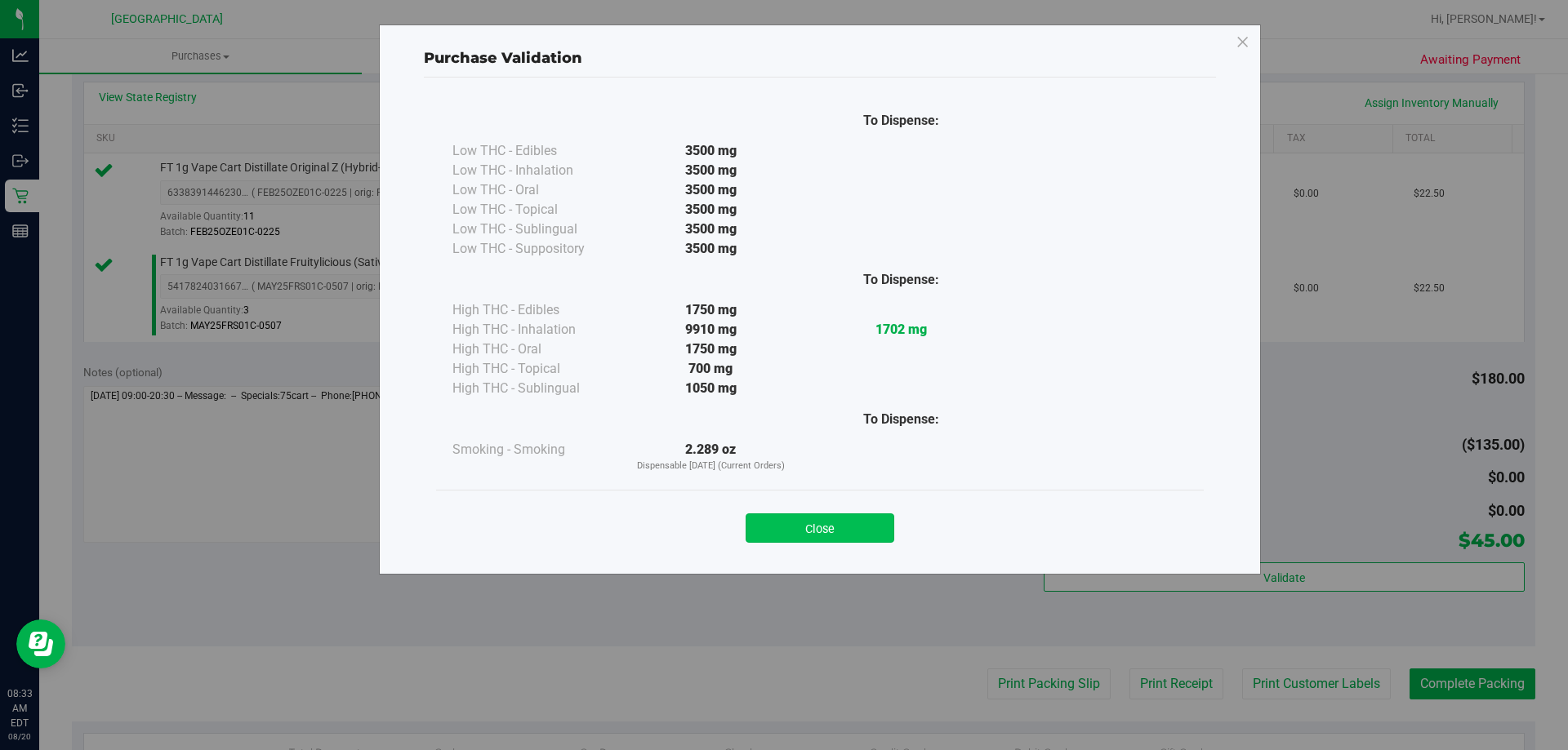
click at [823, 524] on button "Close" at bounding box center [819, 527] width 148 height 29
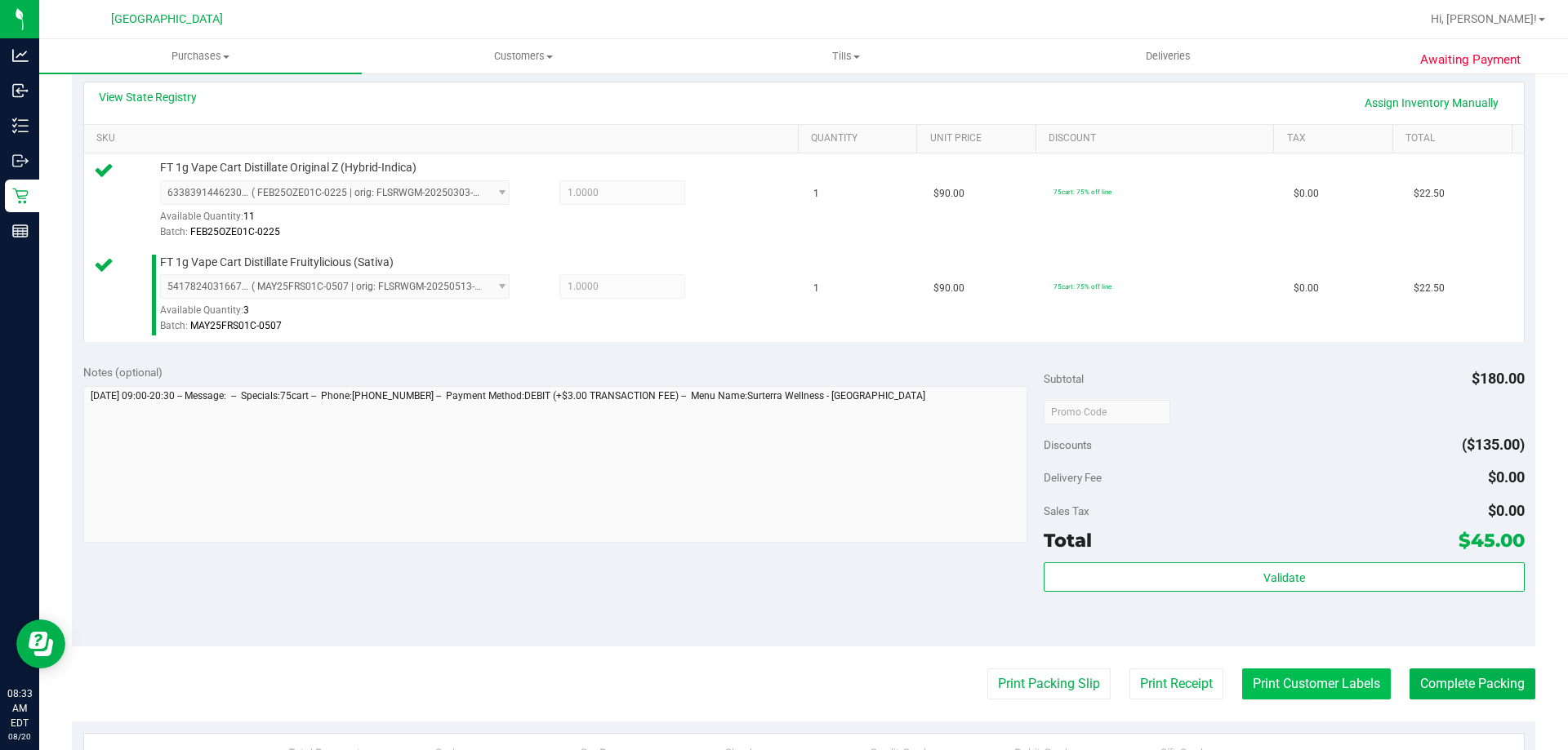
click at [1286, 672] on button "Print Customer Labels" at bounding box center [1316, 684] width 148 height 31
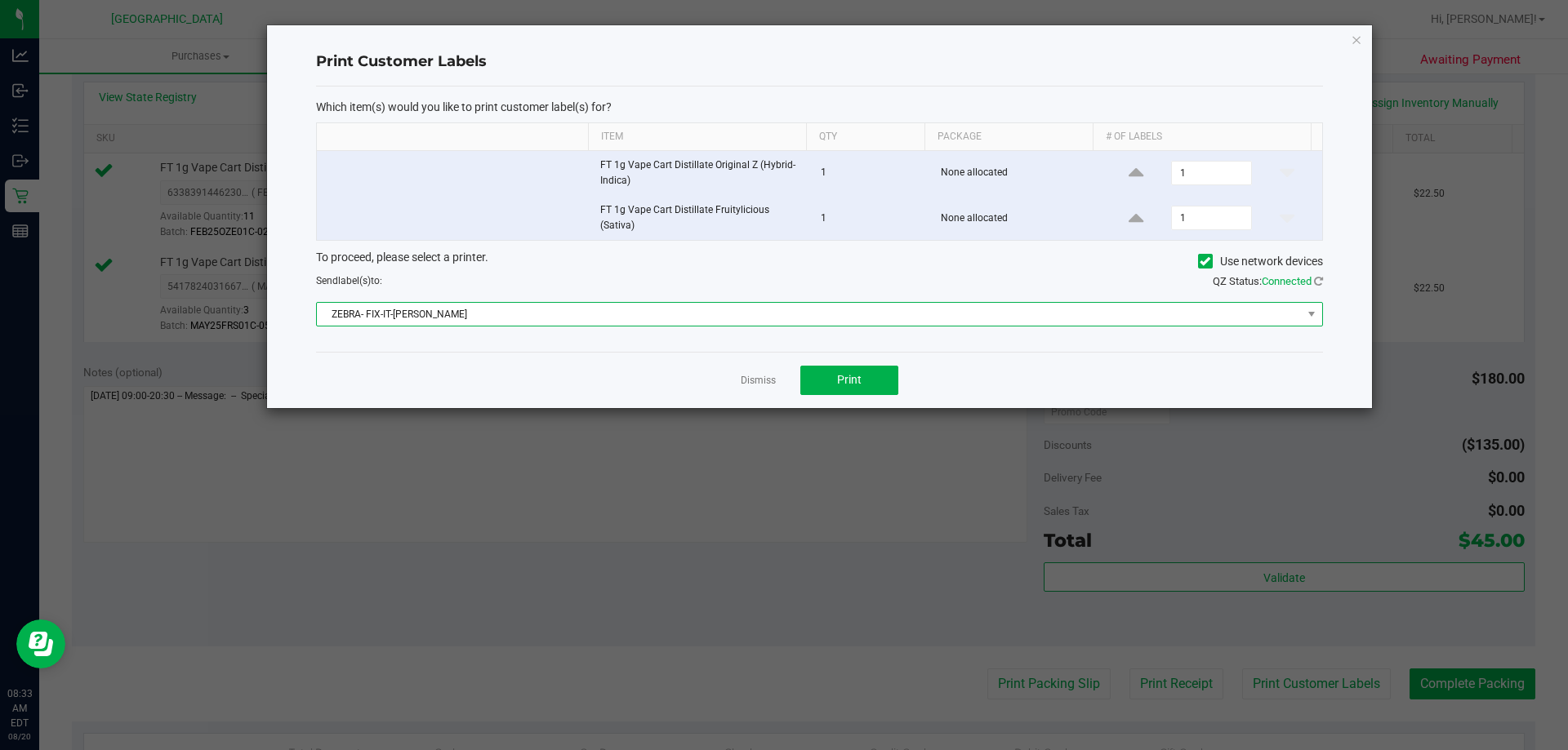
click at [656, 310] on span "ZEBRA- FIX-IT-[PERSON_NAME]" at bounding box center [808, 314] width 985 height 22
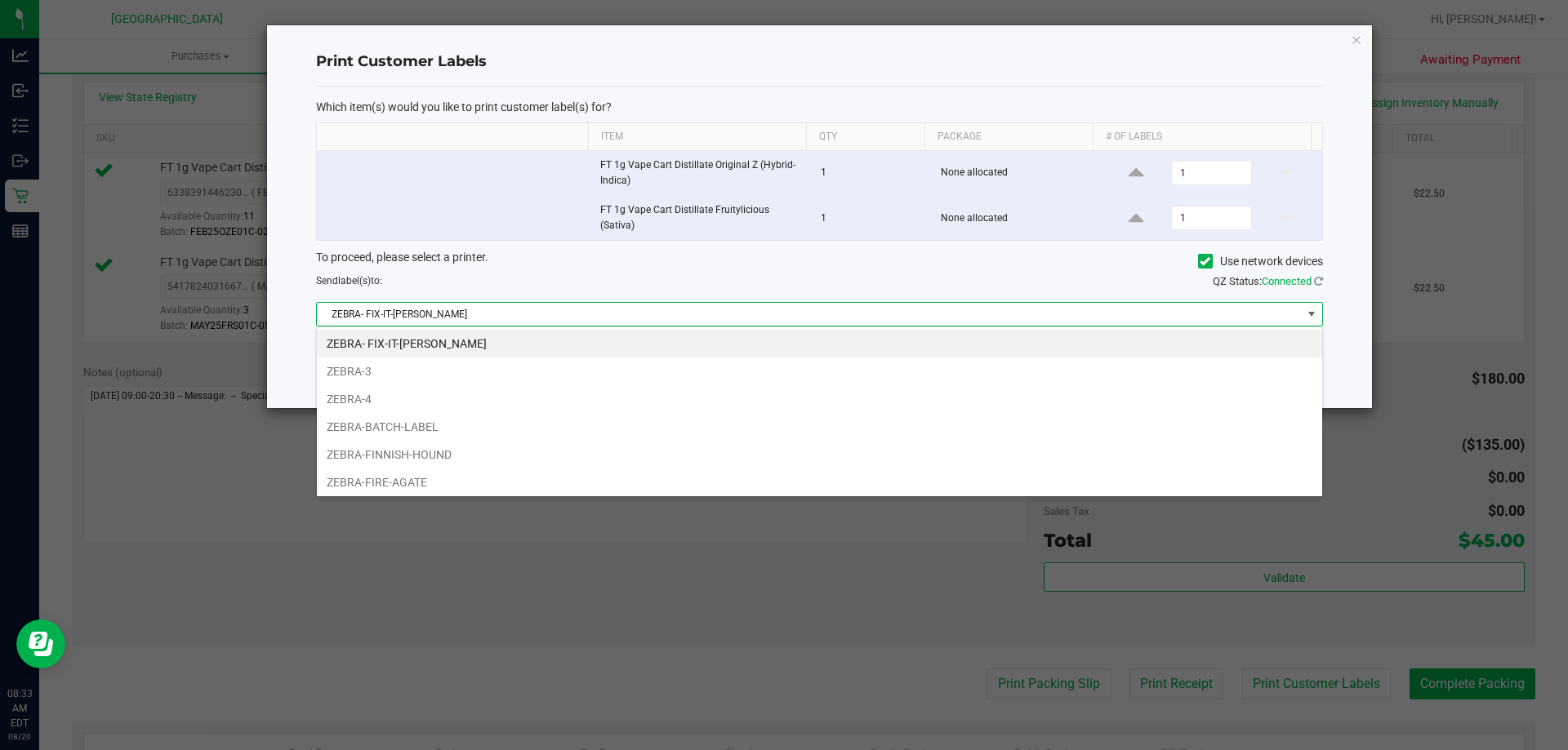
scroll to position [24, 1006]
click at [365, 485] on li "ZEBRA-FIRE-AGATE" at bounding box center [819, 482] width 1005 height 28
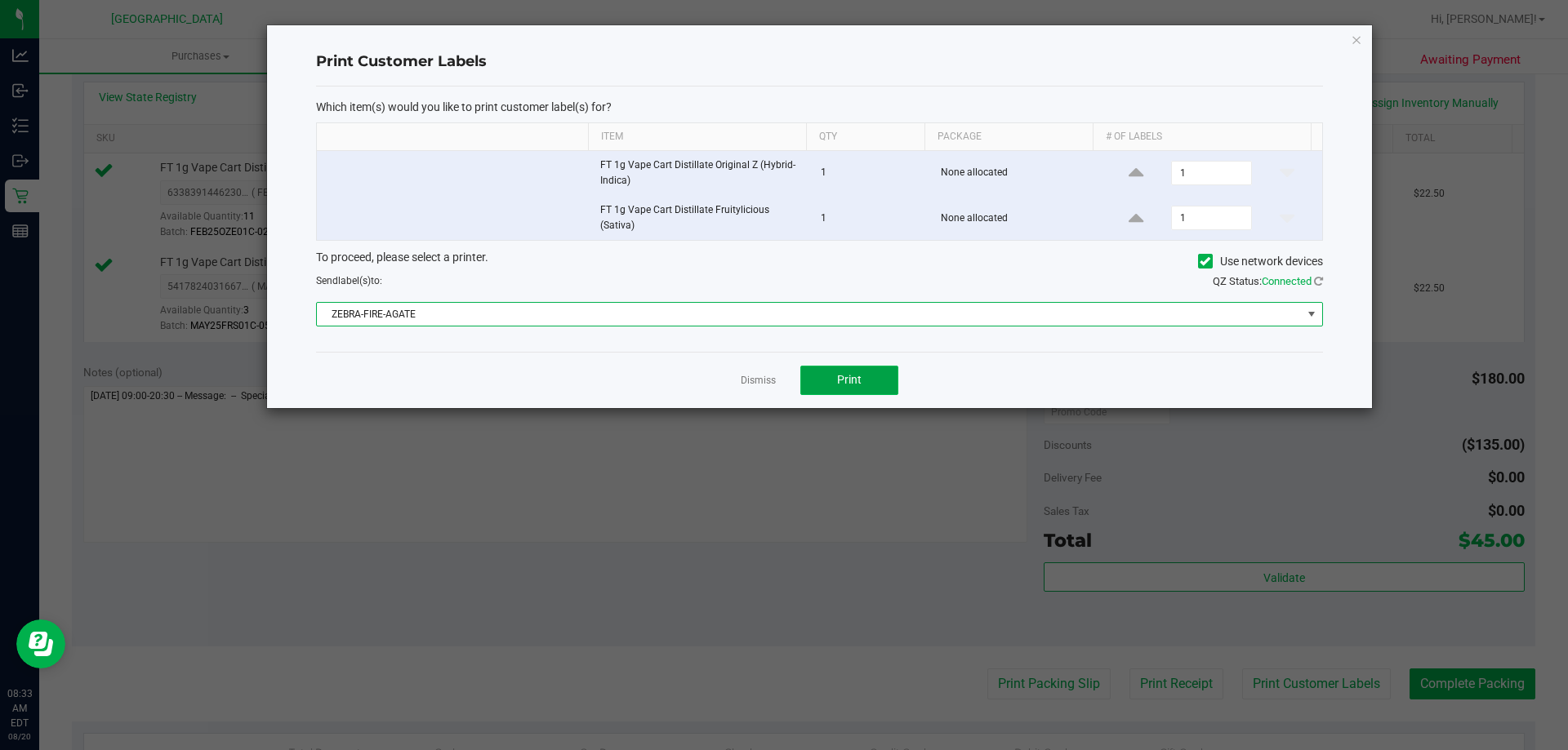
click at [849, 379] on span "Print" at bounding box center [849, 380] width 24 height 13
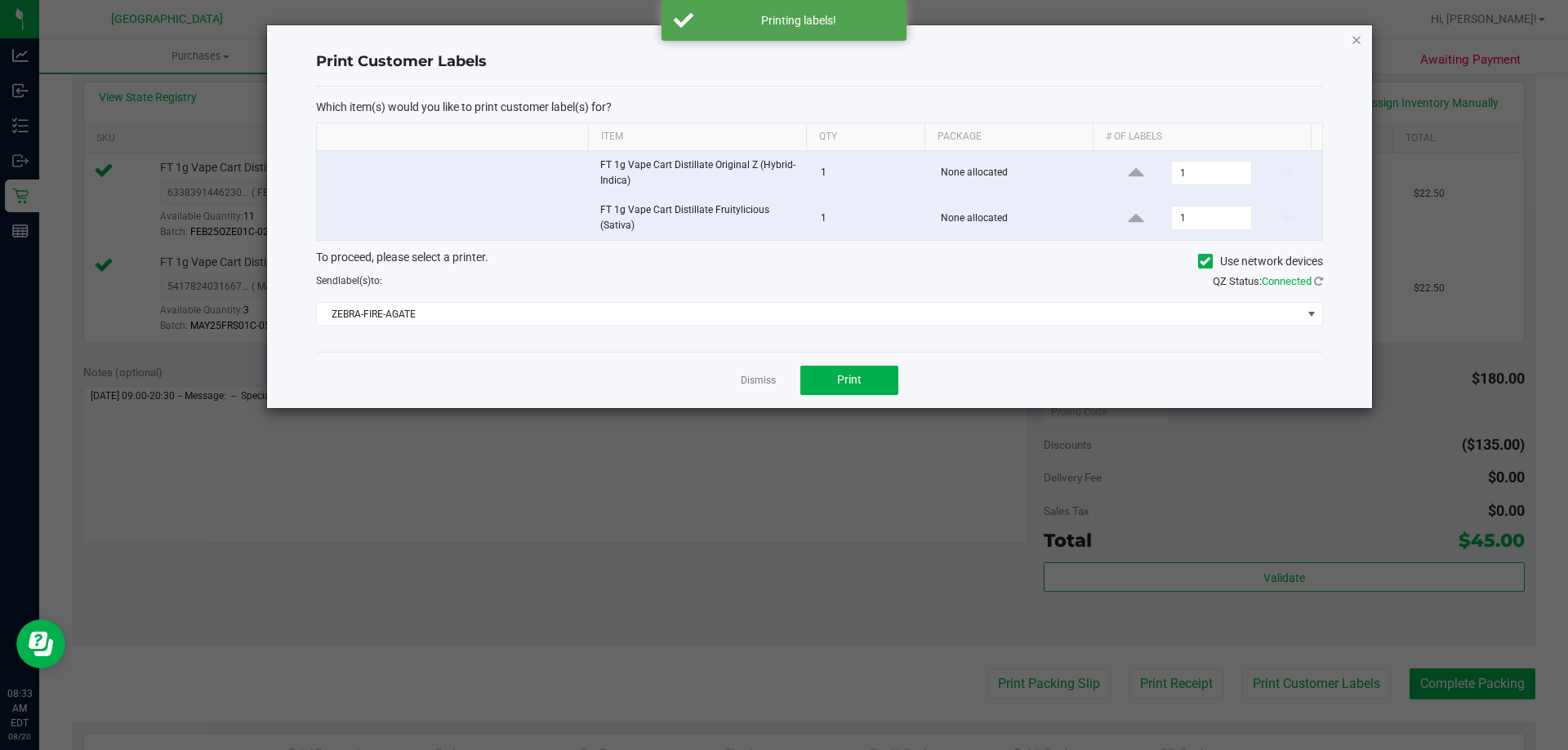
click at [1355, 35] on icon "button" at bounding box center [1356, 38] width 11 height 20
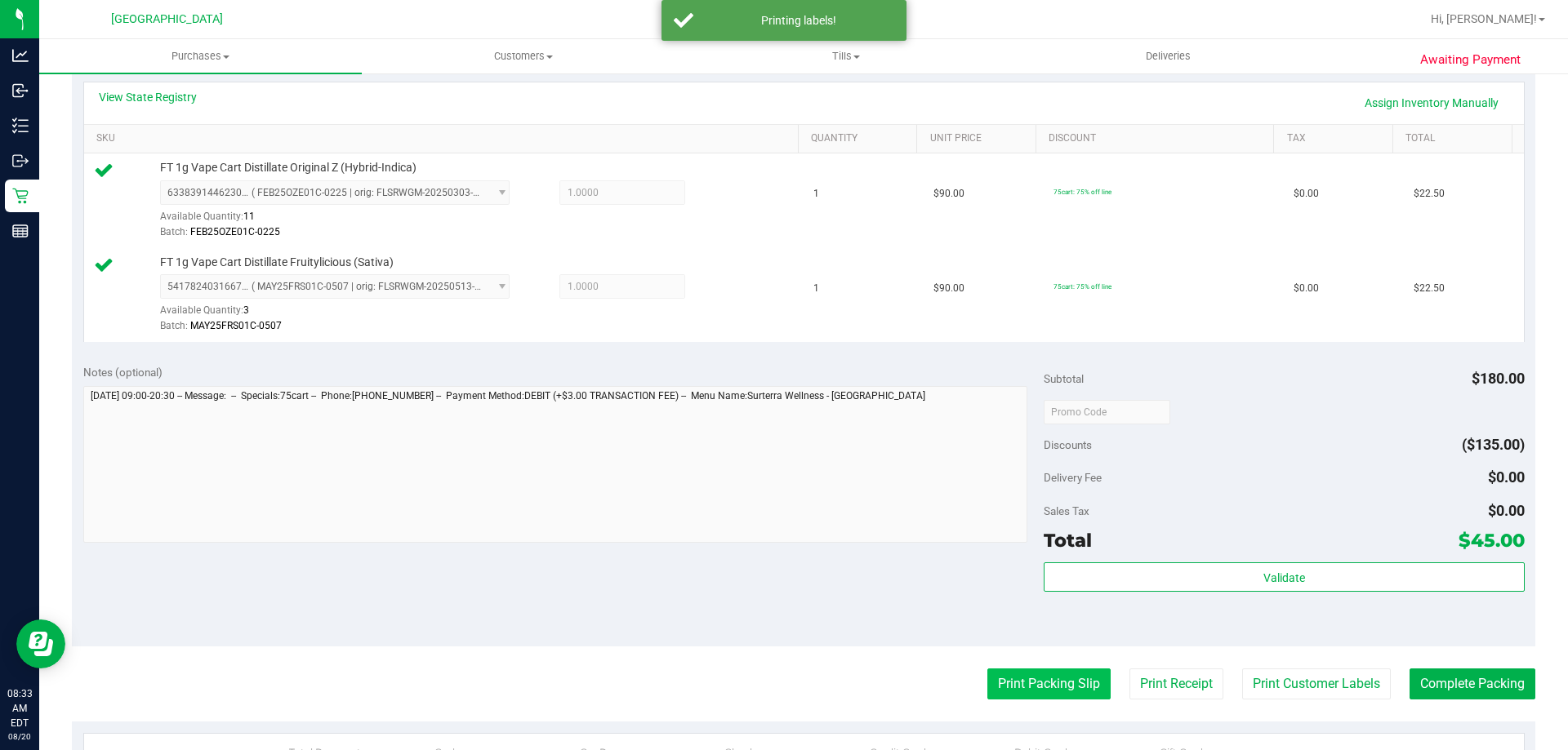
click at [994, 688] on button "Print Packing Slip" at bounding box center [1049, 684] width 123 height 31
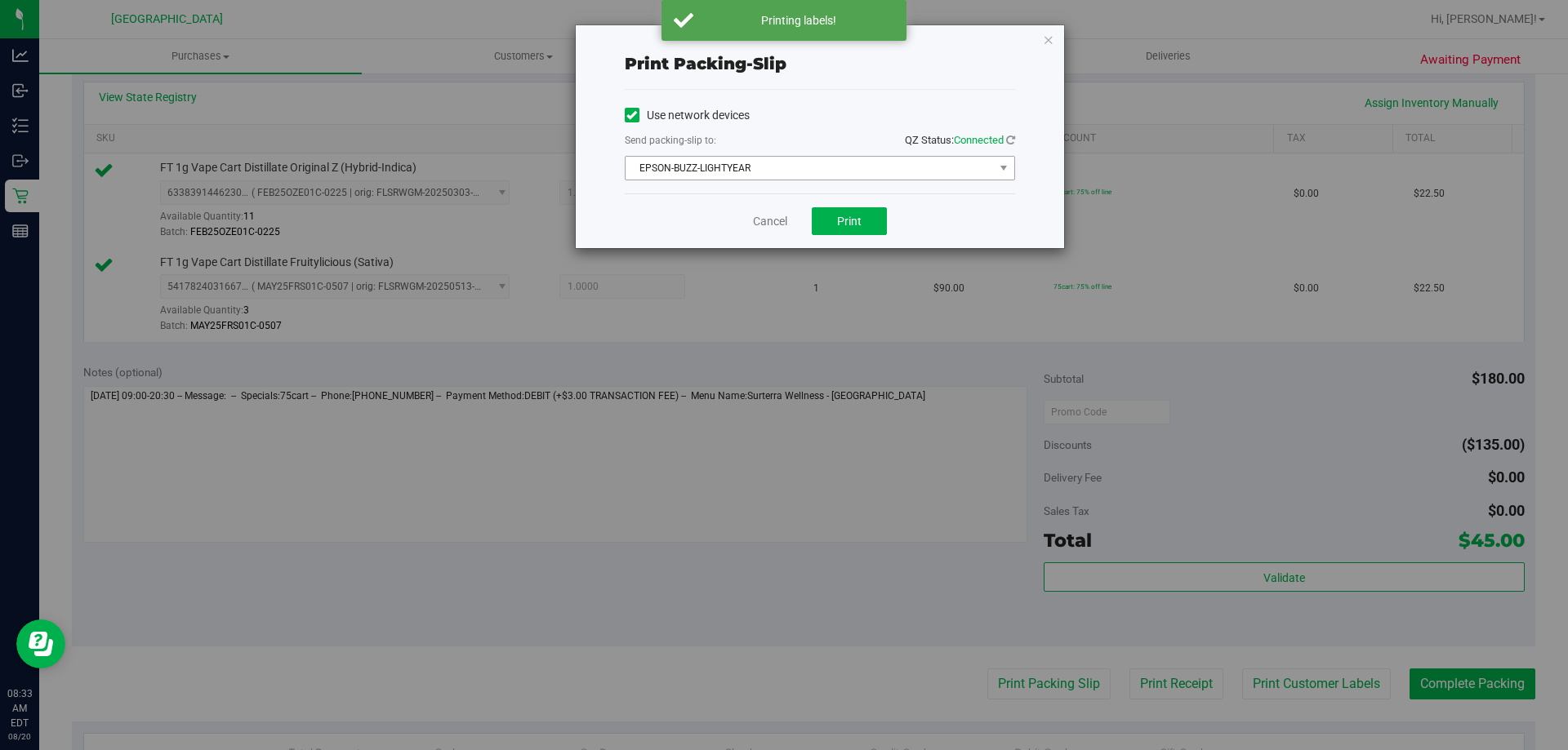
click at [678, 166] on span "EPSON-BUZZ-LIGHTYEAR" at bounding box center [809, 168] width 369 height 22
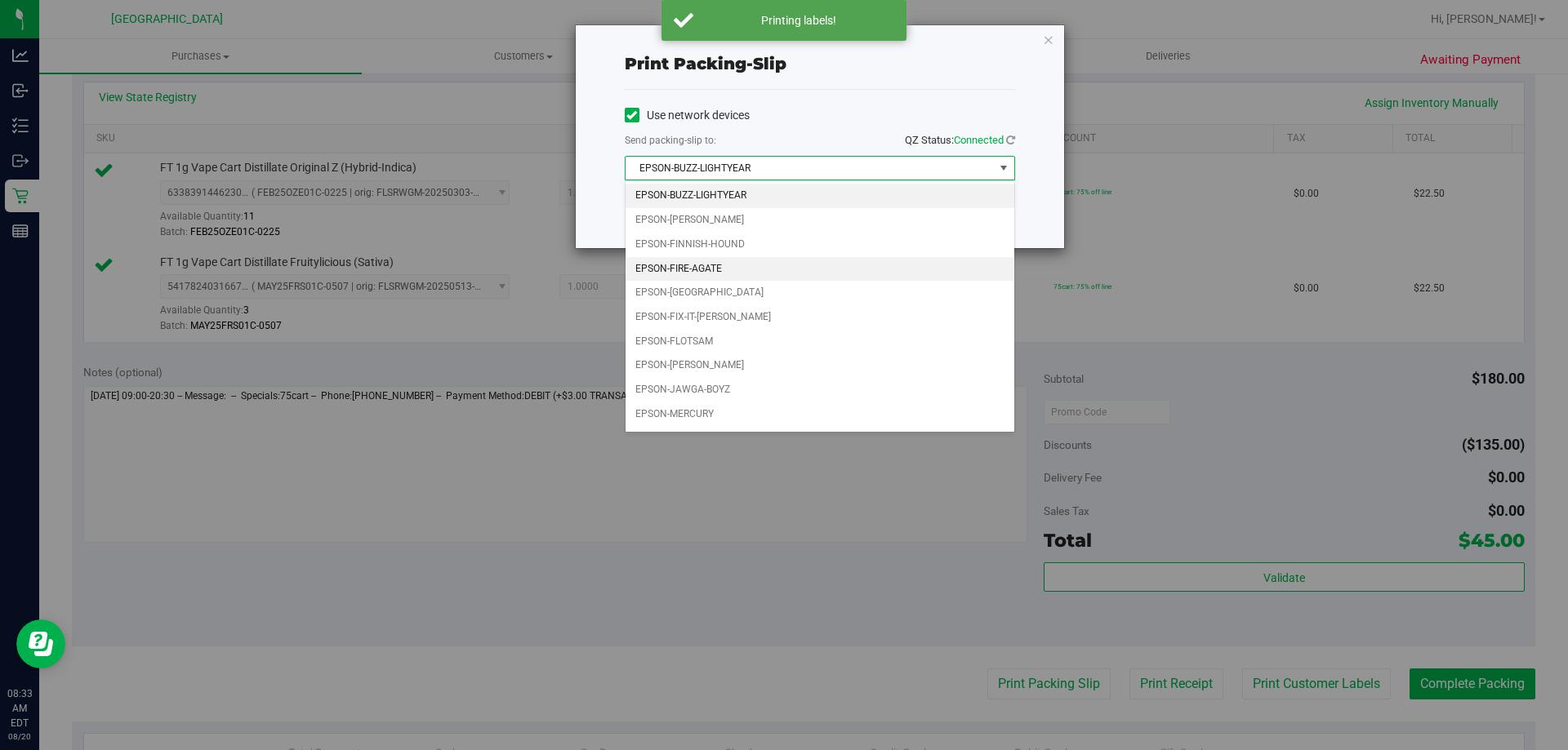
click at [715, 258] on li "EPSON-FIRE-AGATE" at bounding box center [819, 270] width 388 height 24
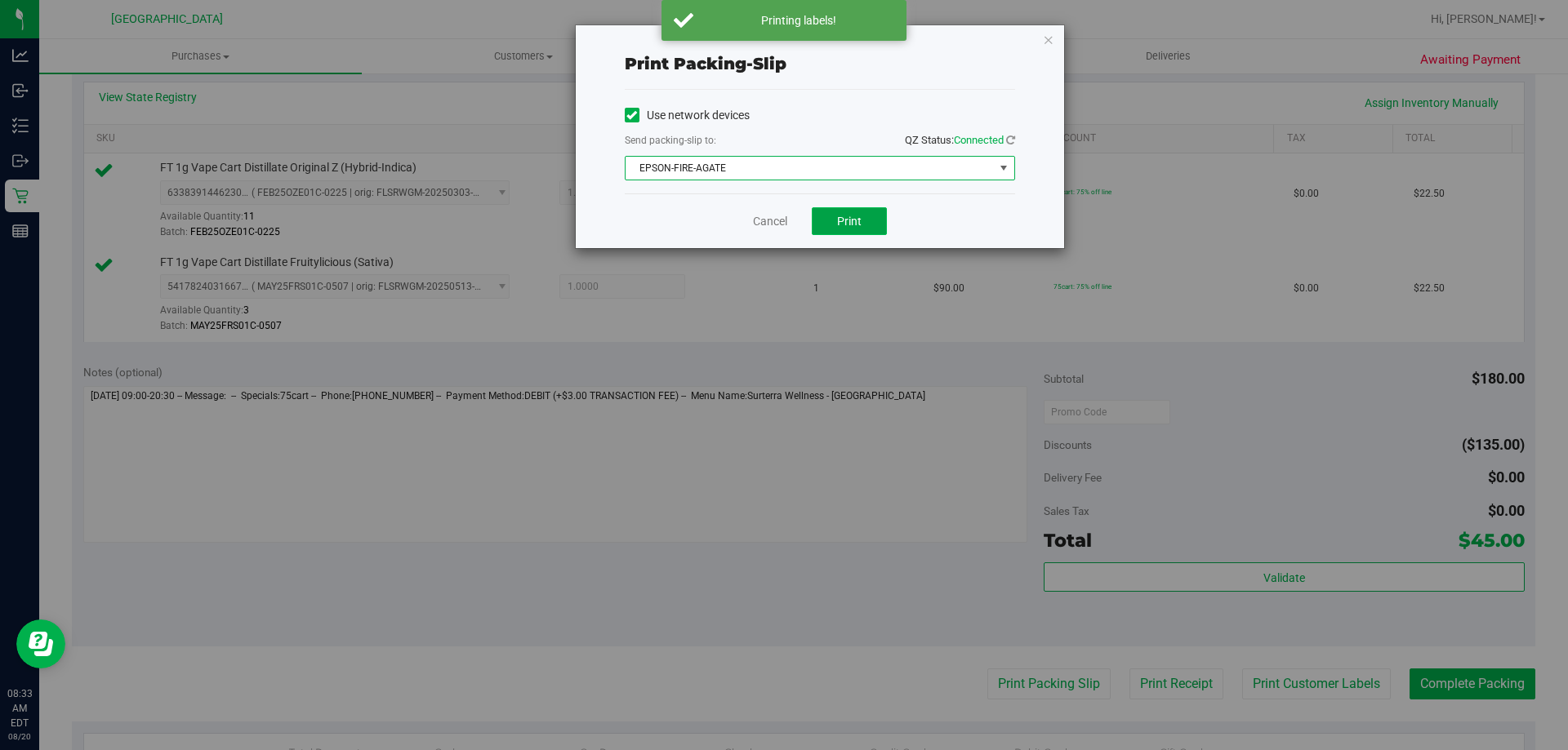
click at [849, 221] on span "Print" at bounding box center [849, 221] width 24 height 13
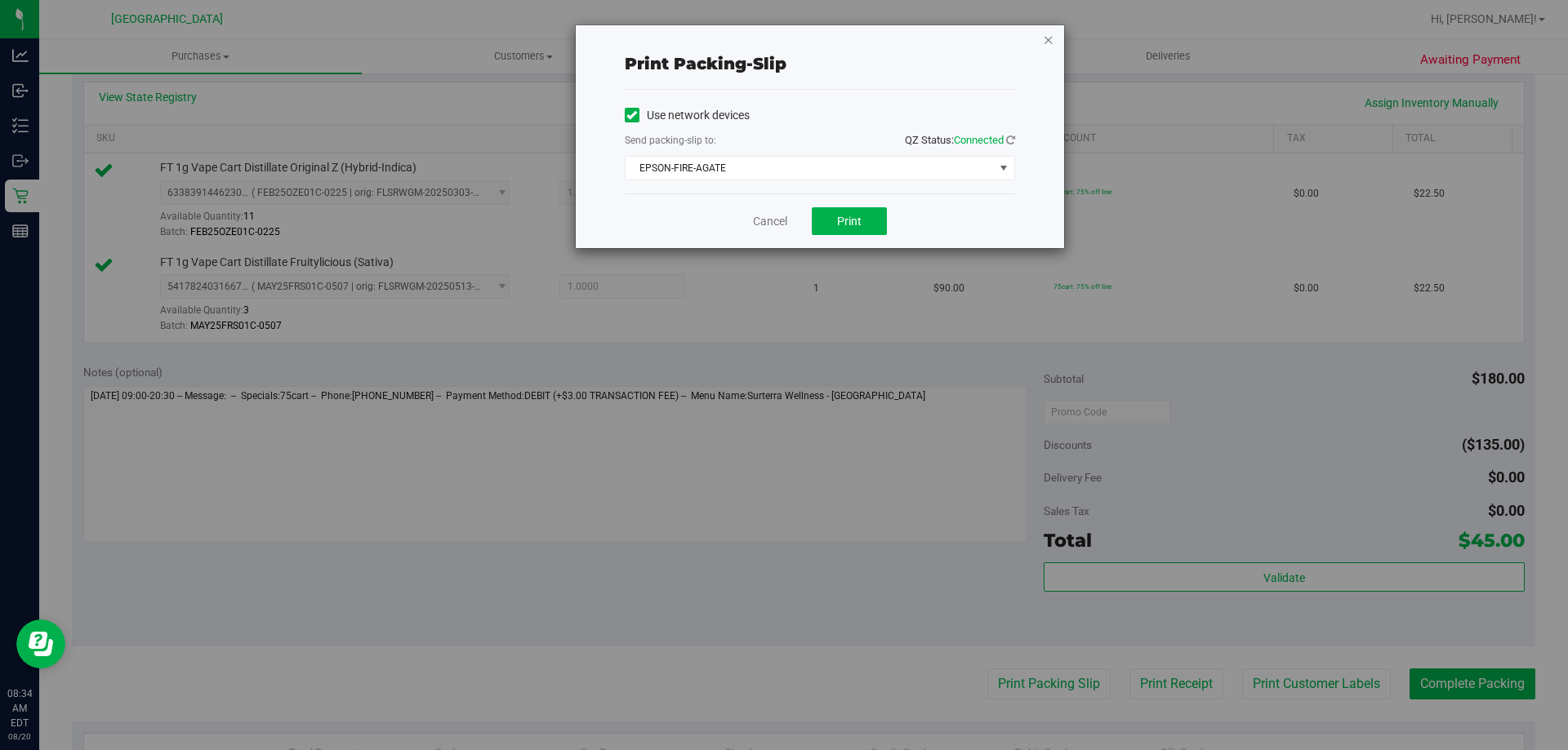
click at [1047, 44] on icon "button" at bounding box center [1048, 38] width 11 height 20
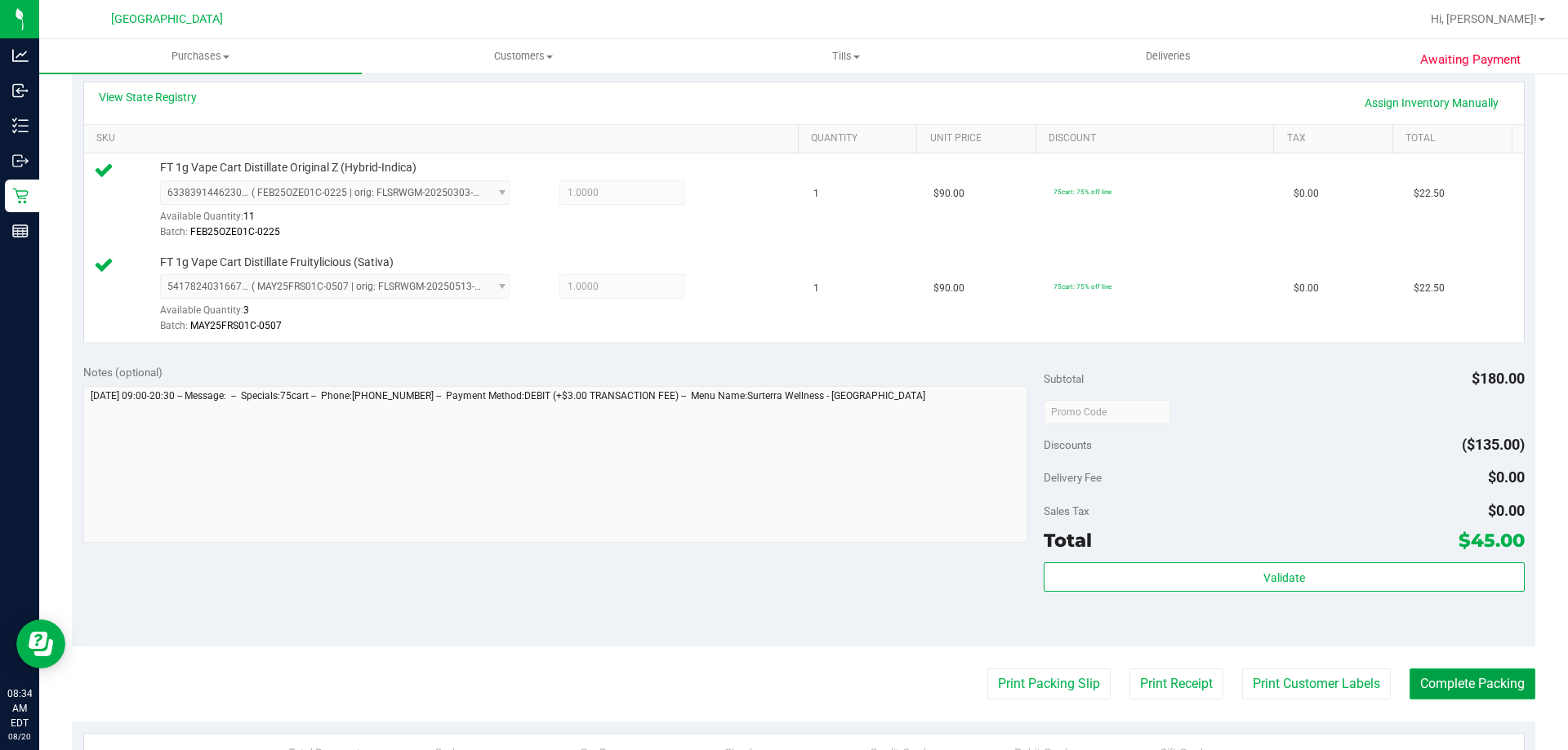
click at [1465, 673] on button "Complete Packing" at bounding box center [1472, 684] width 126 height 31
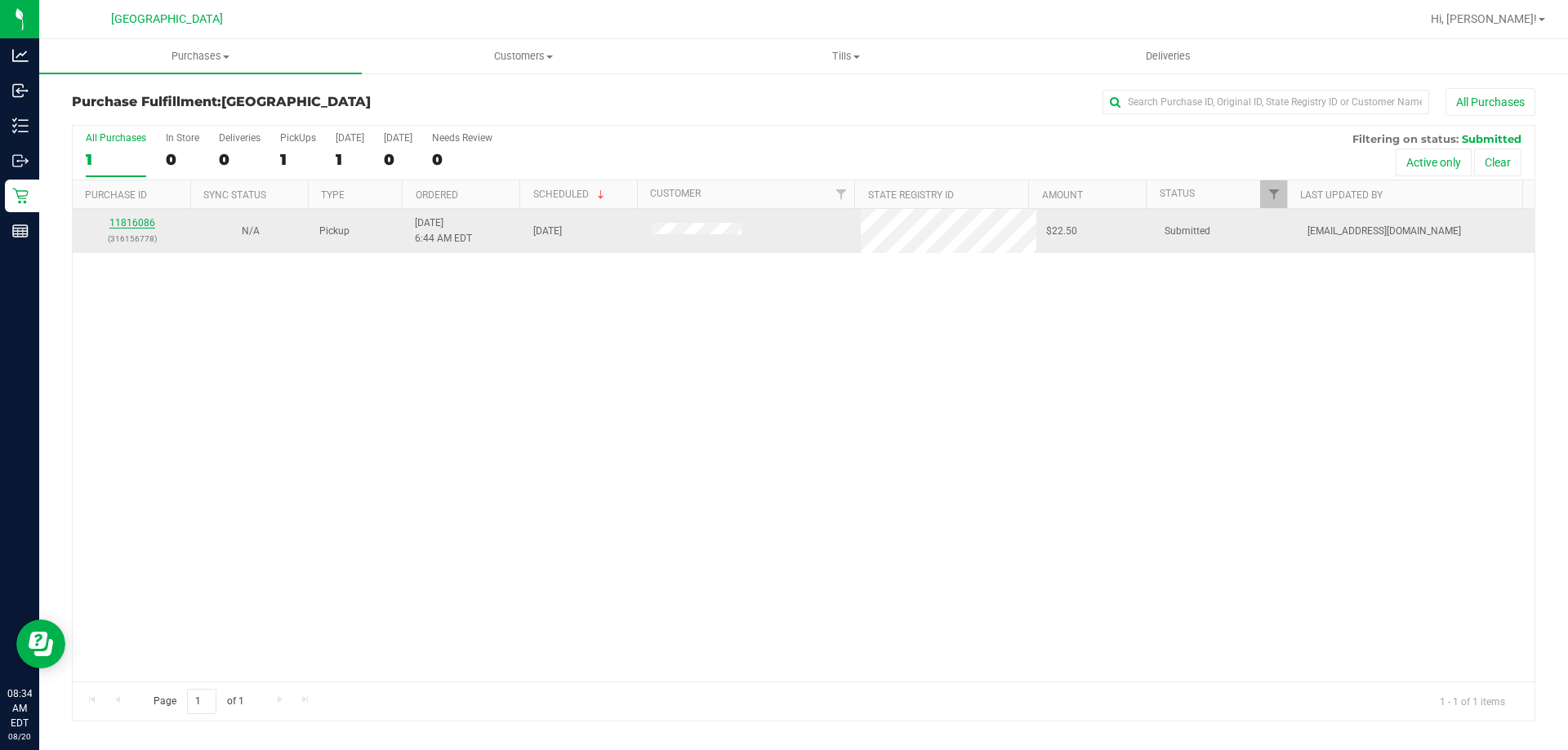
click at [131, 228] on link "11816086" at bounding box center [132, 223] width 46 height 11
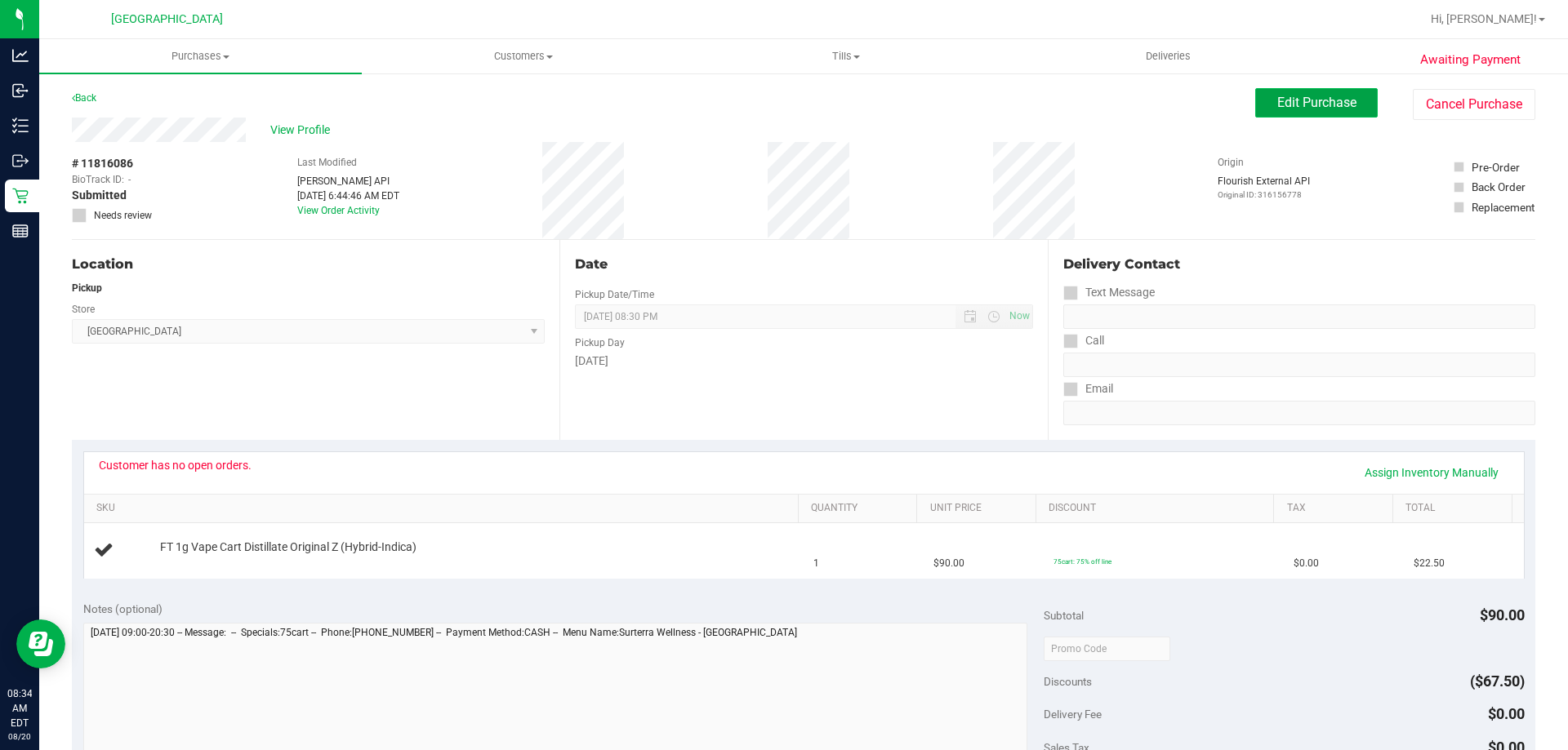
click at [1297, 113] on button "Edit Purchase" at bounding box center [1316, 102] width 122 height 29
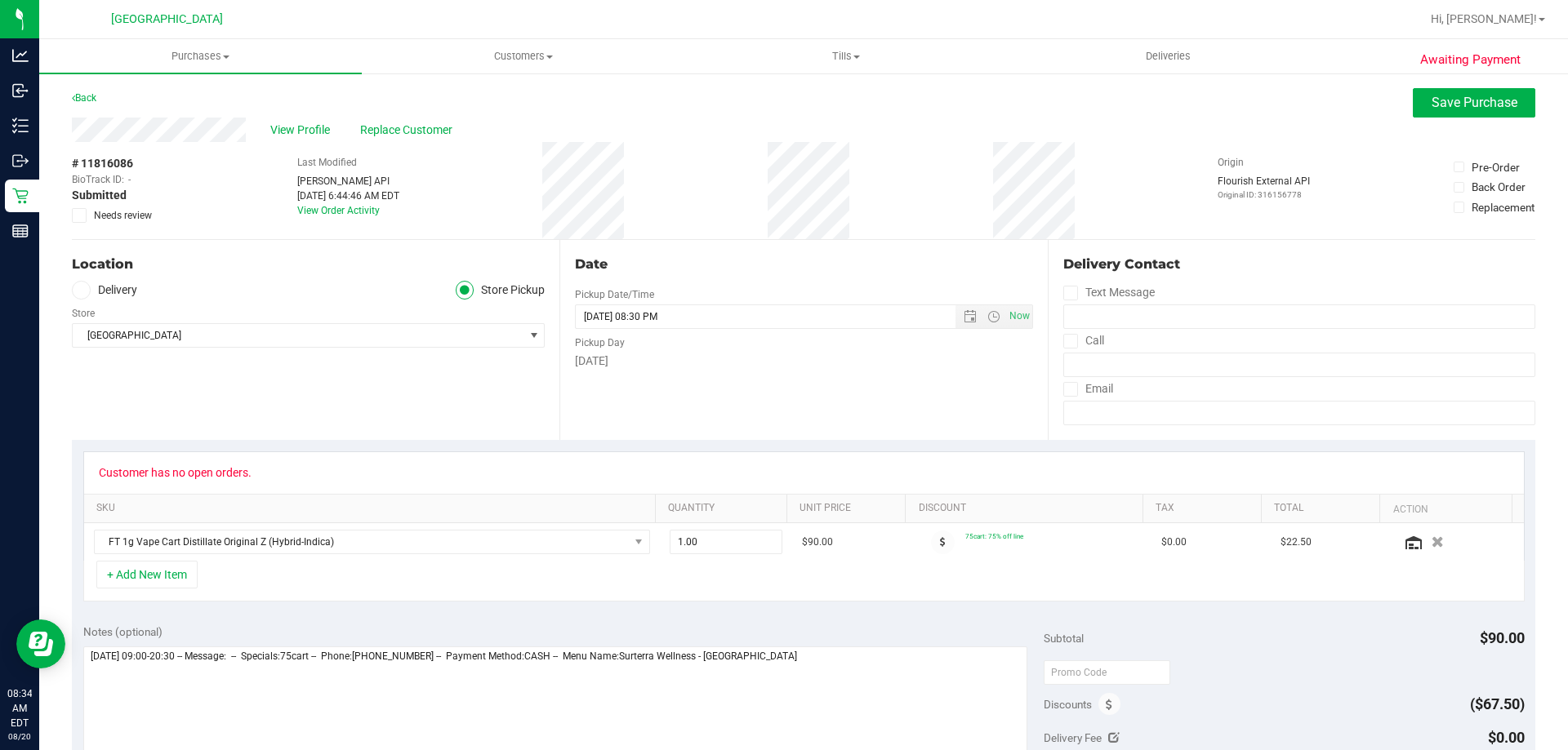
click at [132, 212] on span "Needs review" at bounding box center [123, 215] width 58 height 15
click at [0, 0] on input "Needs review" at bounding box center [0, 0] width 0 height 0
click at [1459, 114] on button "Save Purchase" at bounding box center [1474, 102] width 122 height 29
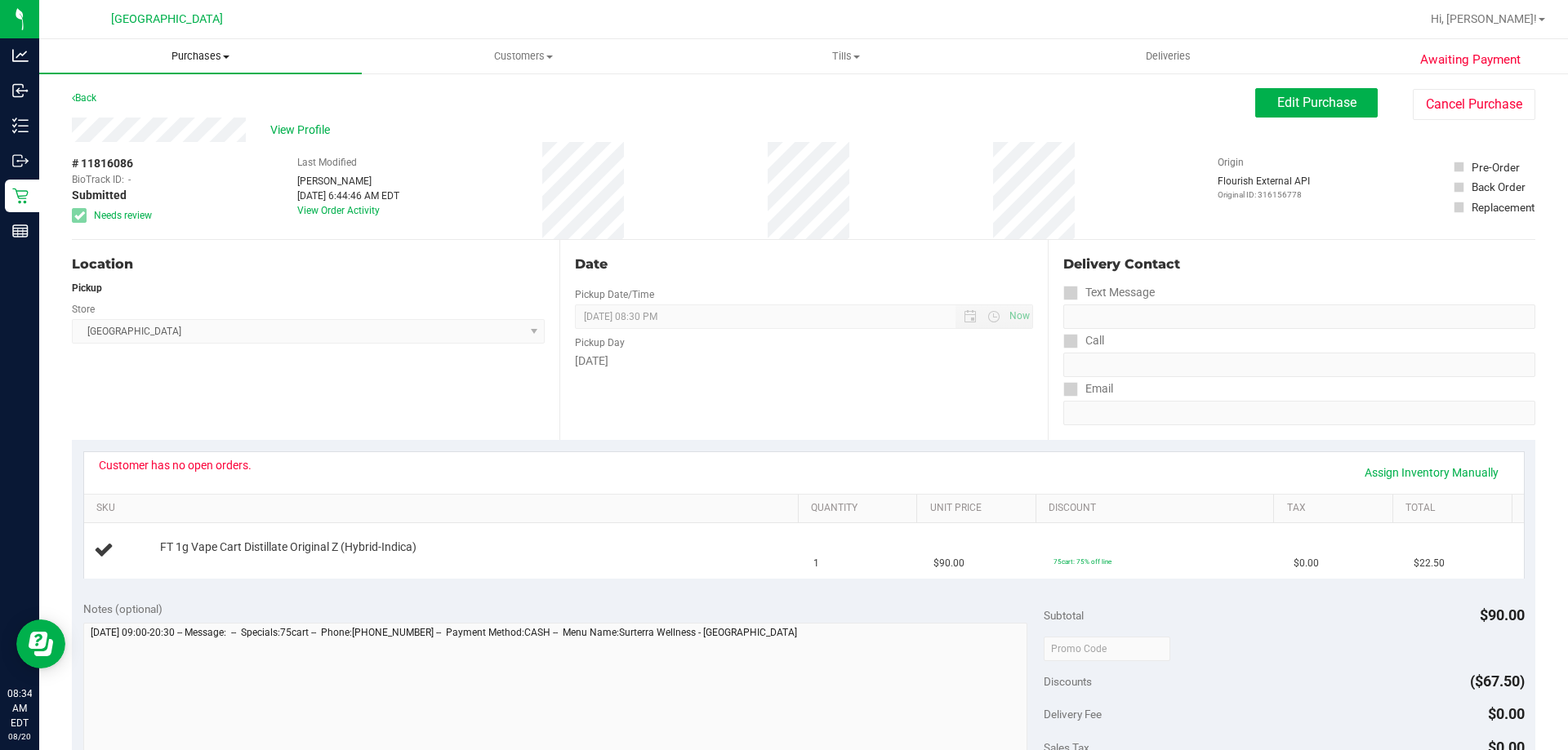
click at [75, 71] on uib-tab-heading "Purchases Summary of purchases Fulfillment All purchases" at bounding box center [201, 56] width 323 height 35
click at [238, 246] on div "Location Pickup Store Miami Beach WC Select Store Bonita Springs WC Boynton Bea…" at bounding box center [315, 340] width 487 height 200
click at [90, 101] on link "Back" at bounding box center [84, 98] width 24 height 11
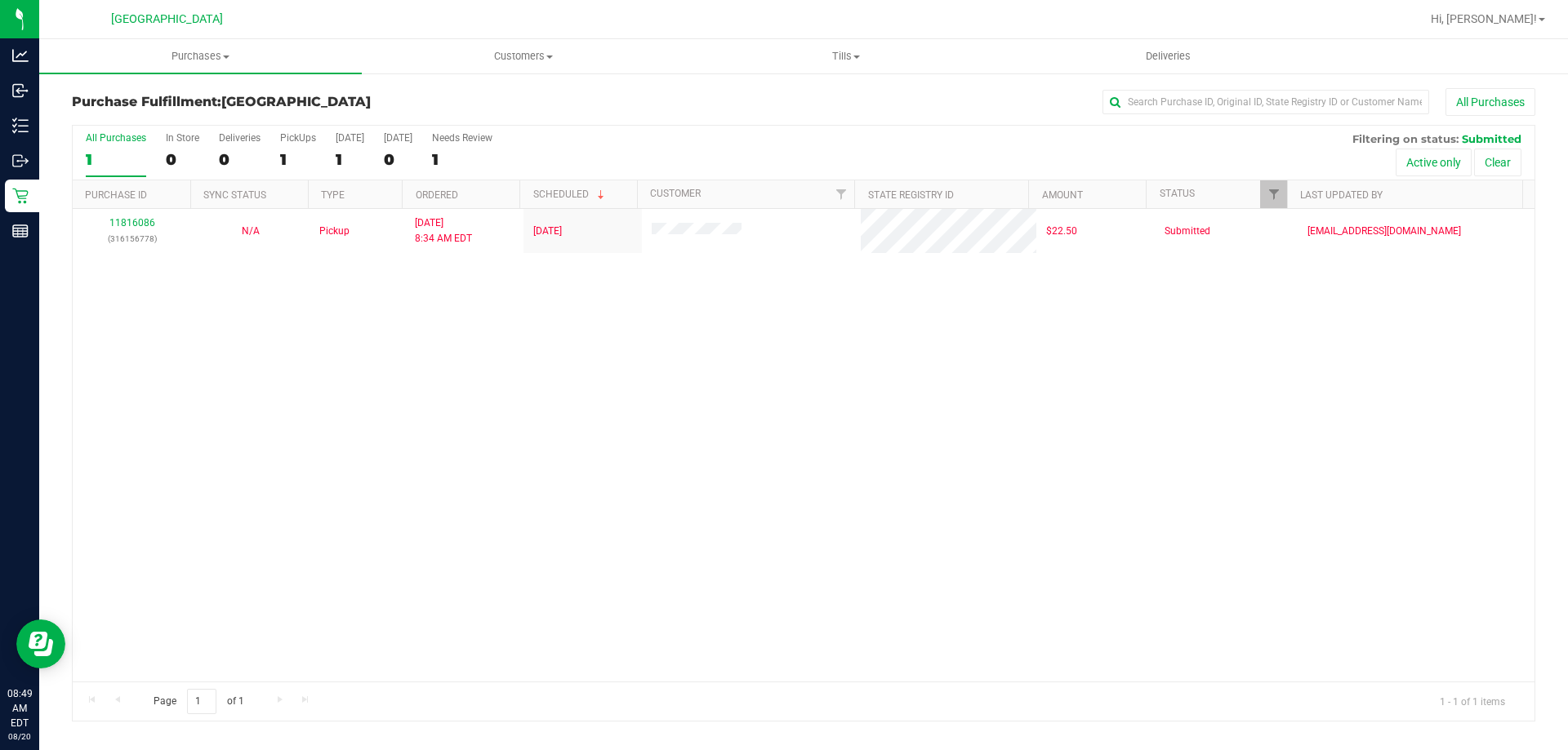
click at [469, 511] on div "11816086 (316156778) N/A Pickup 8/20/2025 8:34 AM EDT 8/20/2025 $22.50 Submitte…" at bounding box center [804, 445] width 1462 height 473
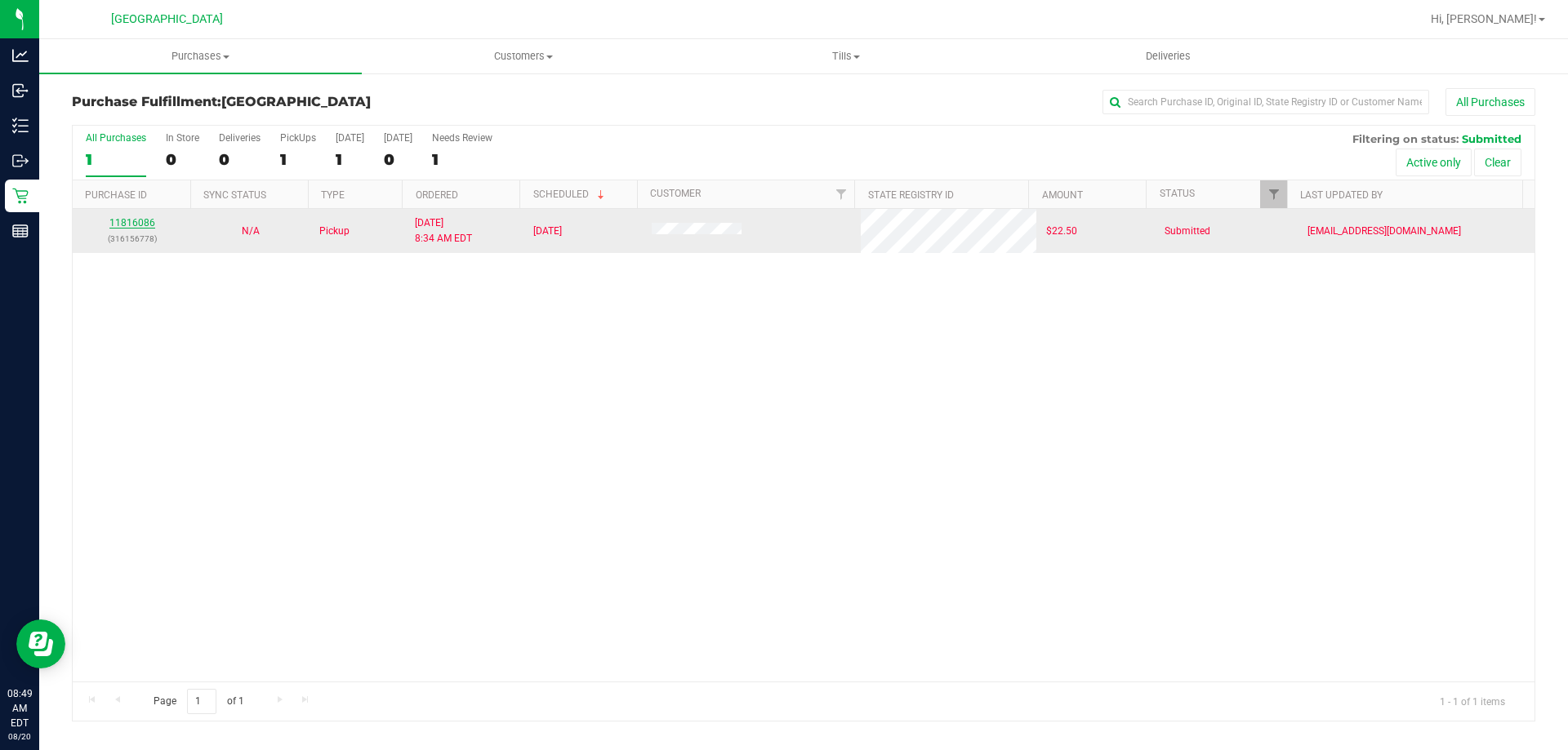
click at [133, 224] on link "11816086" at bounding box center [132, 223] width 46 height 11
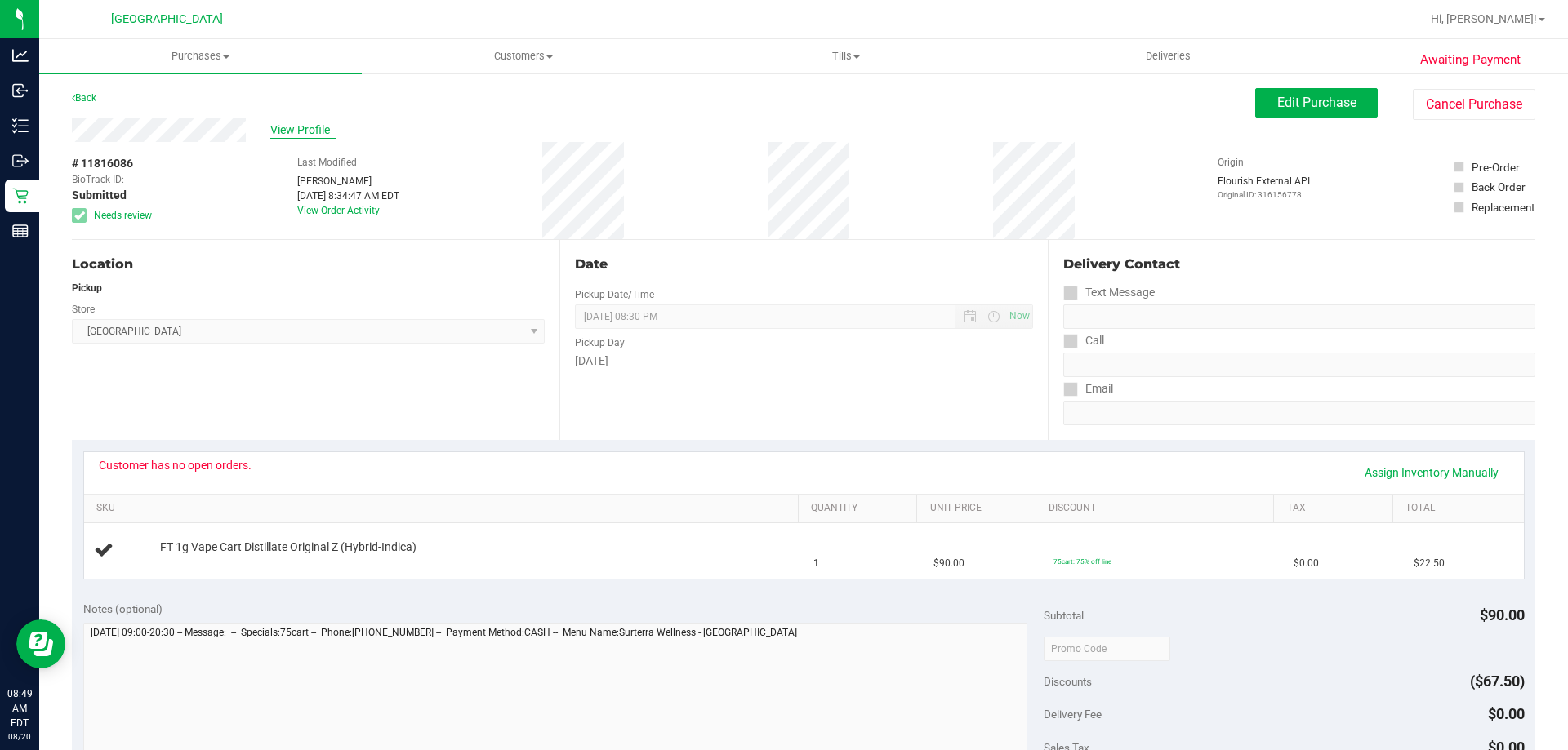
click at [297, 125] on span "View Profile" at bounding box center [303, 130] width 65 height 17
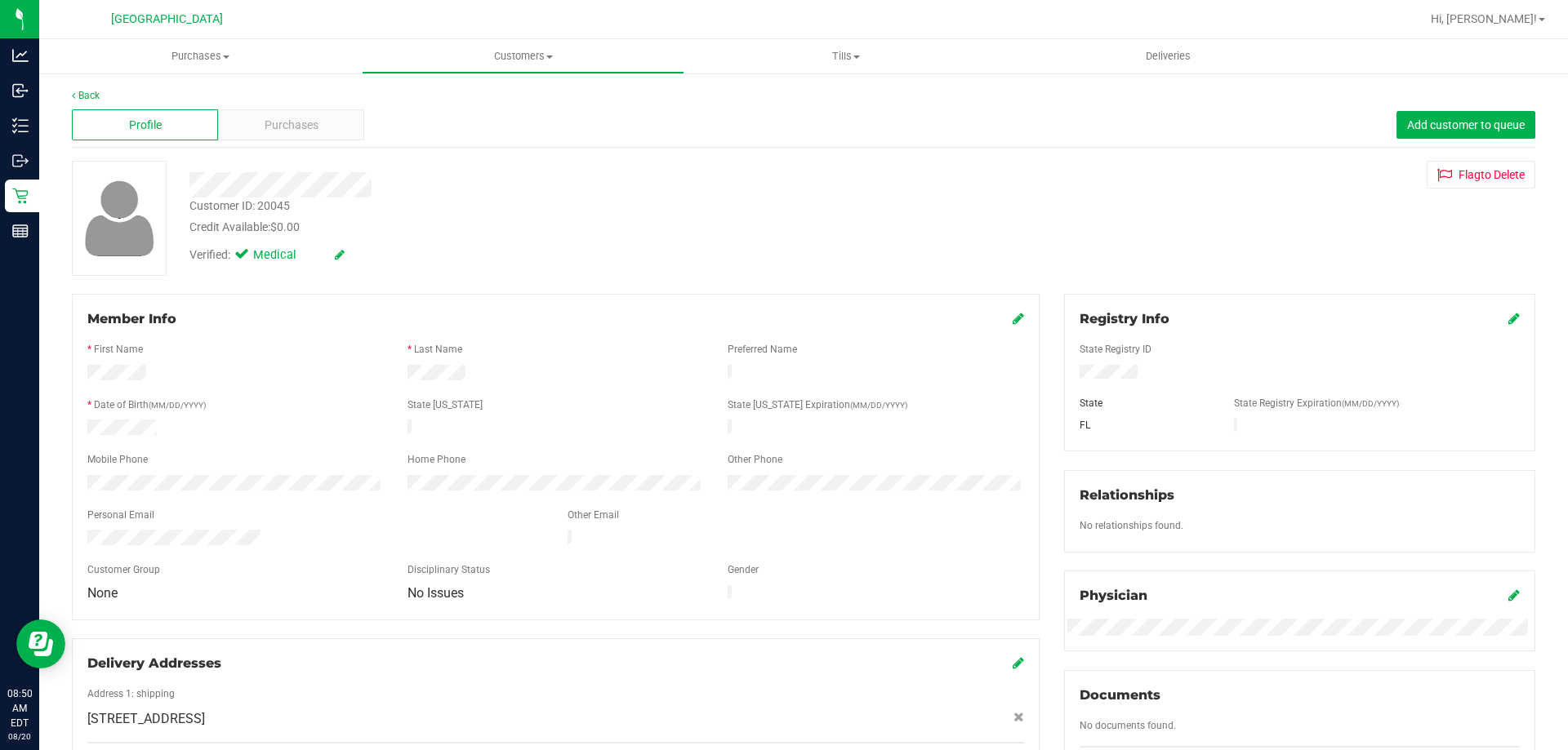
click at [92, 95] on link "Back" at bounding box center [86, 95] width 28 height 11
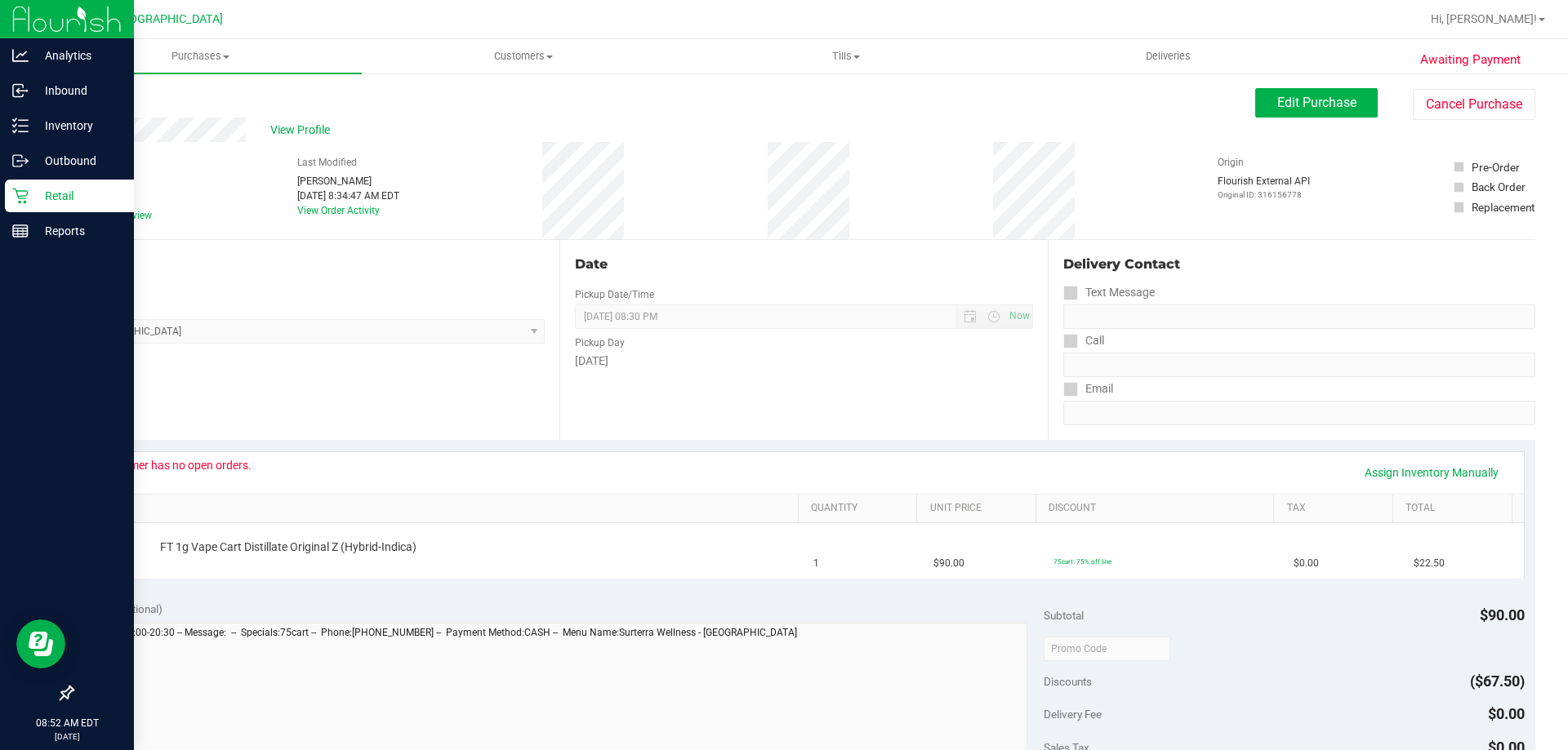
click at [41, 192] on p "Retail" at bounding box center [77, 195] width 98 height 20
